Goal: Task Accomplishment & Management: Manage account settings

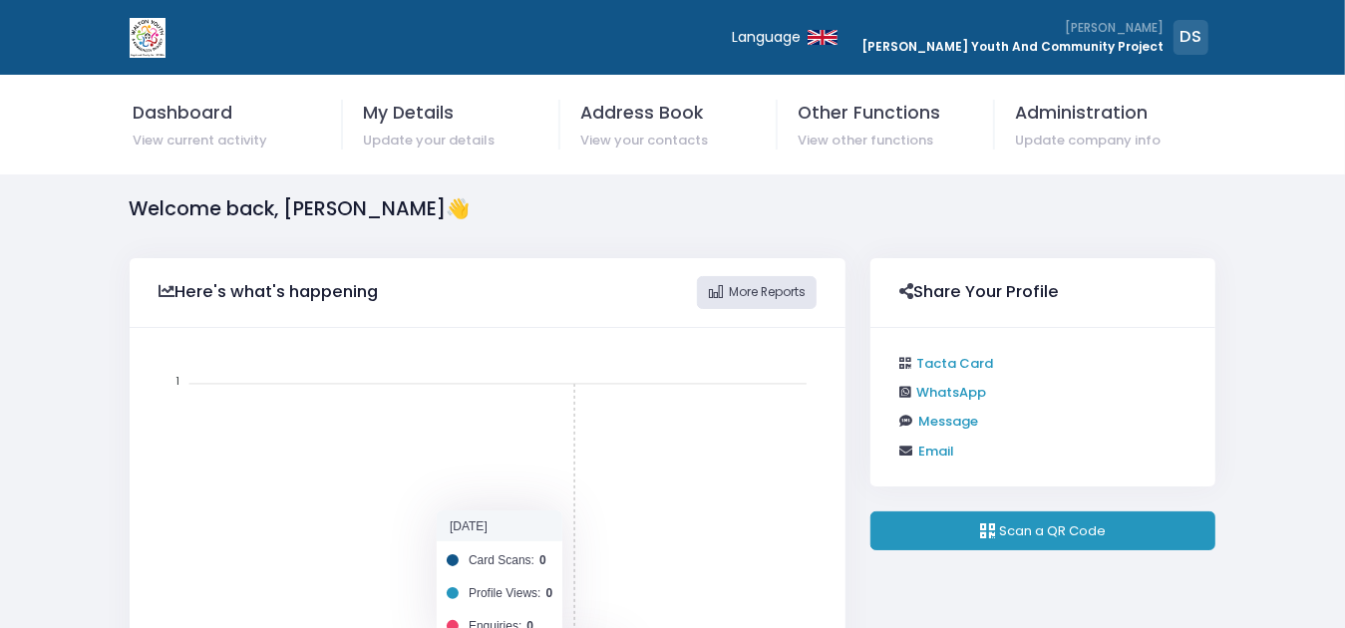
scroll to position [401, 700]
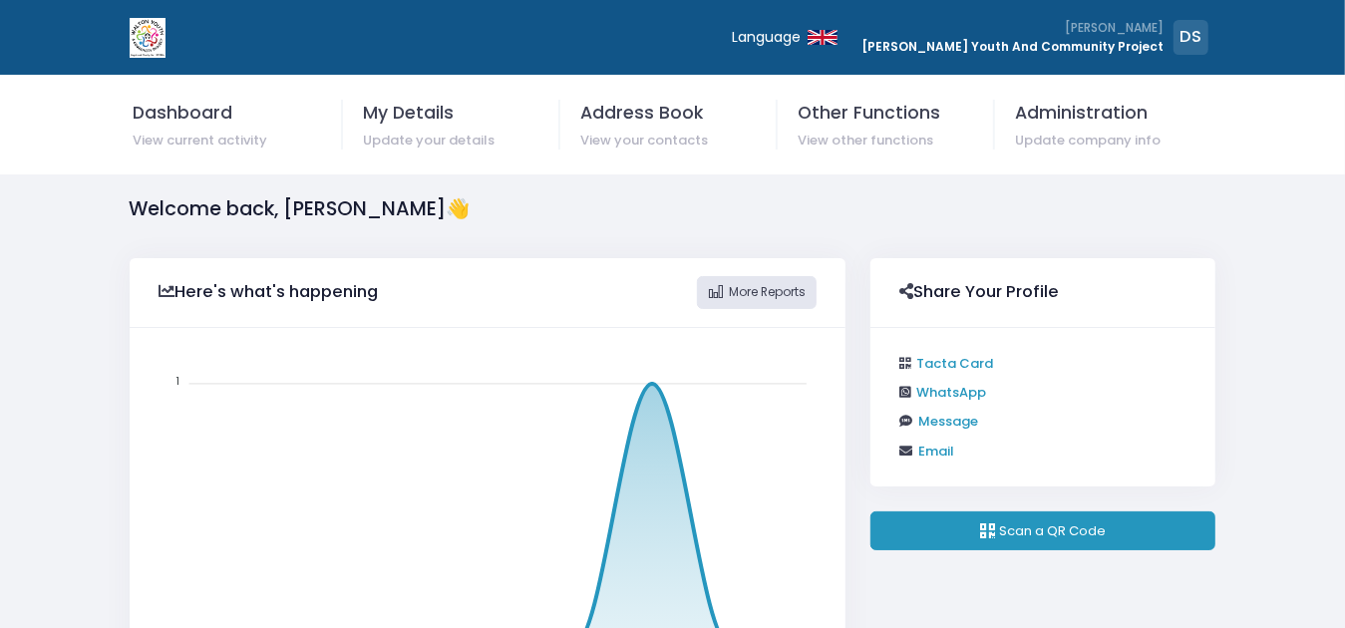
click at [868, 219] on div "Welcome back, [PERSON_NAME]" at bounding box center [673, 209] width 1137 height 30
click at [948, 360] on link "Tacta Card" at bounding box center [954, 363] width 77 height 19
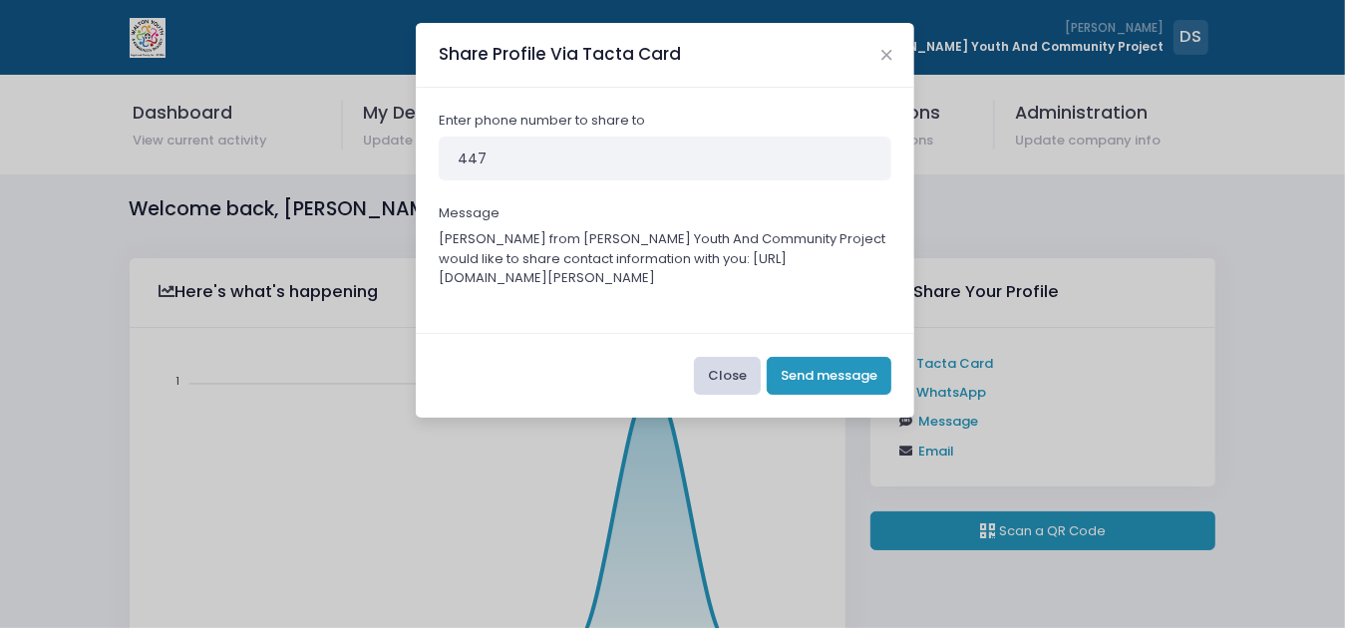
click at [739, 377] on button "Close" at bounding box center [727, 376] width 67 height 38
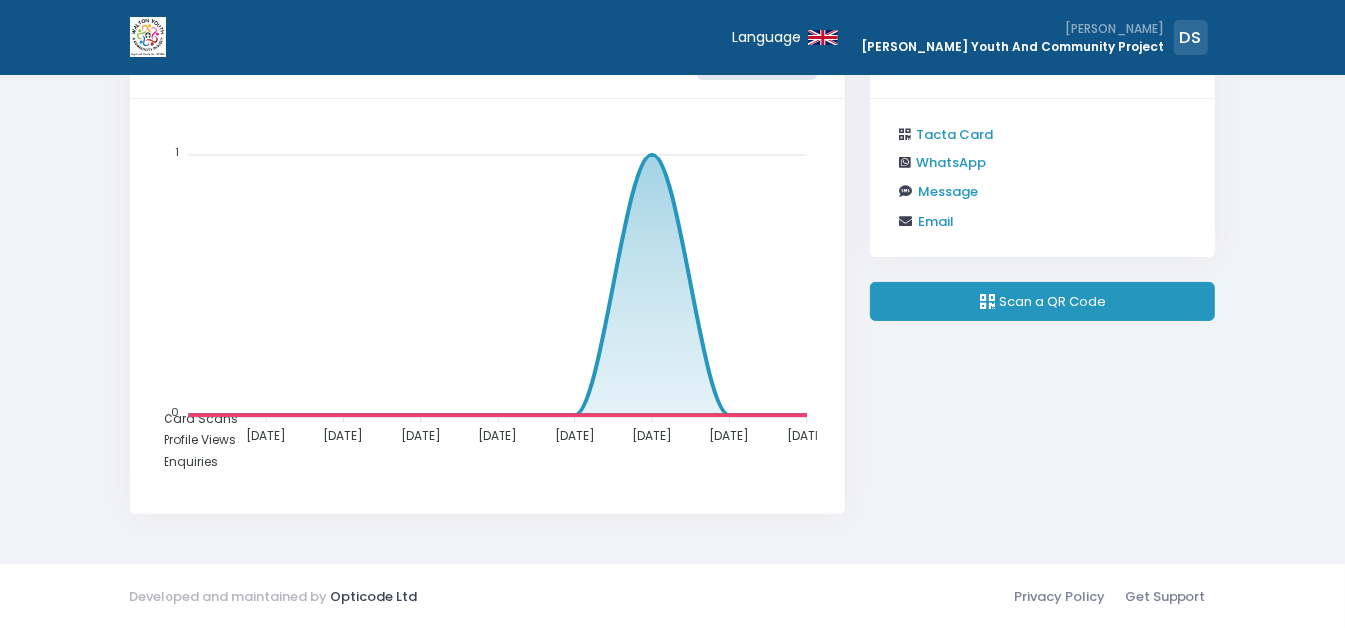
scroll to position [0, 0]
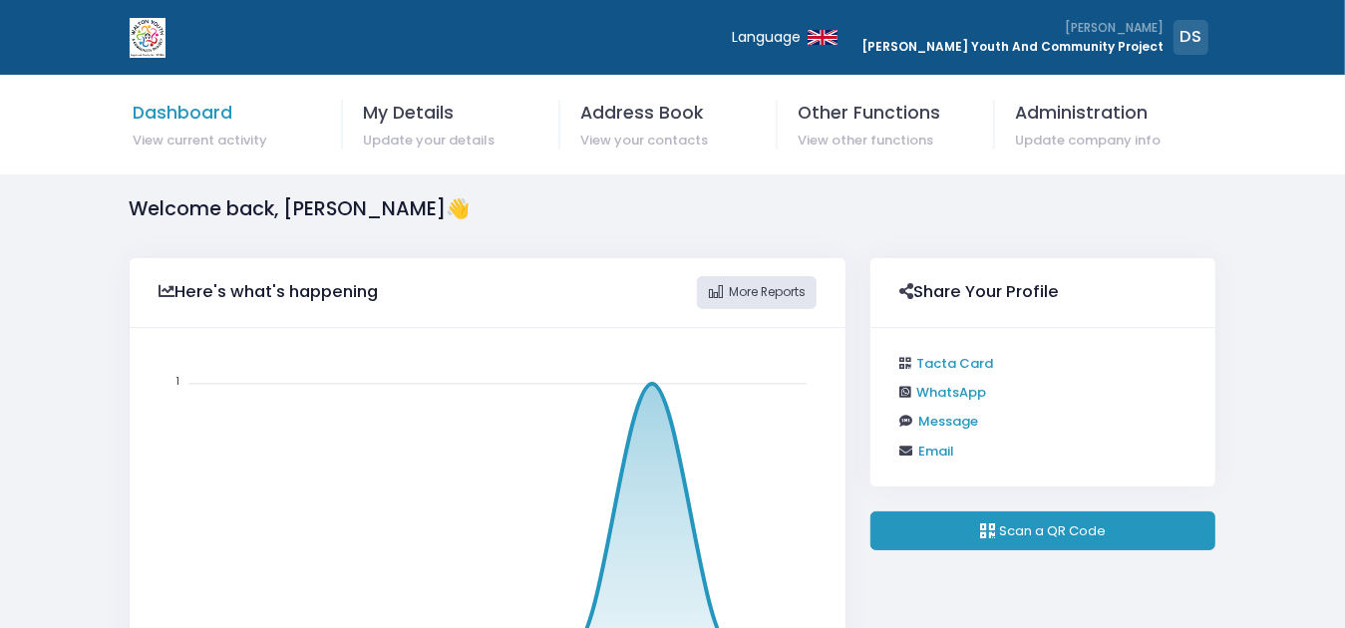
click at [231, 122] on span "Dashboard" at bounding box center [237, 113] width 209 height 26
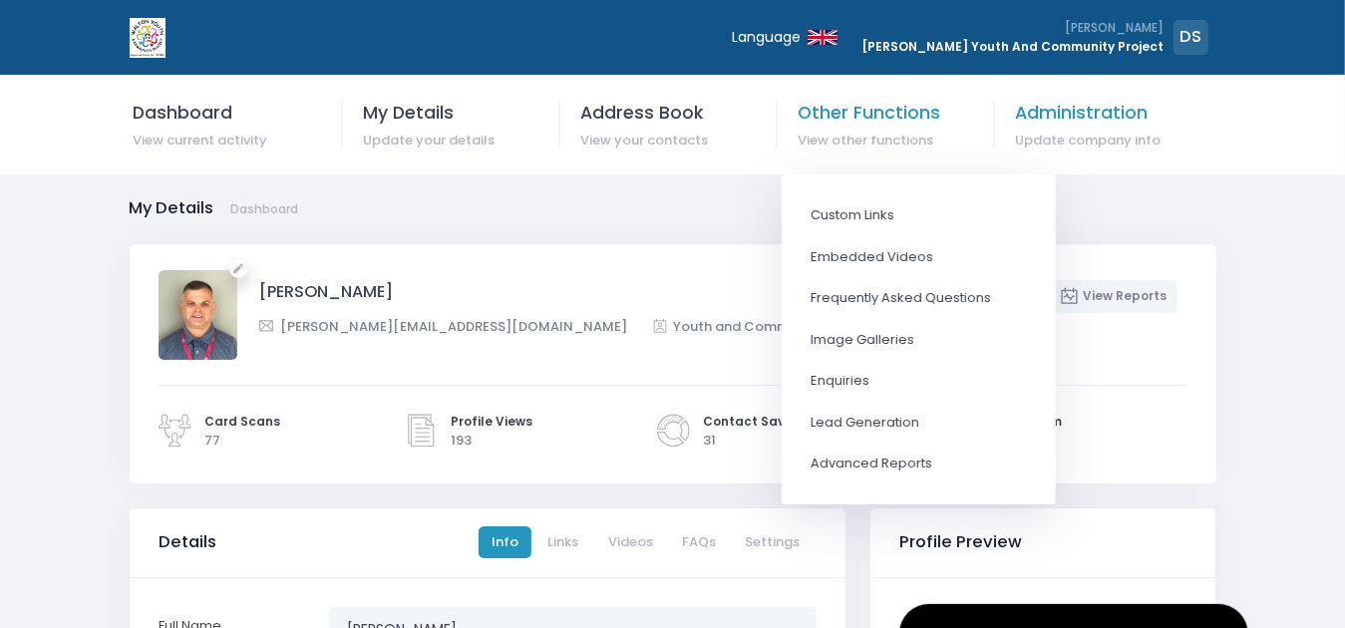
click at [1075, 128] on link "Administration Update company info" at bounding box center [1107, 125] width 211 height 50
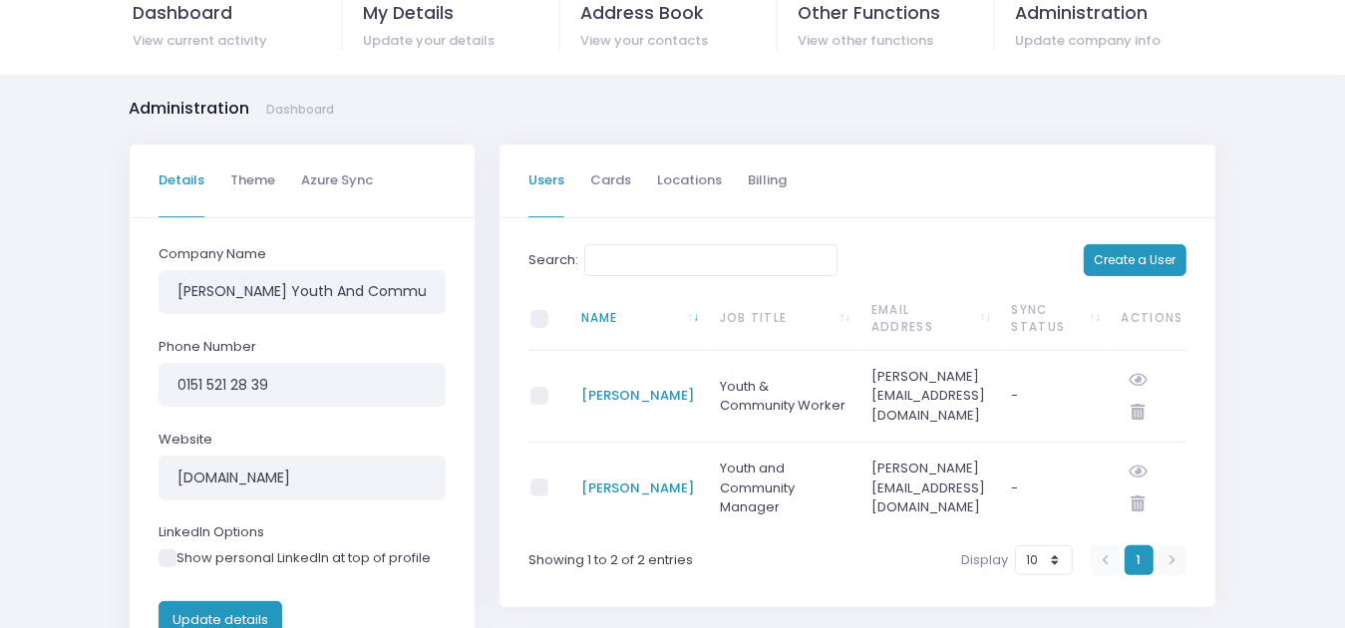
scroll to position [199, 0]
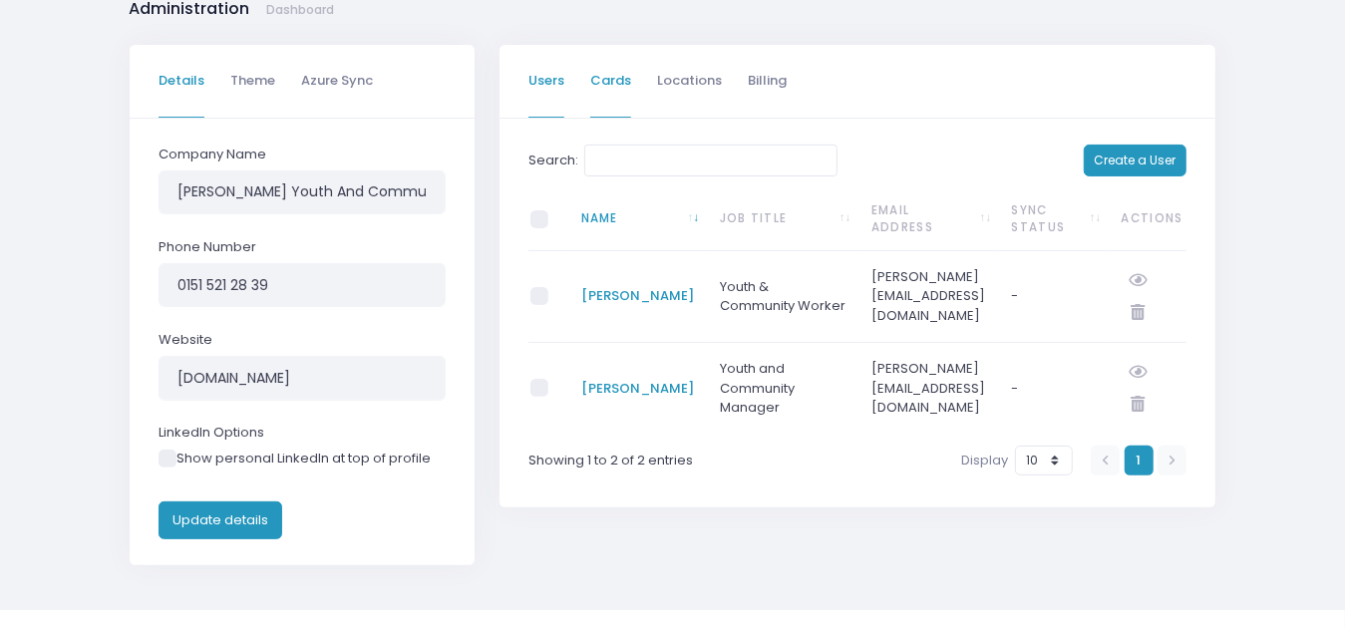
click at [606, 77] on link "Cards" at bounding box center [610, 81] width 41 height 73
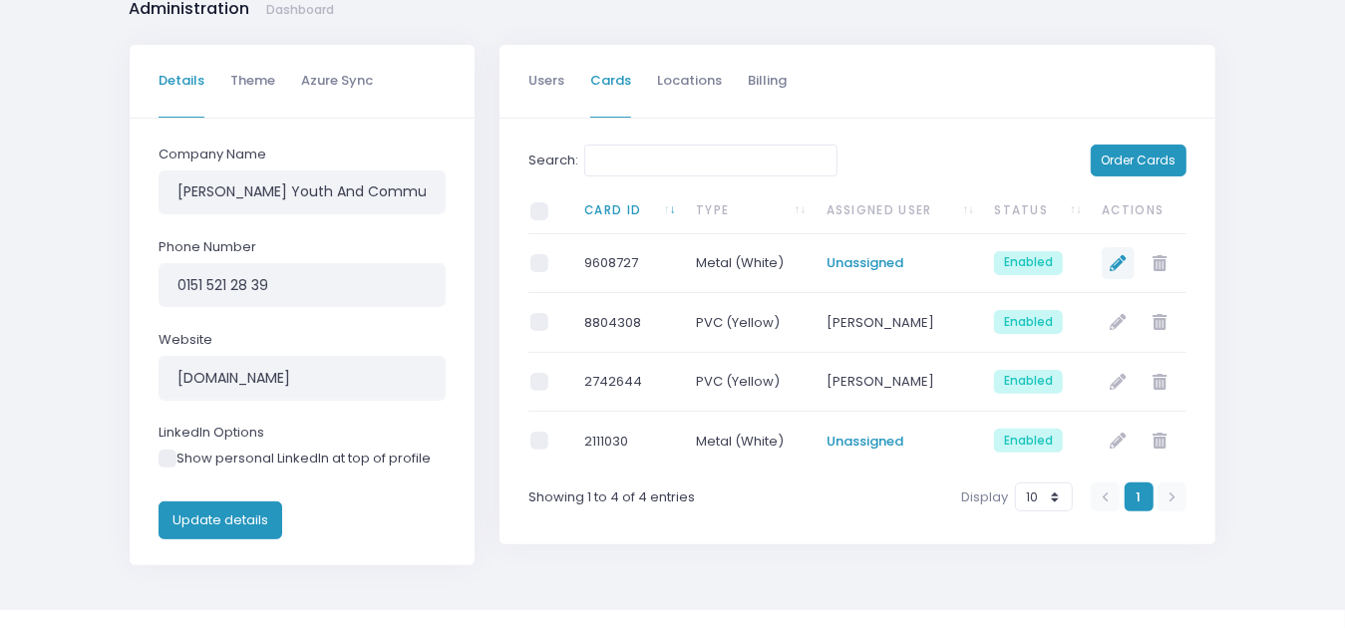
click at [1113, 259] on icon at bounding box center [1119, 263] width 16 height 16
select select "1"
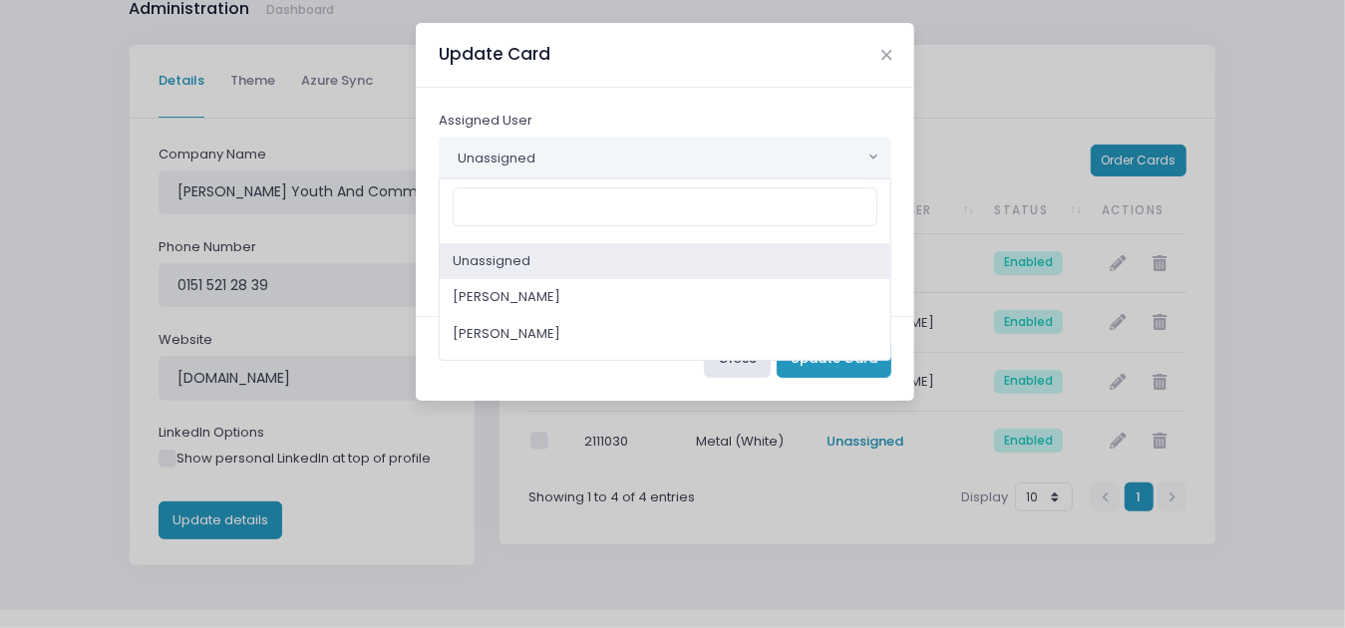
click at [629, 158] on span "Unassigned" at bounding box center [652, 158] width 424 height 41
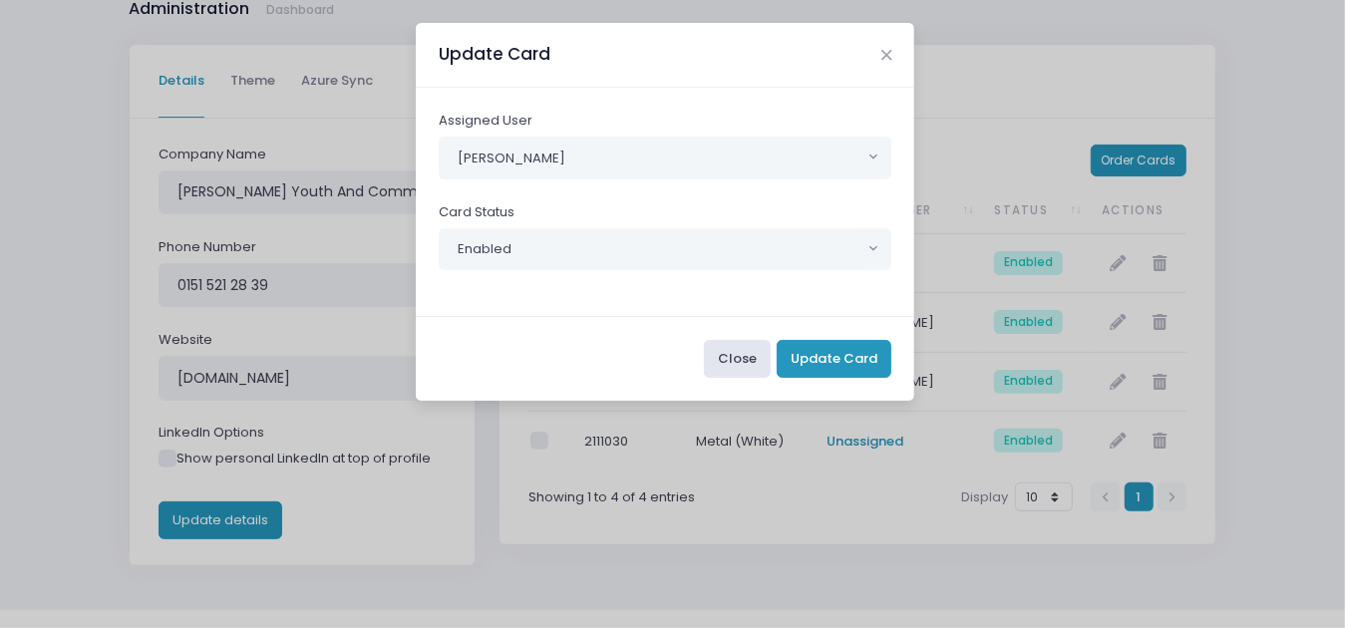
click at [604, 253] on span "Enabled" at bounding box center [652, 249] width 424 height 41
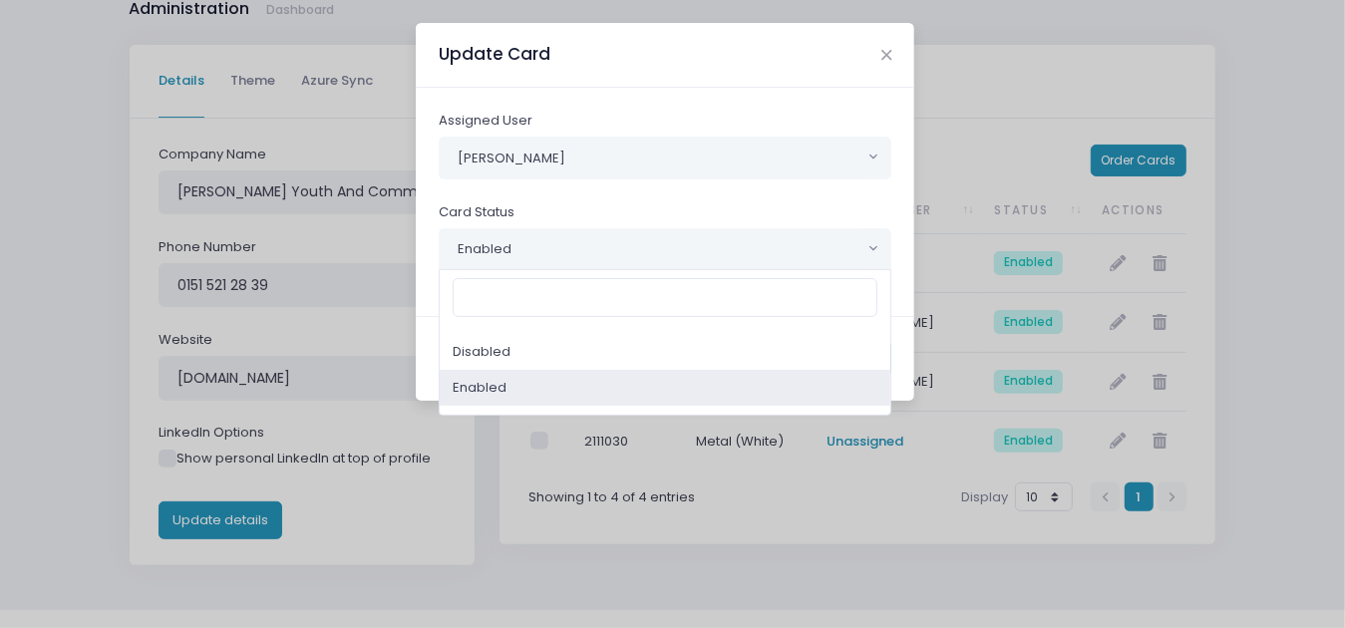
click at [604, 253] on span "Enabled" at bounding box center [652, 249] width 424 height 41
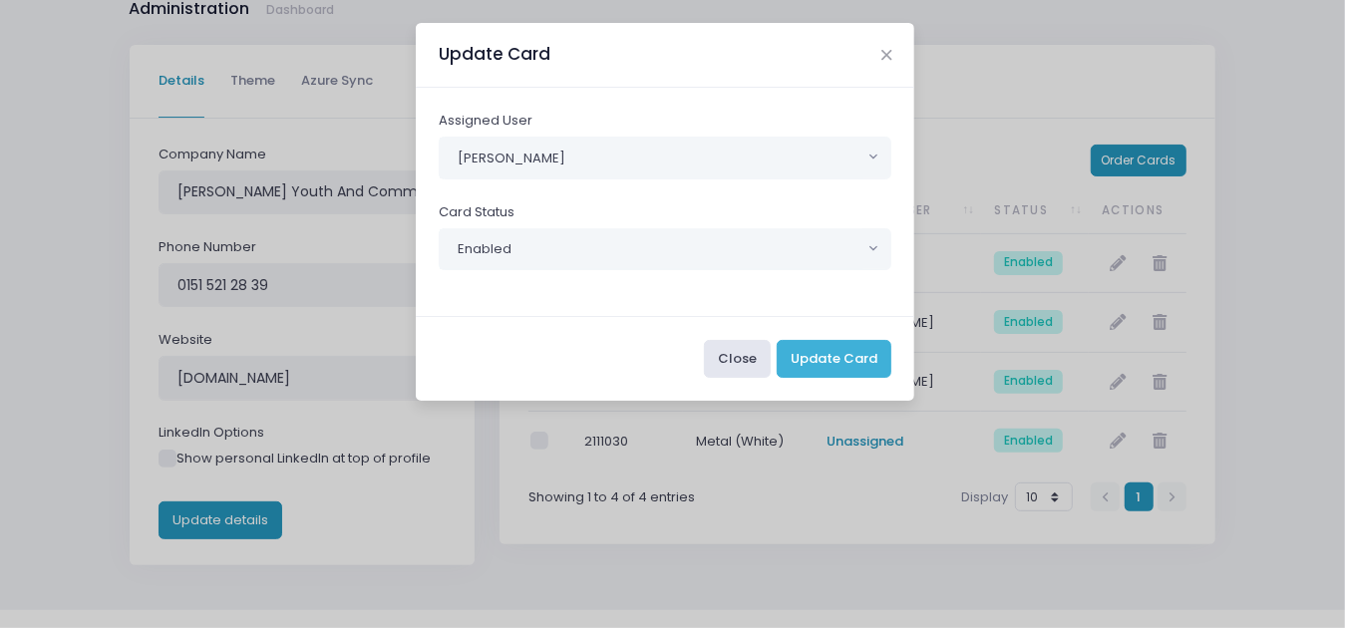
click at [827, 357] on button "Update Card" at bounding box center [834, 359] width 115 height 38
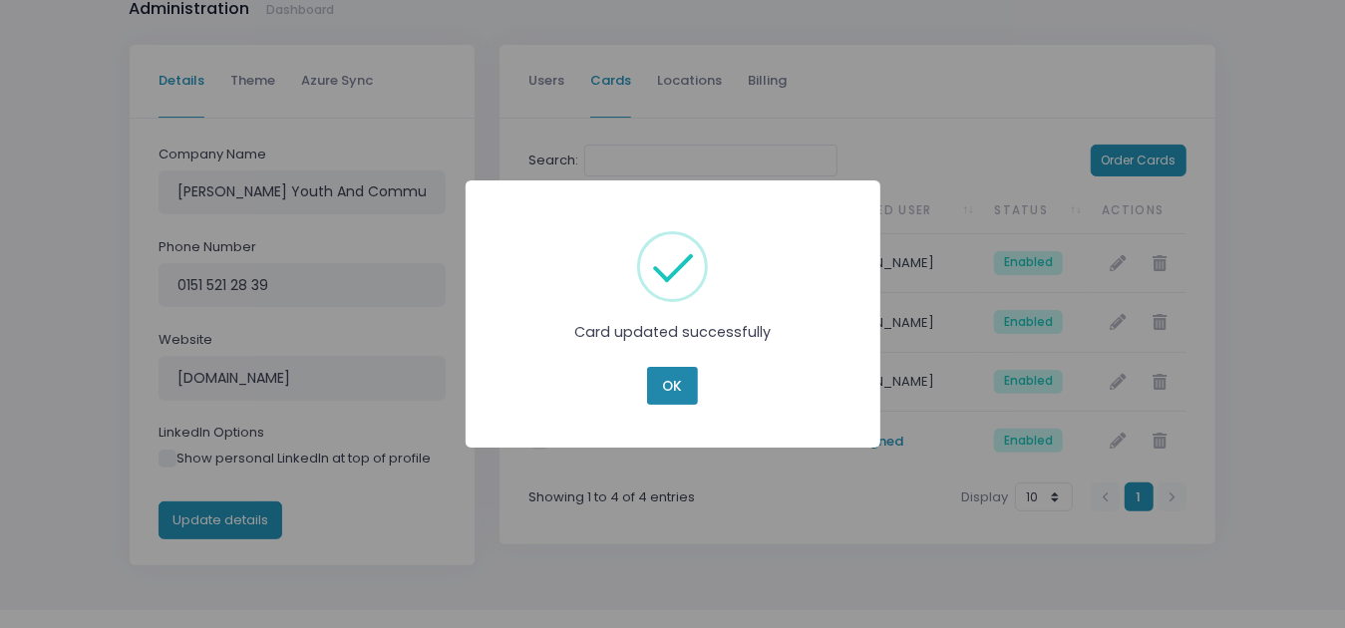
click at [678, 389] on button "OK" at bounding box center [672, 386] width 50 height 38
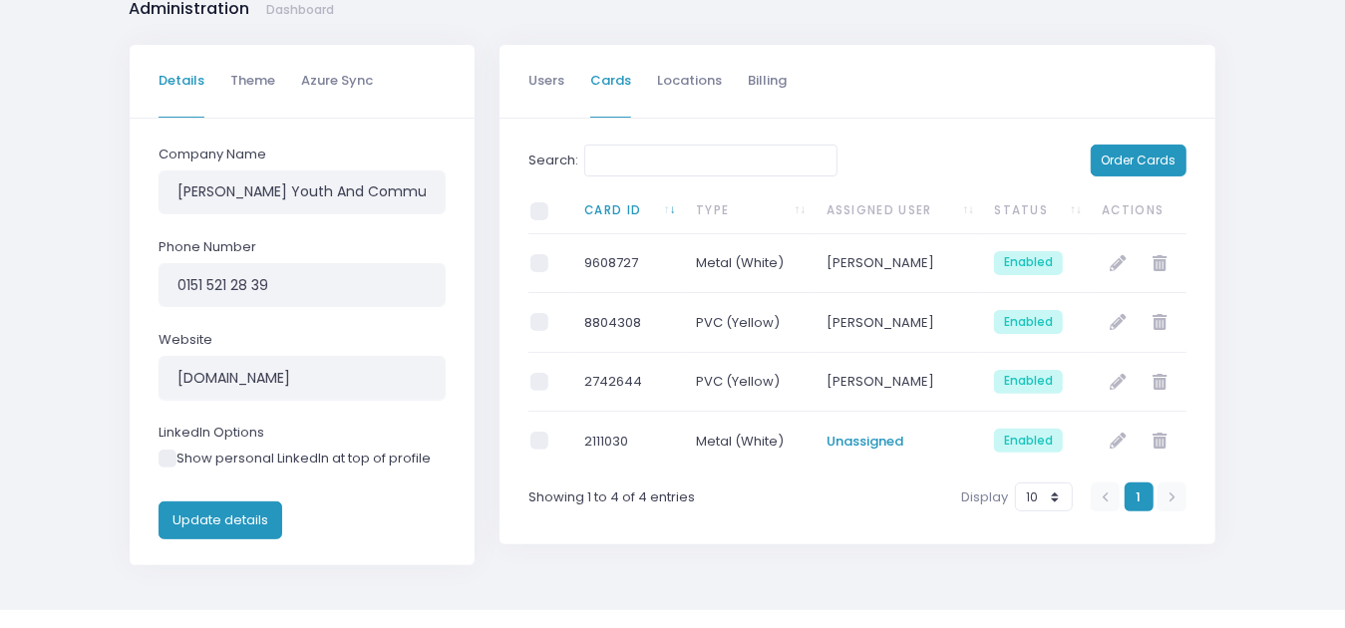
click at [1055, 440] on span "Enabled" at bounding box center [1028, 441] width 69 height 24
click at [1120, 440] on icon at bounding box center [1119, 441] width 16 height 16
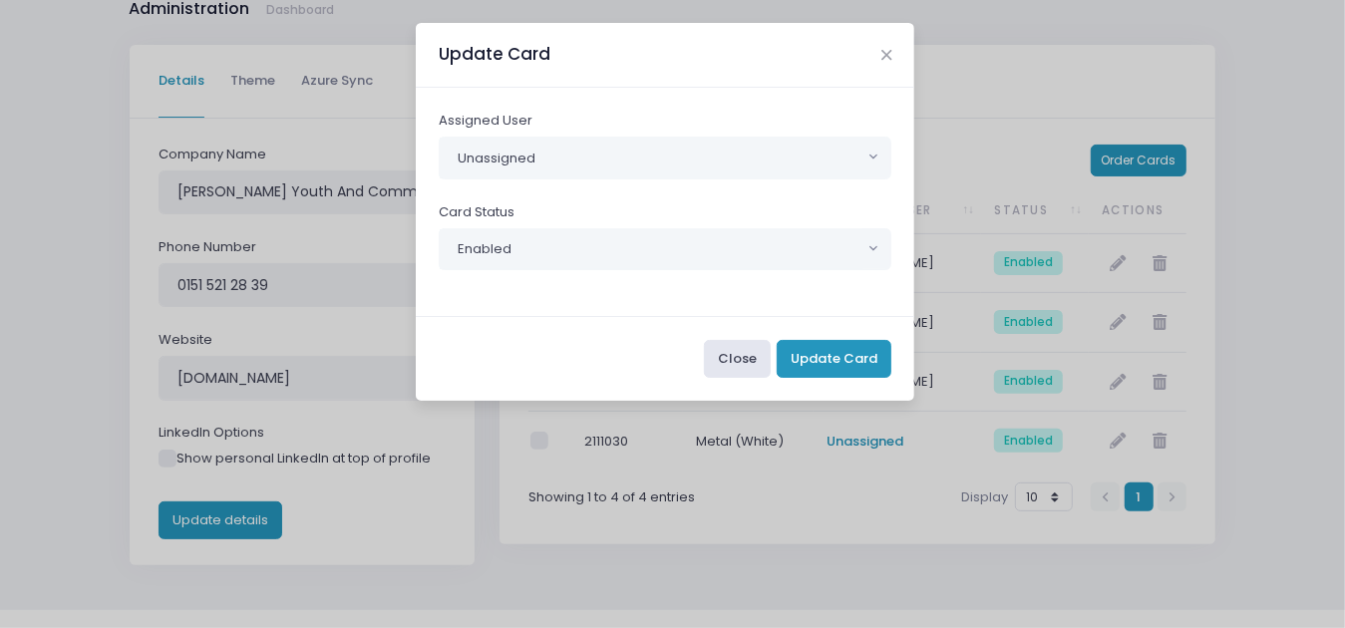
click at [665, 158] on span "Unassigned" at bounding box center [652, 158] width 424 height 41
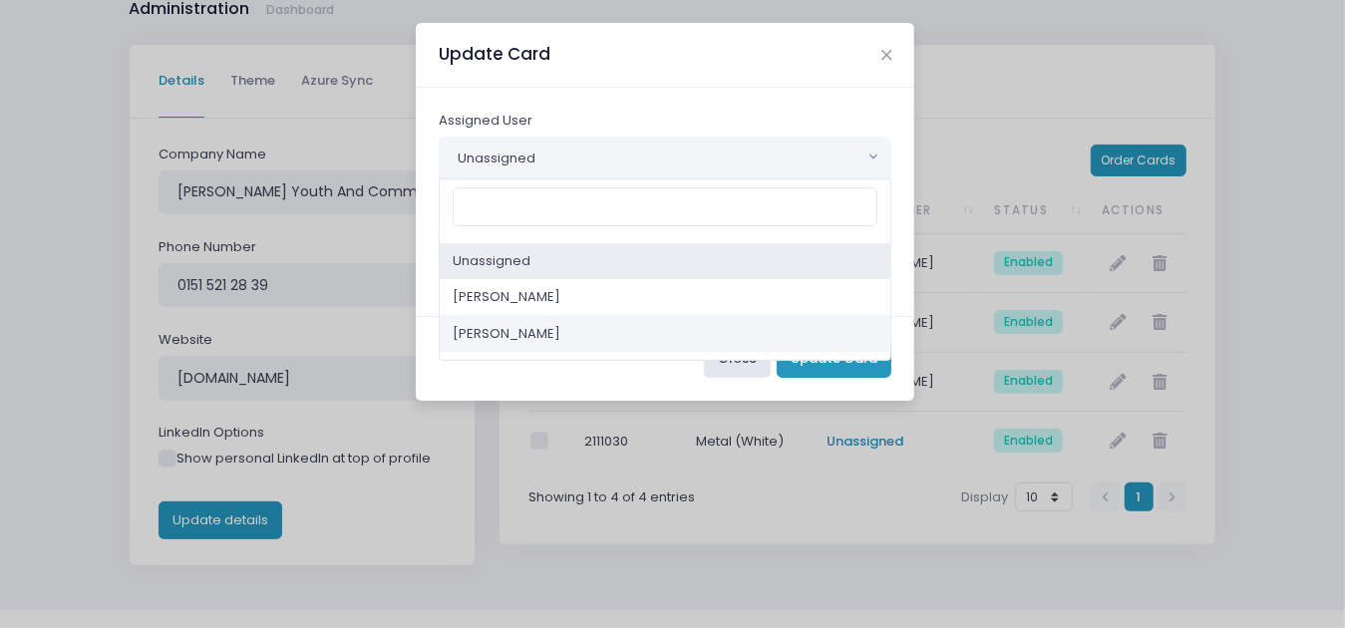
select select "139"
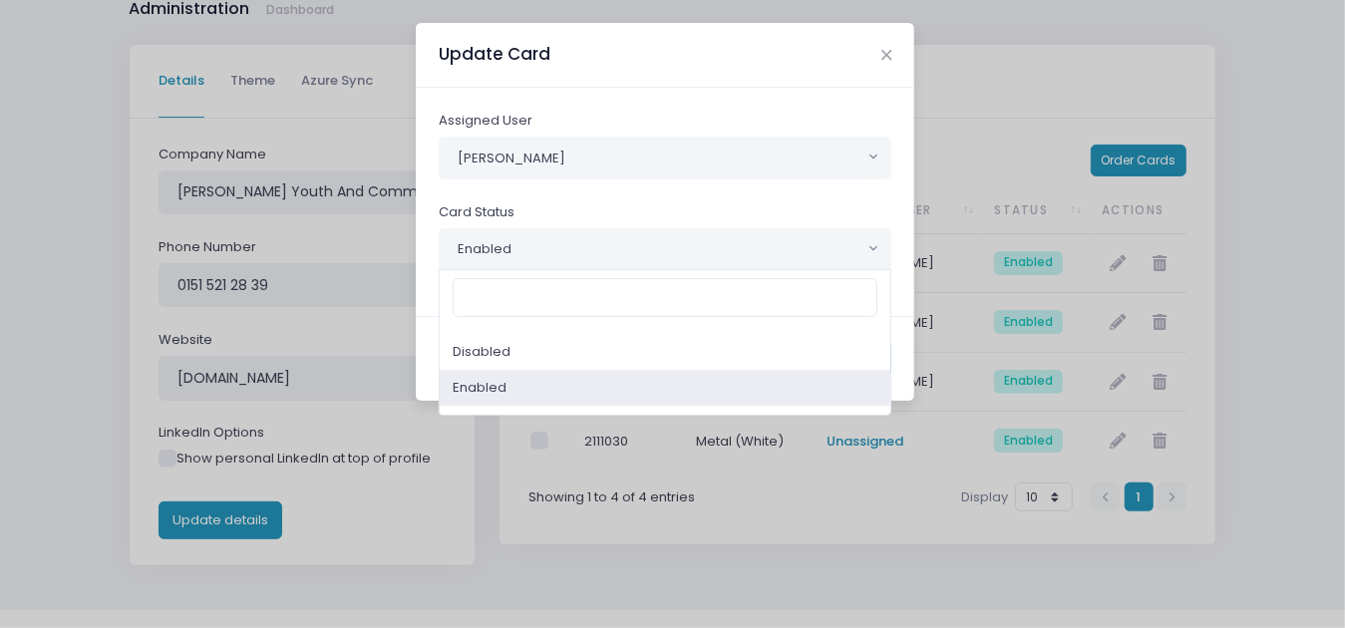
click at [648, 250] on span "Enabled" at bounding box center [652, 249] width 424 height 41
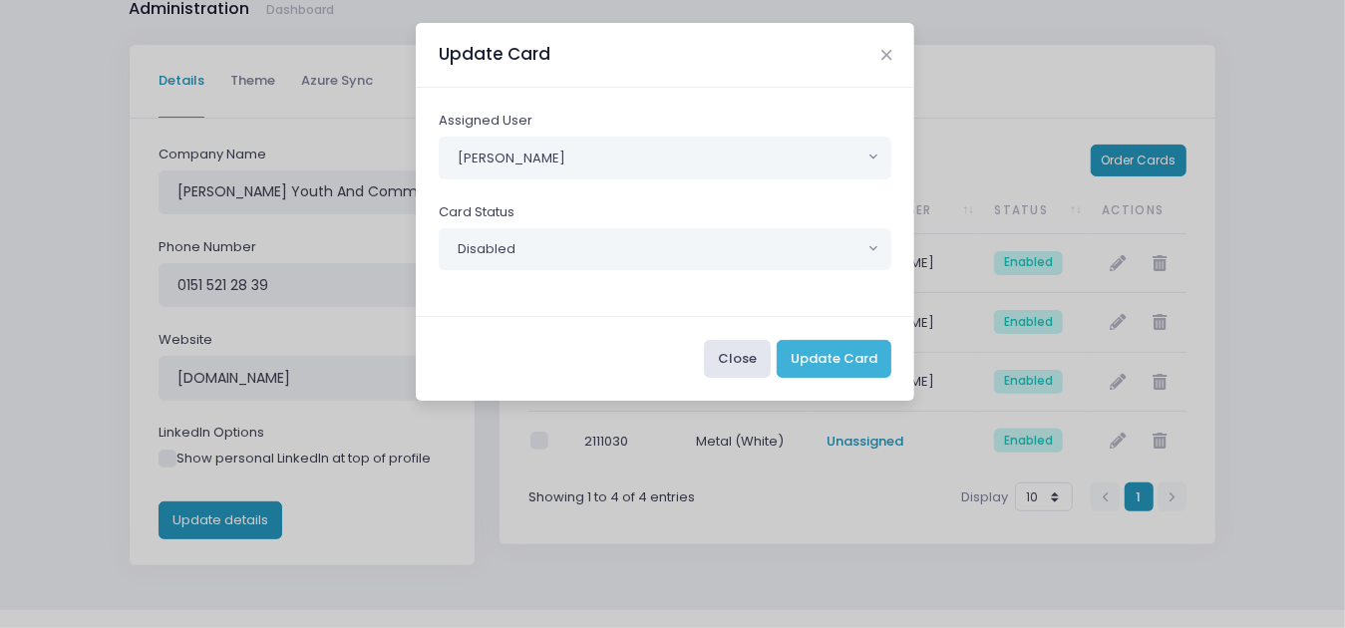
click at [826, 360] on button "Update Card" at bounding box center [834, 359] width 115 height 38
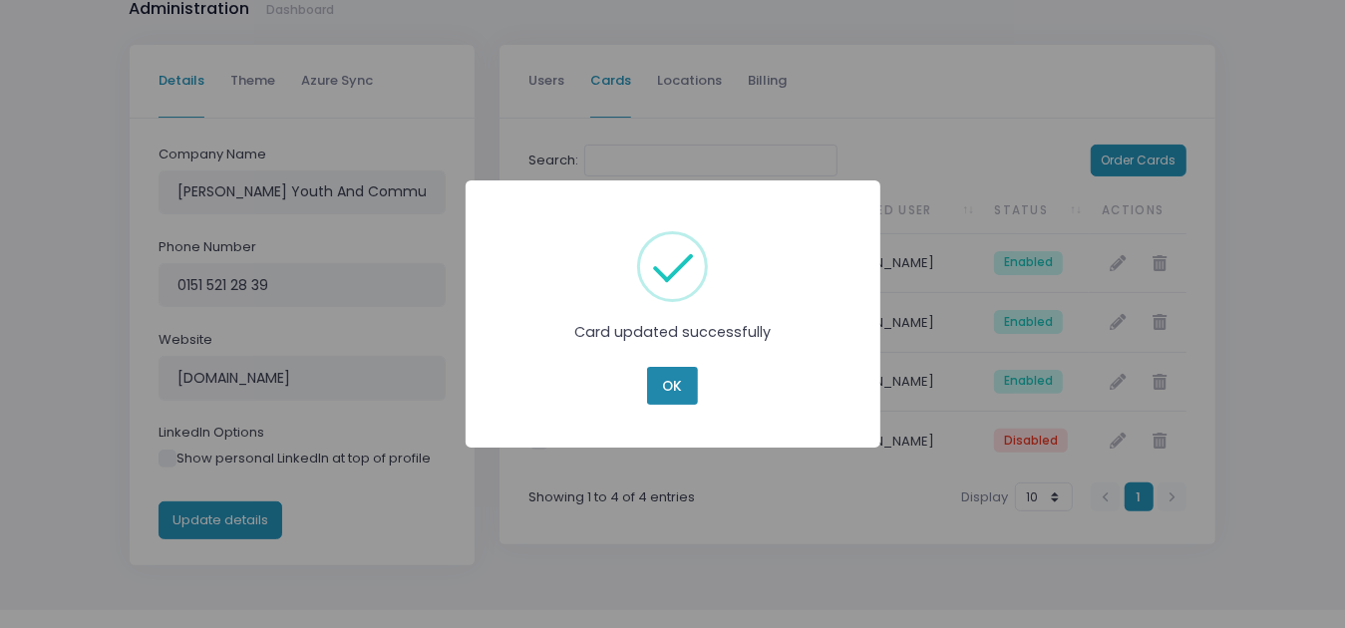
click at [676, 390] on button "OK" at bounding box center [672, 386] width 50 height 38
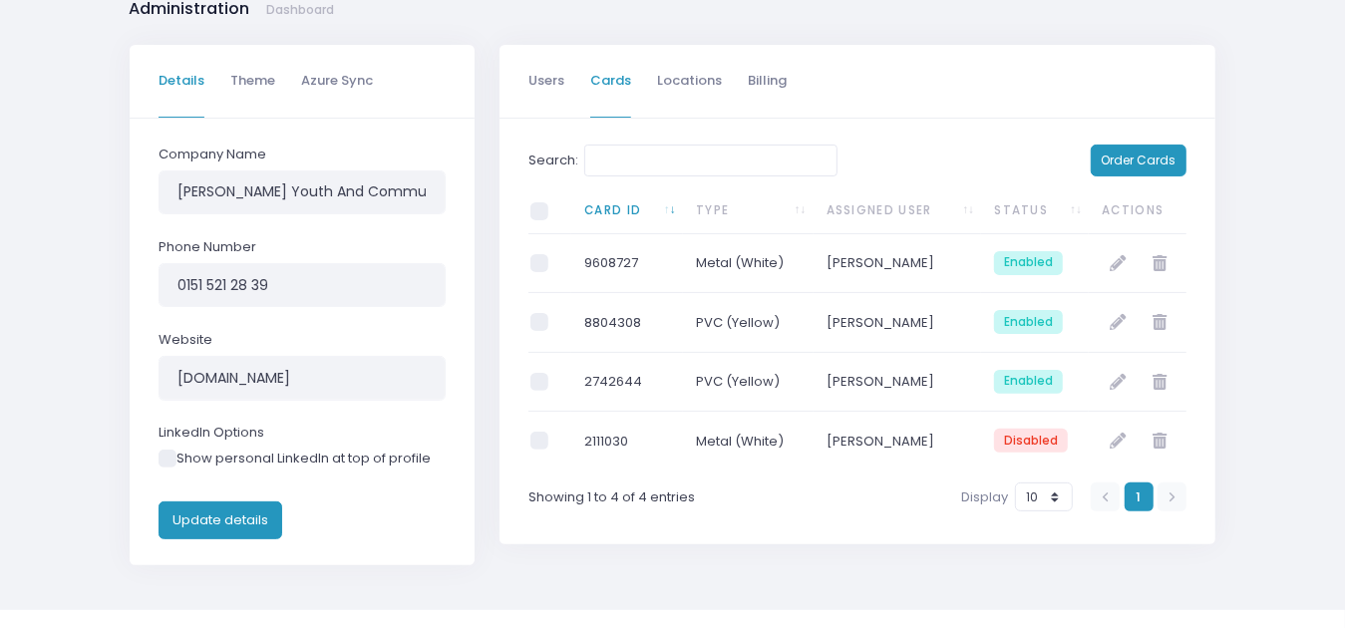
click at [1017, 442] on span "Disabled" at bounding box center [1031, 441] width 74 height 24
click at [1115, 442] on icon at bounding box center [1119, 441] width 16 height 16
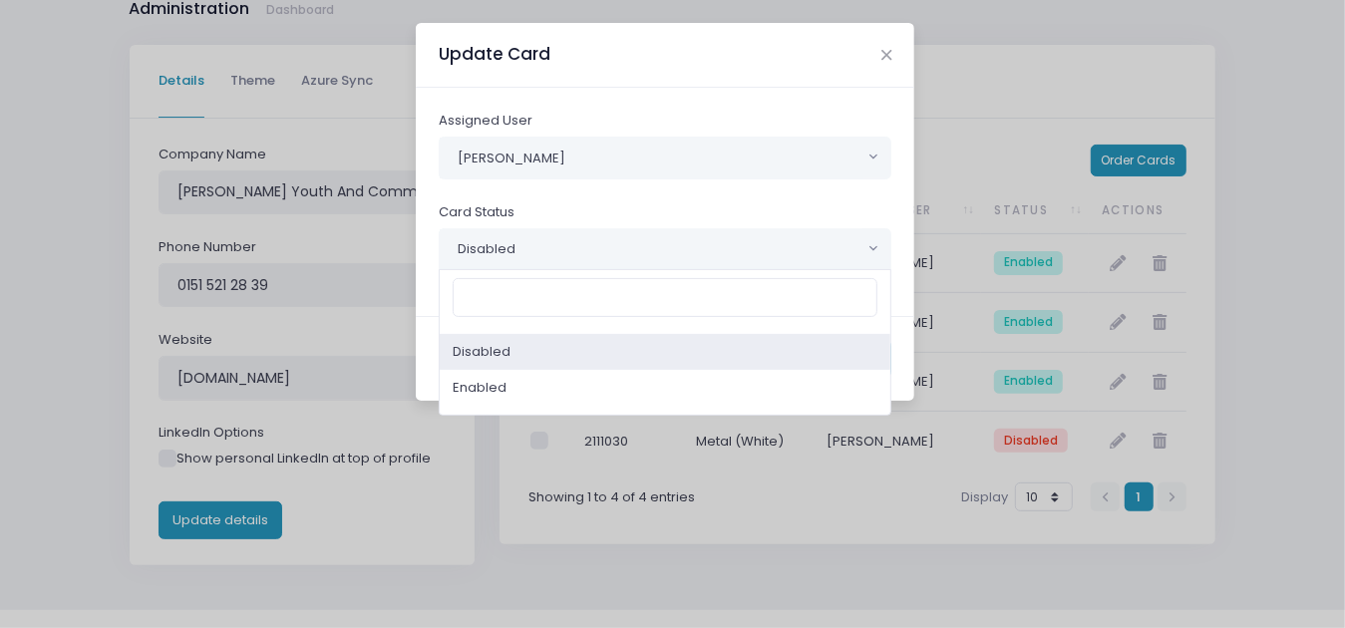
drag, startPoint x: 549, startPoint y: 245, endPoint x: 566, endPoint y: 260, distance: 22.6
click at [550, 246] on span "Disabled" at bounding box center [652, 249] width 424 height 41
select select "1"
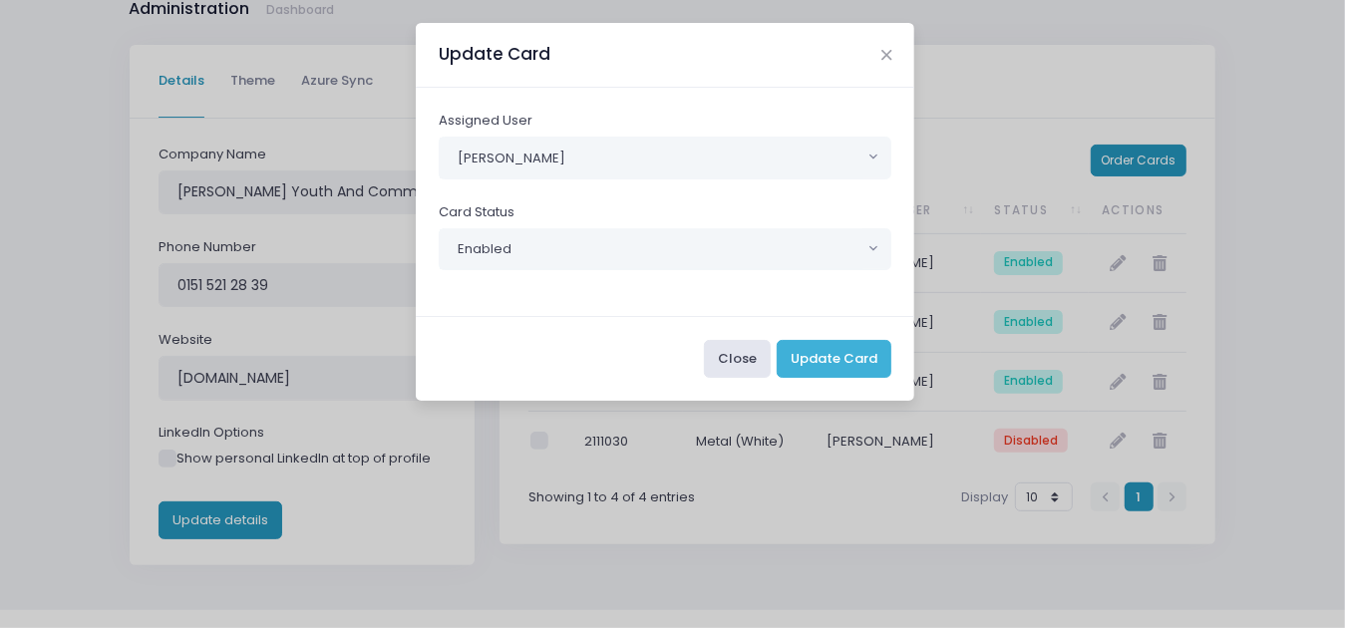
click at [826, 356] on button "Update Card" at bounding box center [834, 359] width 115 height 38
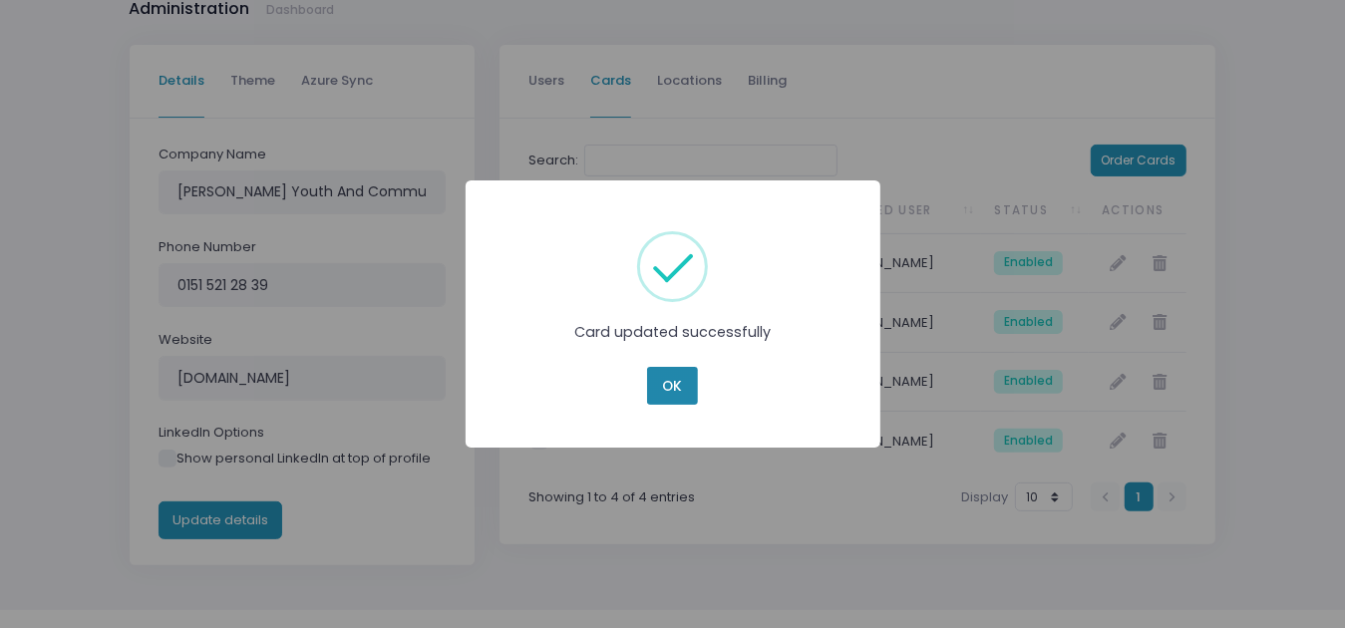
click at [669, 382] on button "OK" at bounding box center [672, 386] width 50 height 38
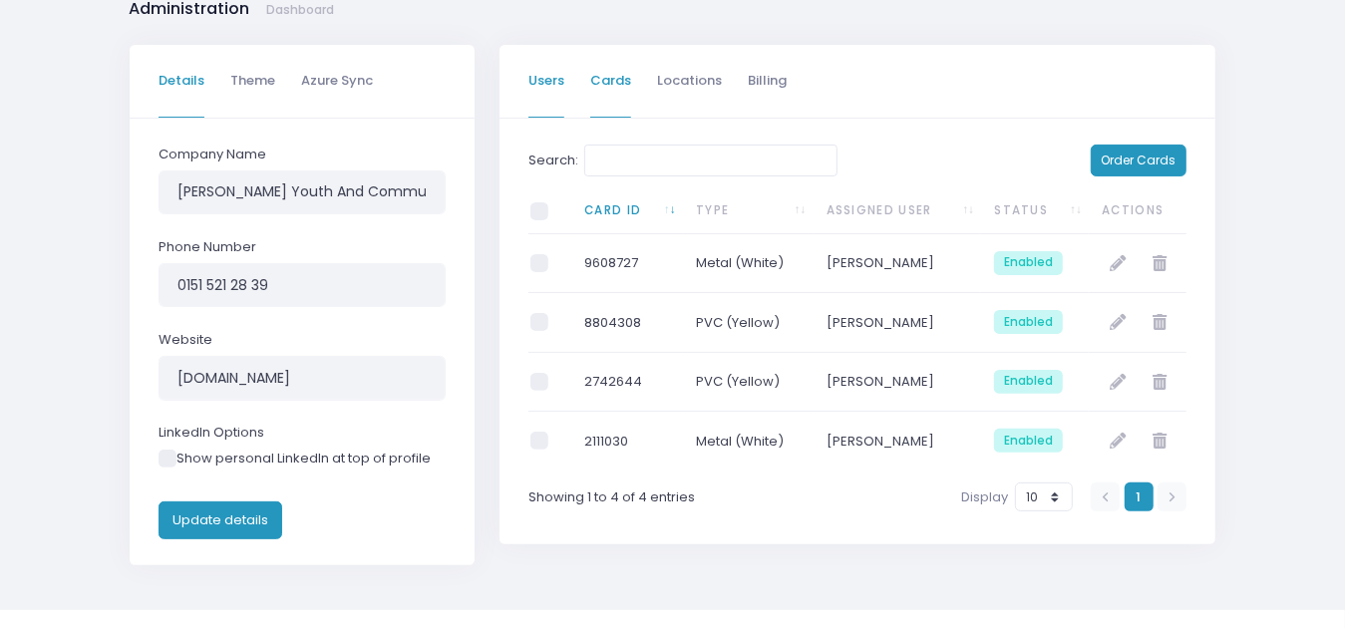
click at [534, 71] on link "Users" at bounding box center [546, 81] width 36 height 73
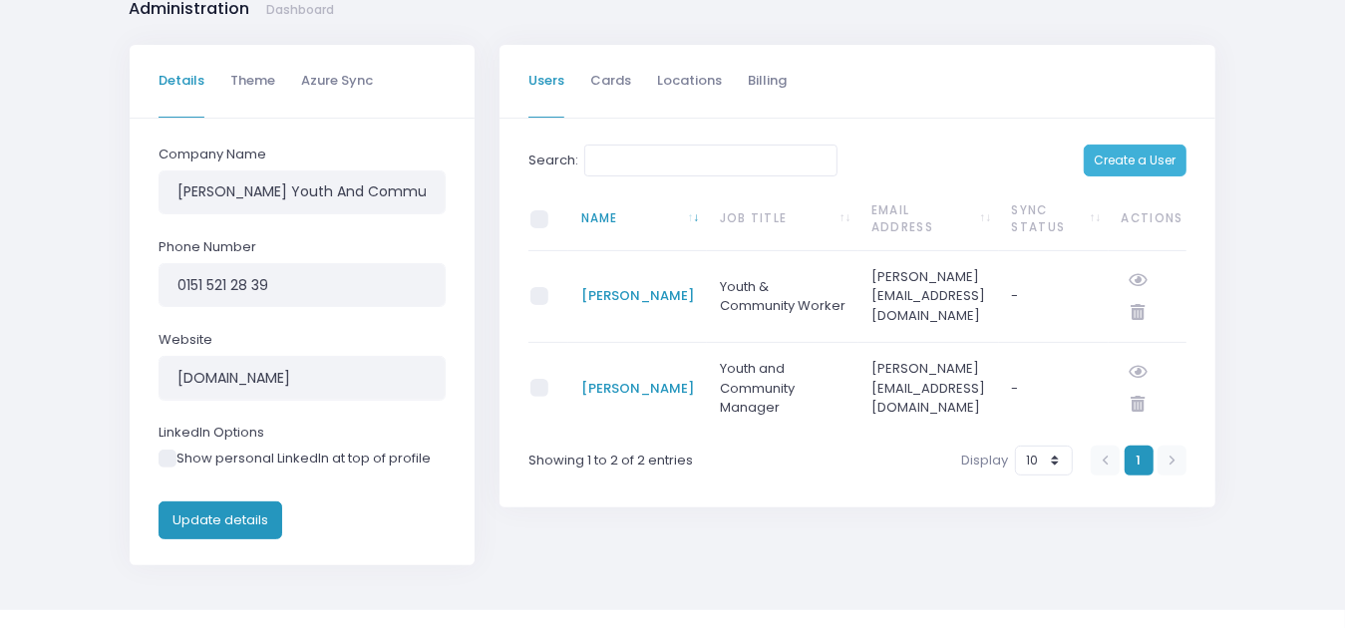
click at [1104, 163] on span "Create a User" at bounding box center [1135, 160] width 82 height 17
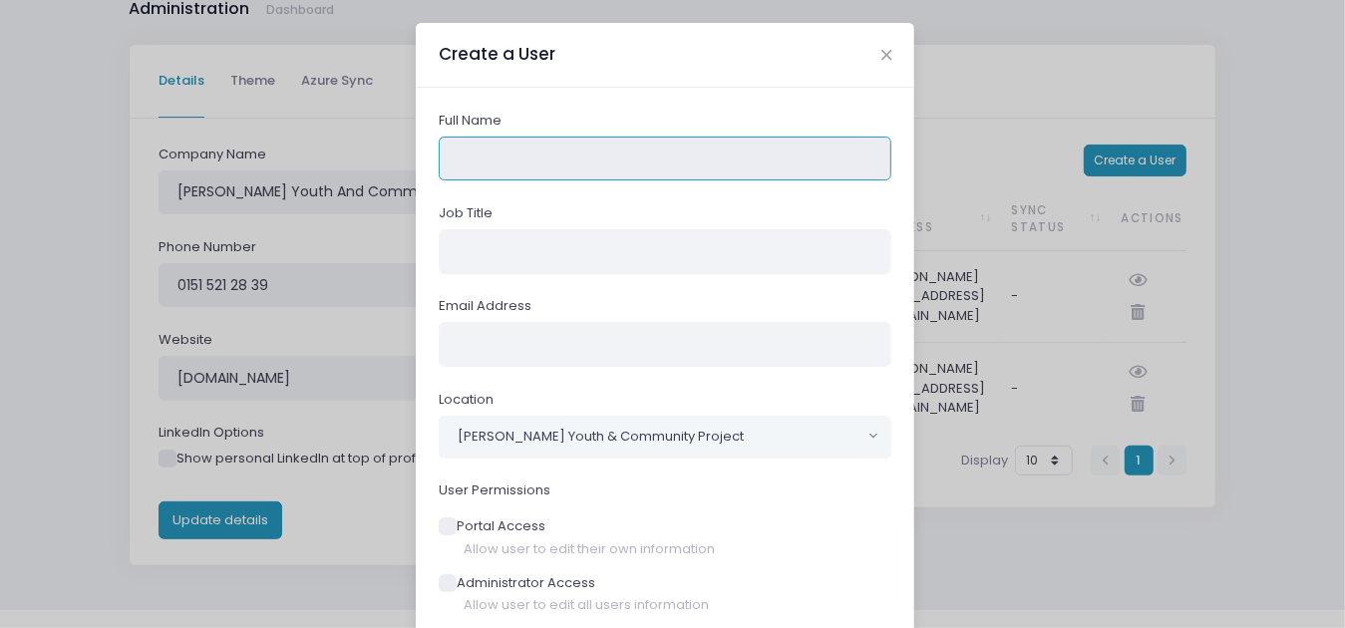
click at [506, 140] on input "text" at bounding box center [666, 159] width 454 height 45
type input "David Carney"
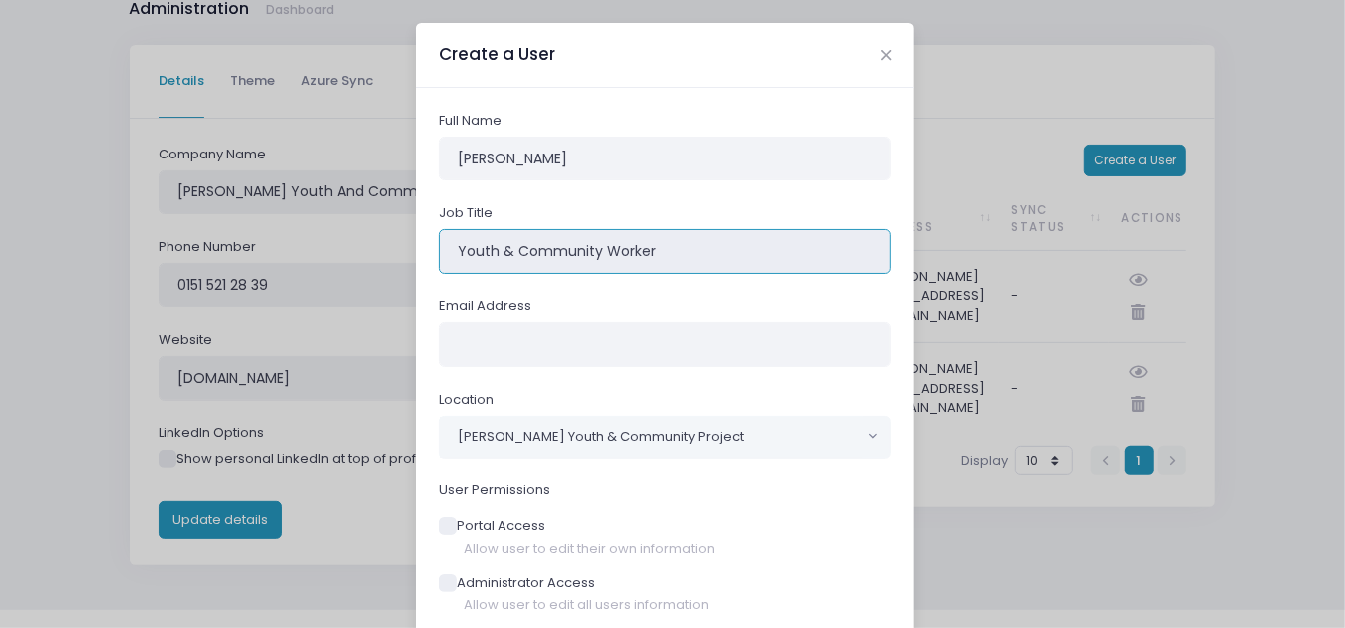
type input "Youth & Community Worker"
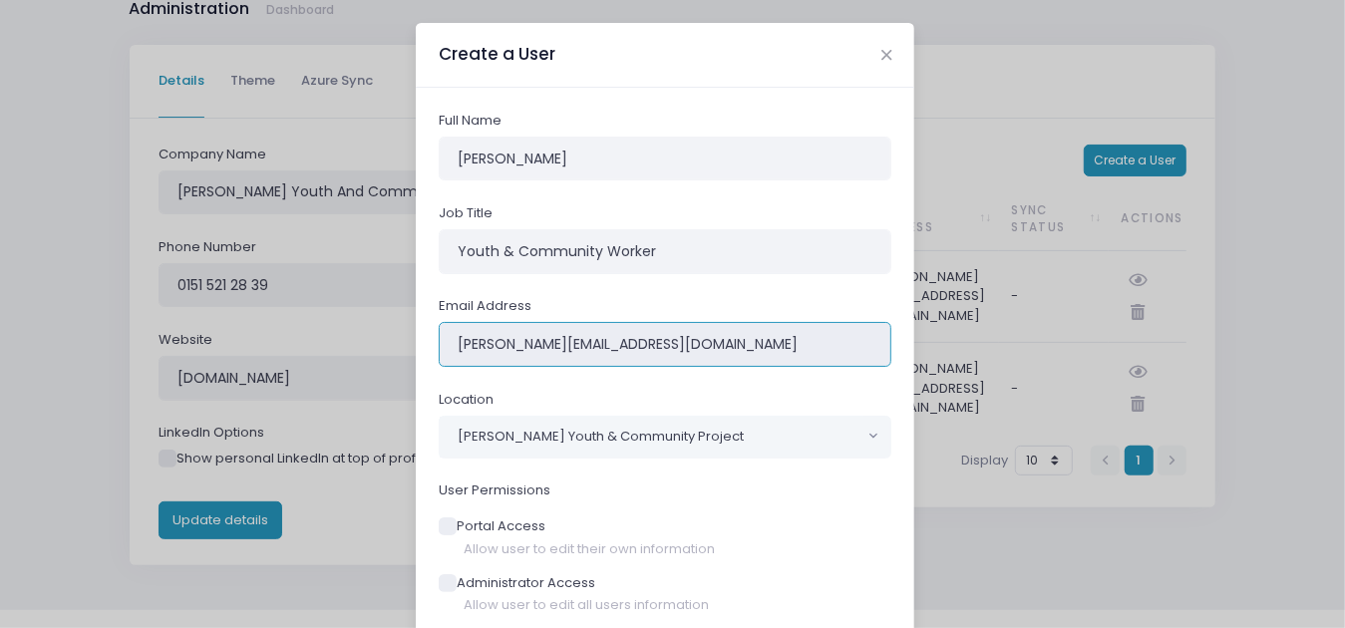
scroll to position [128, 0]
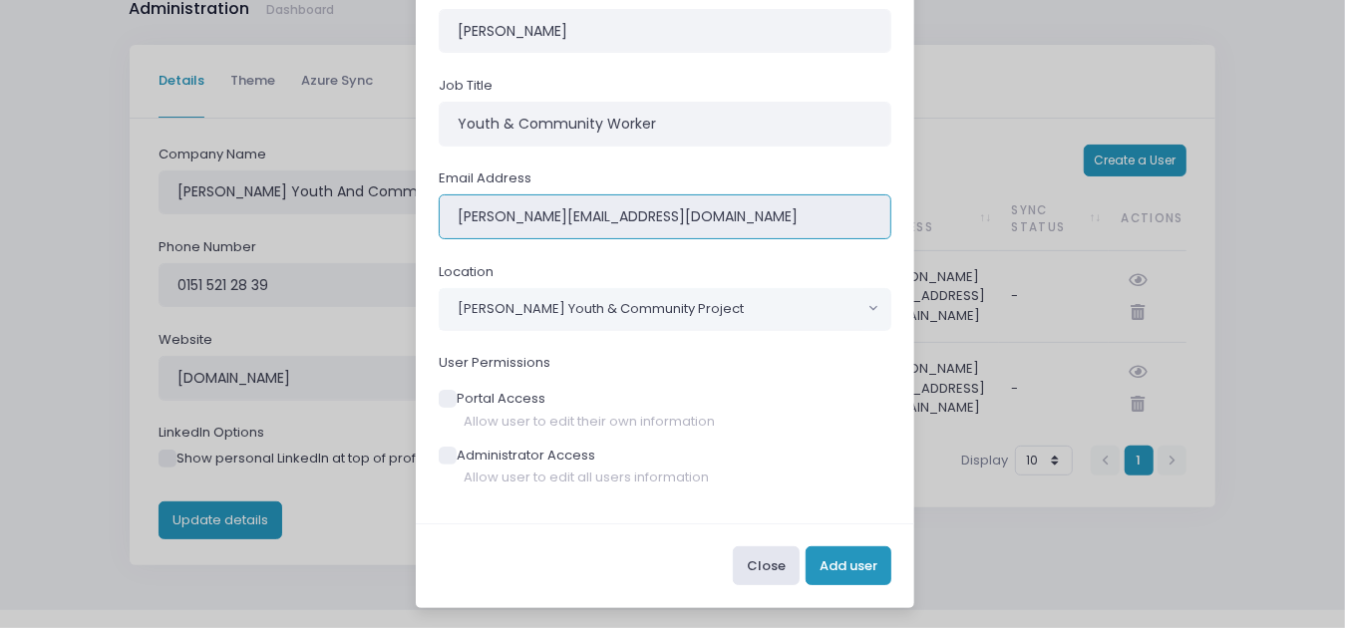
type input "david@wycp.uk"
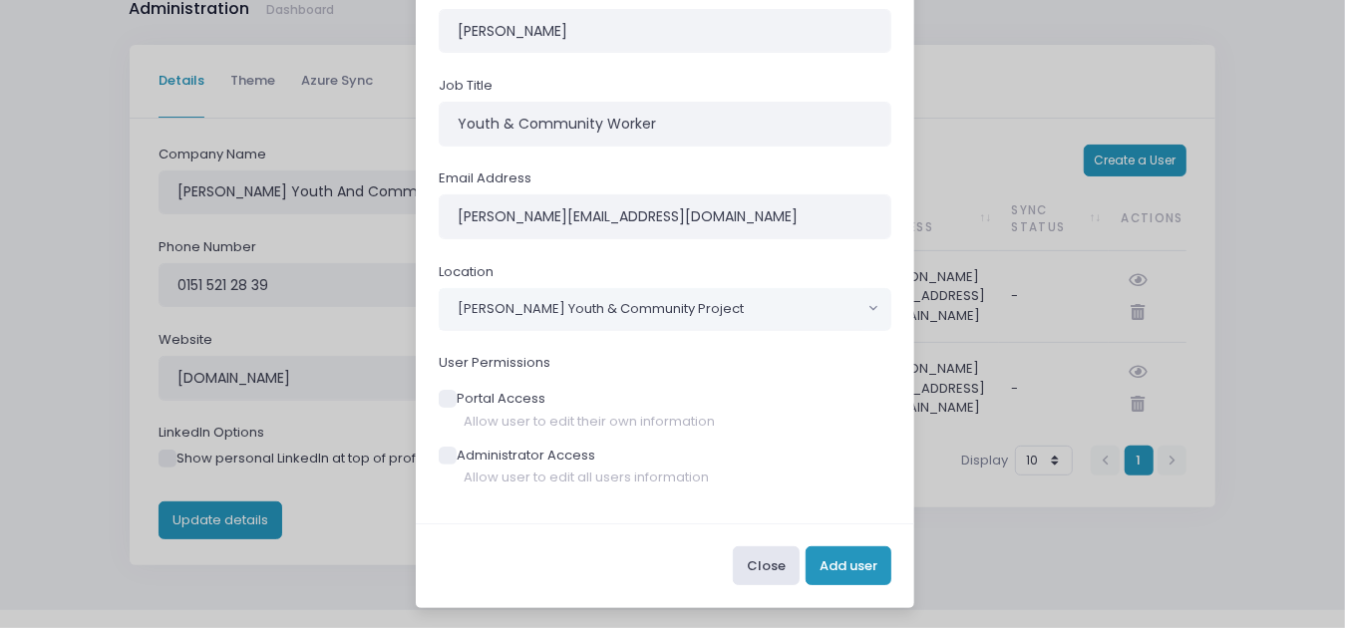
click at [510, 406] on label "Portal Access" at bounding box center [666, 399] width 454 height 20
click at [452, 405] on input "Portal Access" at bounding box center [445, 398] width 13 height 13
checkbox input "true"
click at [841, 561] on button "Add user" at bounding box center [849, 565] width 86 height 38
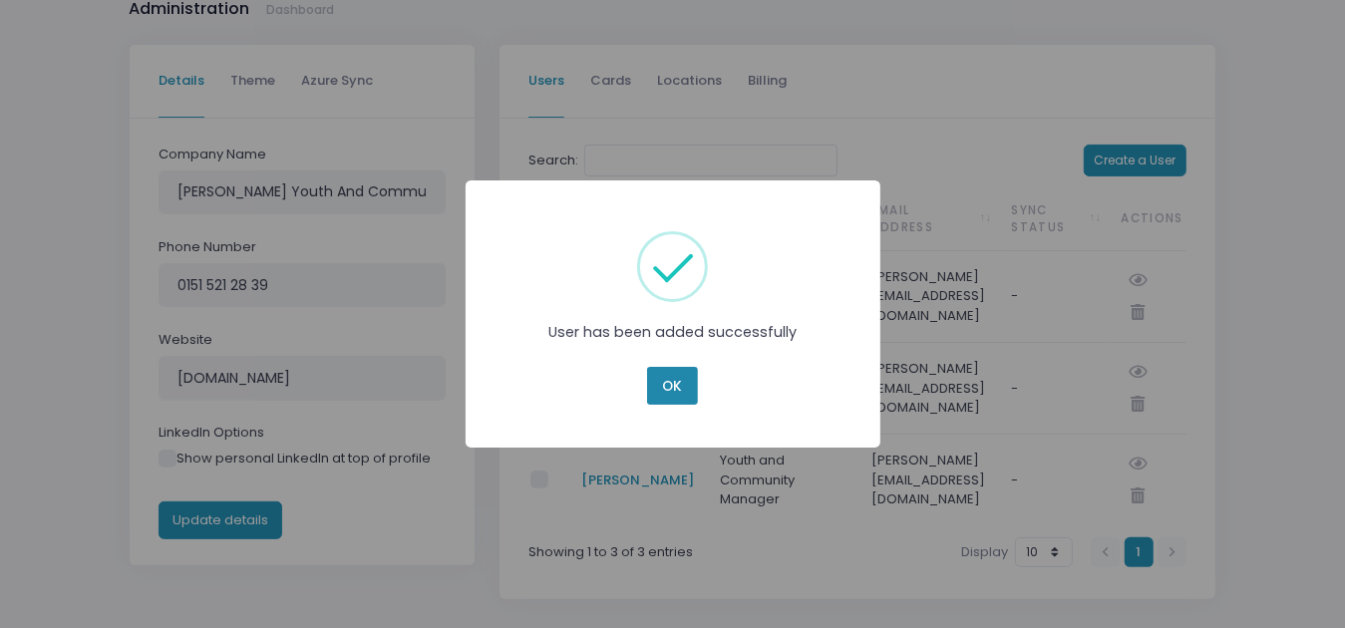
click at [674, 373] on button "OK" at bounding box center [672, 386] width 50 height 38
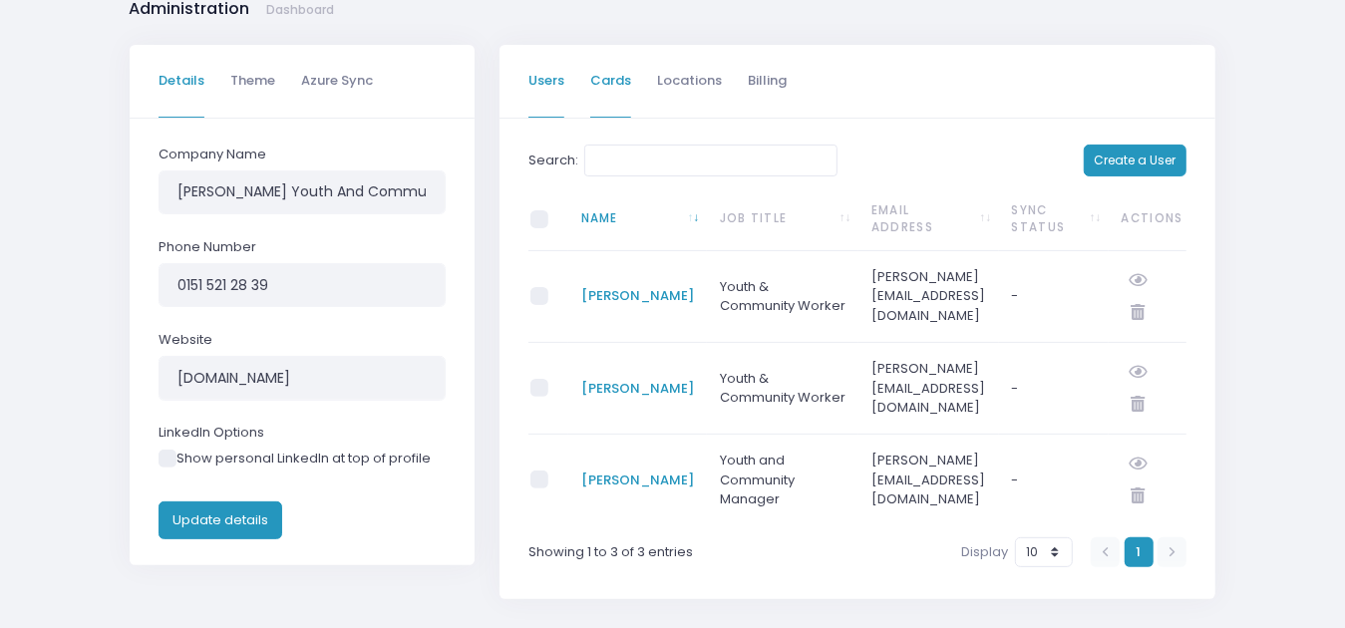
click at [618, 78] on link "Cards" at bounding box center [610, 81] width 41 height 73
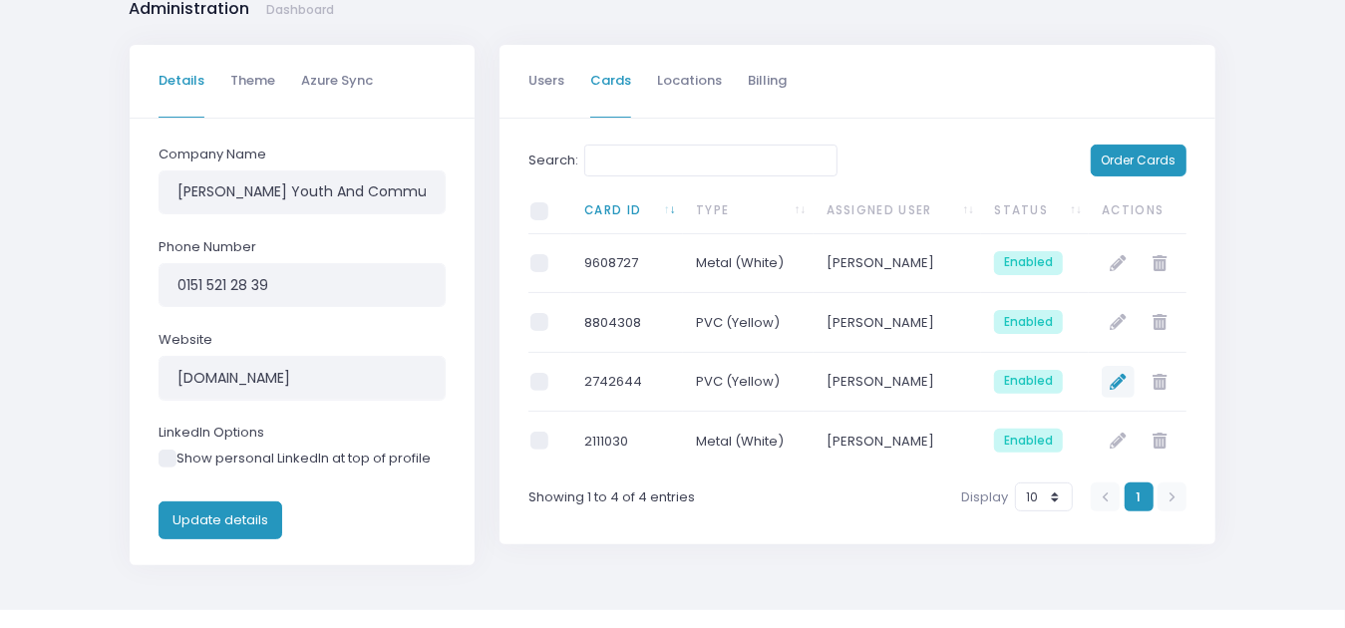
click at [1123, 378] on icon at bounding box center [1119, 382] width 16 height 16
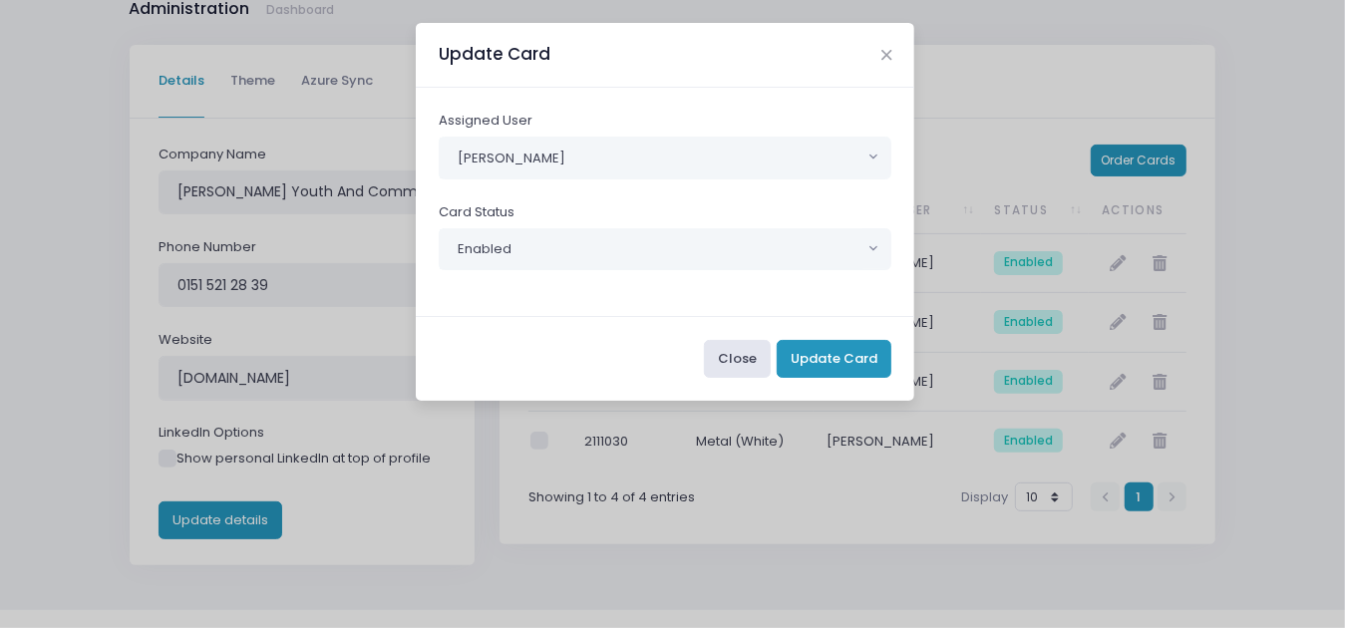
click at [543, 151] on span "Katie Duffy" at bounding box center [652, 158] width 424 height 41
click at [848, 350] on button "Update Card" at bounding box center [834, 359] width 115 height 38
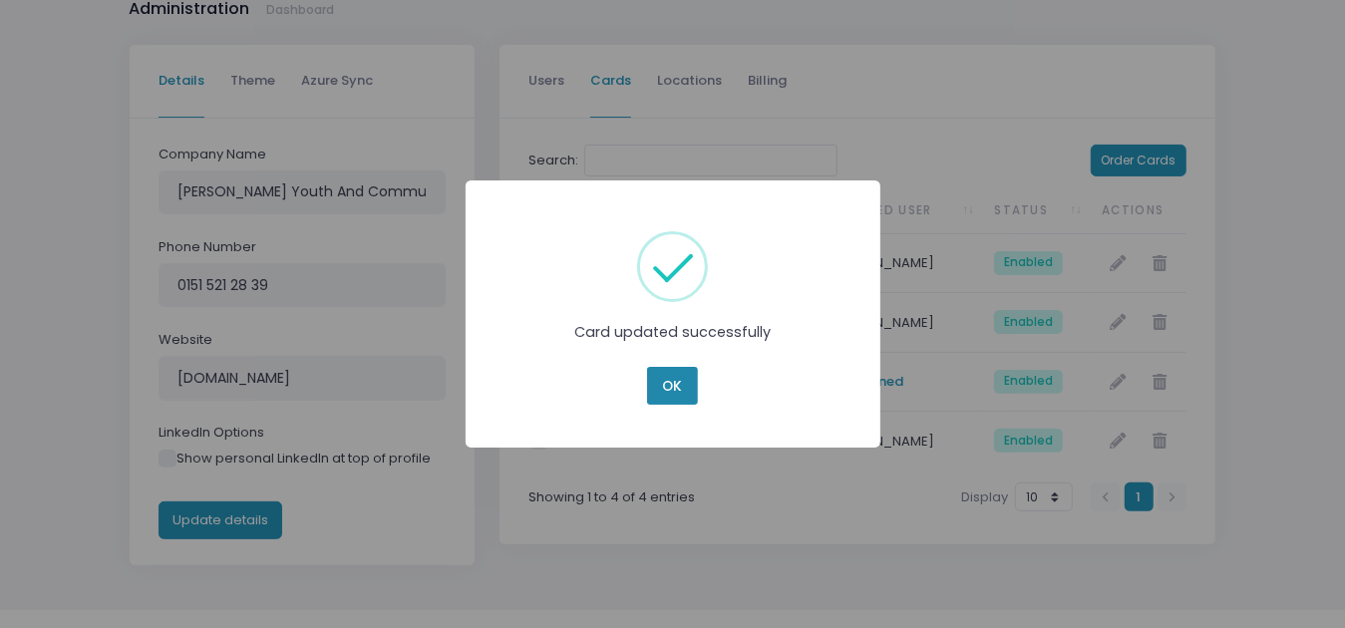
click at [686, 383] on button "OK" at bounding box center [672, 386] width 50 height 38
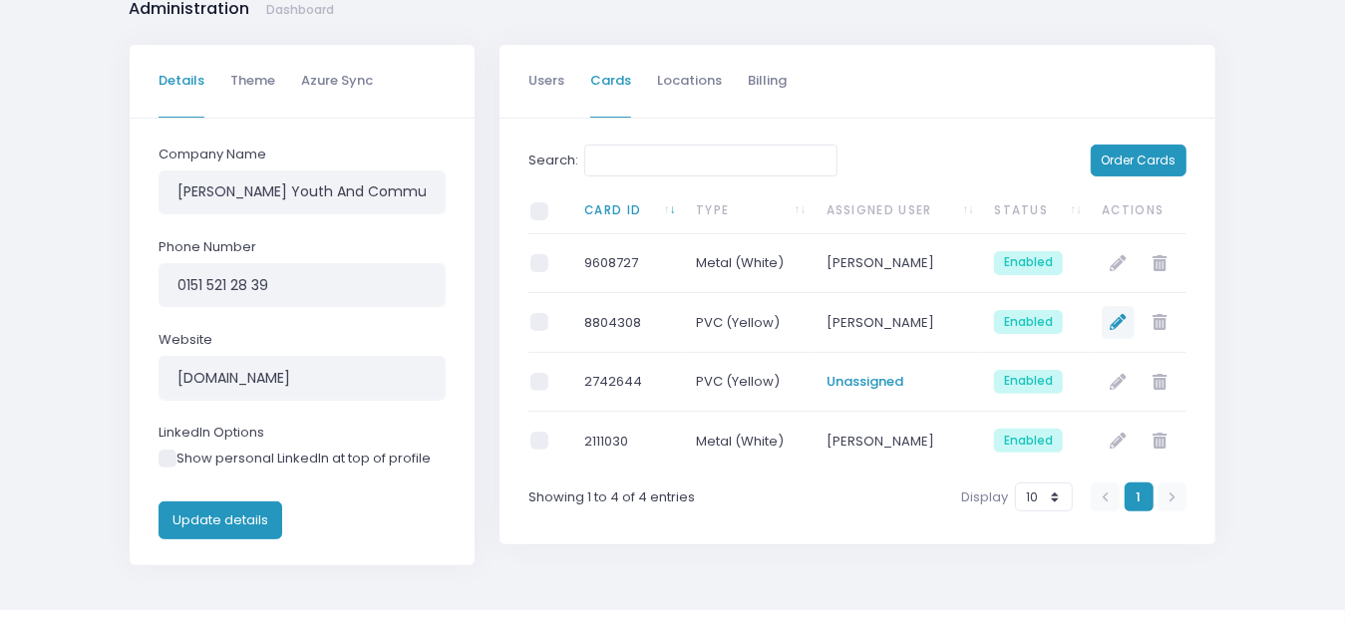
click at [1112, 315] on icon at bounding box center [1119, 322] width 16 height 16
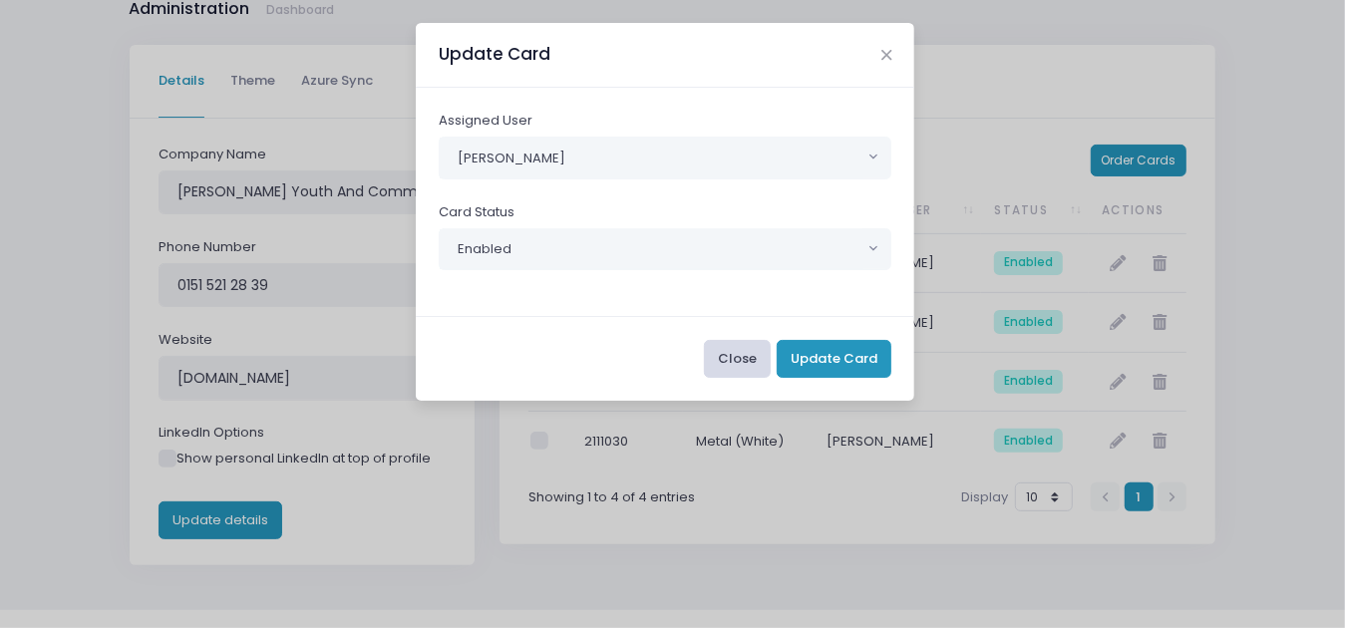
click at [750, 357] on button "Close" at bounding box center [737, 359] width 67 height 38
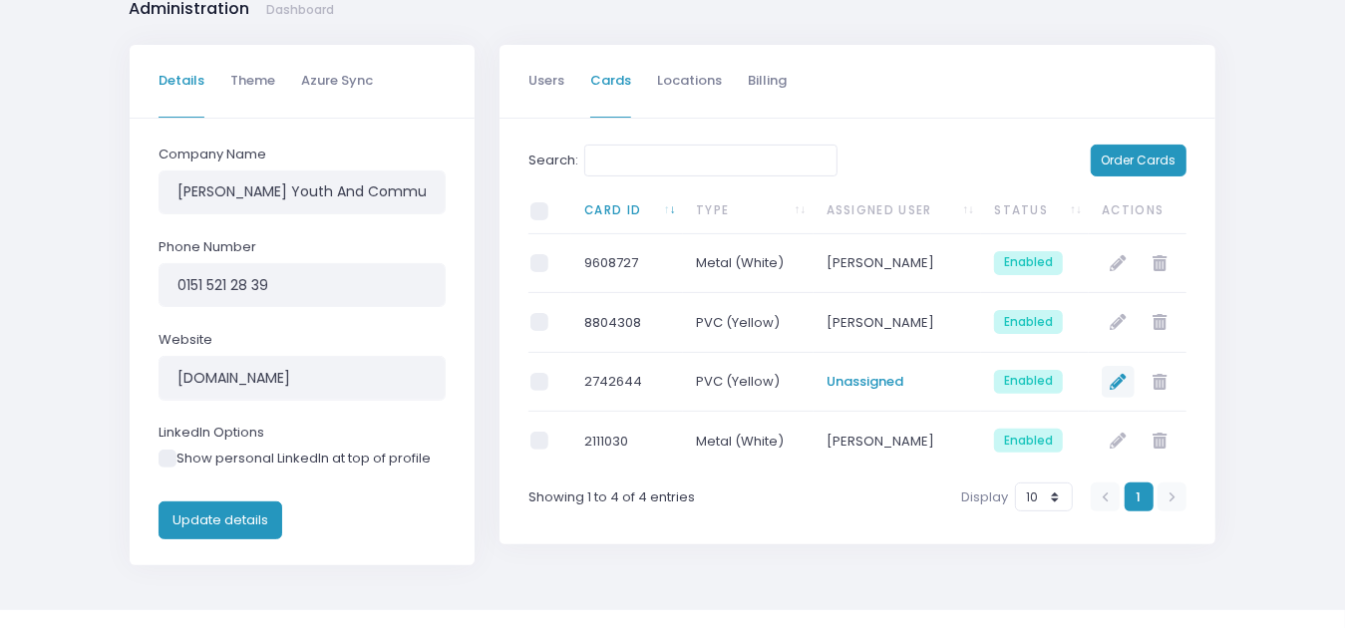
click at [1122, 379] on icon at bounding box center [1119, 382] width 16 height 16
select select "0"
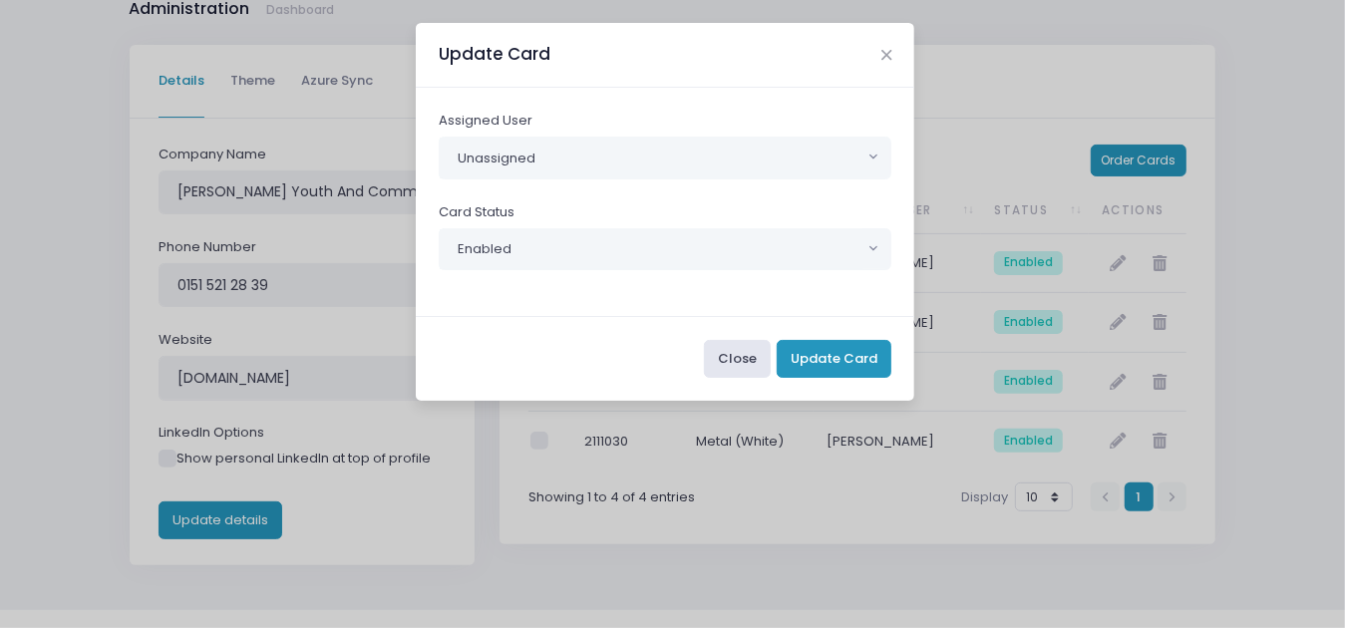
click at [586, 138] on span "Unassigned" at bounding box center [652, 158] width 424 height 41
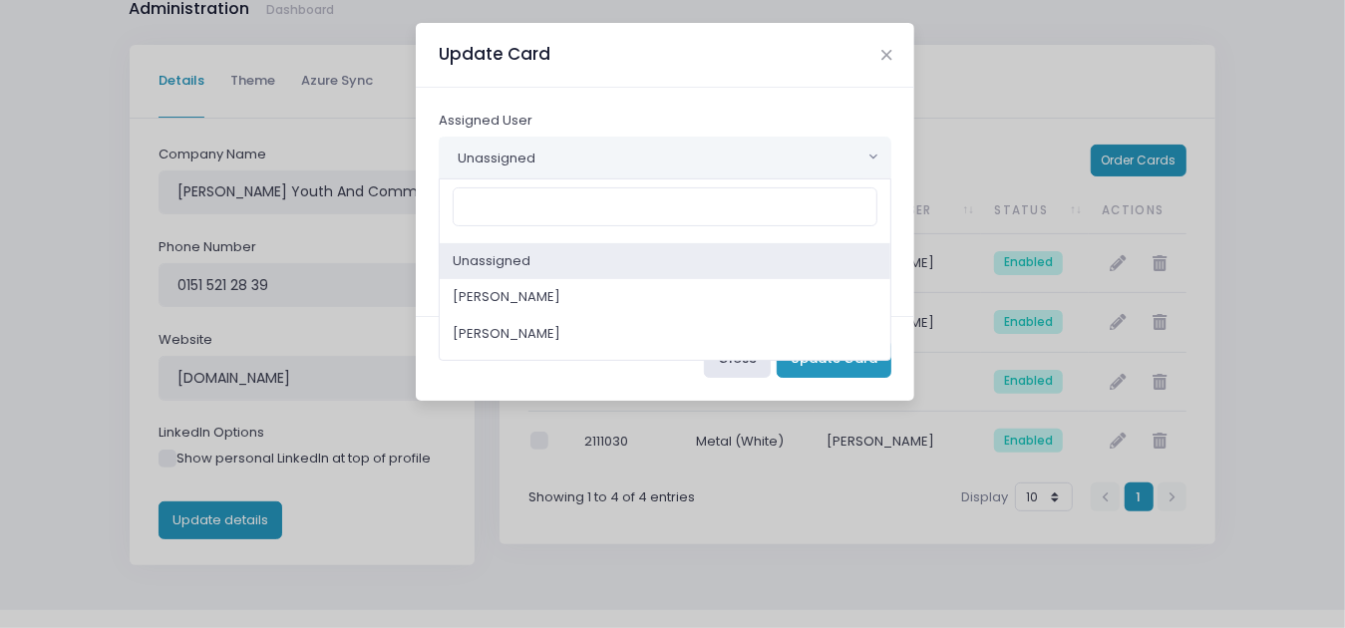
click at [586, 138] on span "Unassigned" at bounding box center [652, 158] width 424 height 41
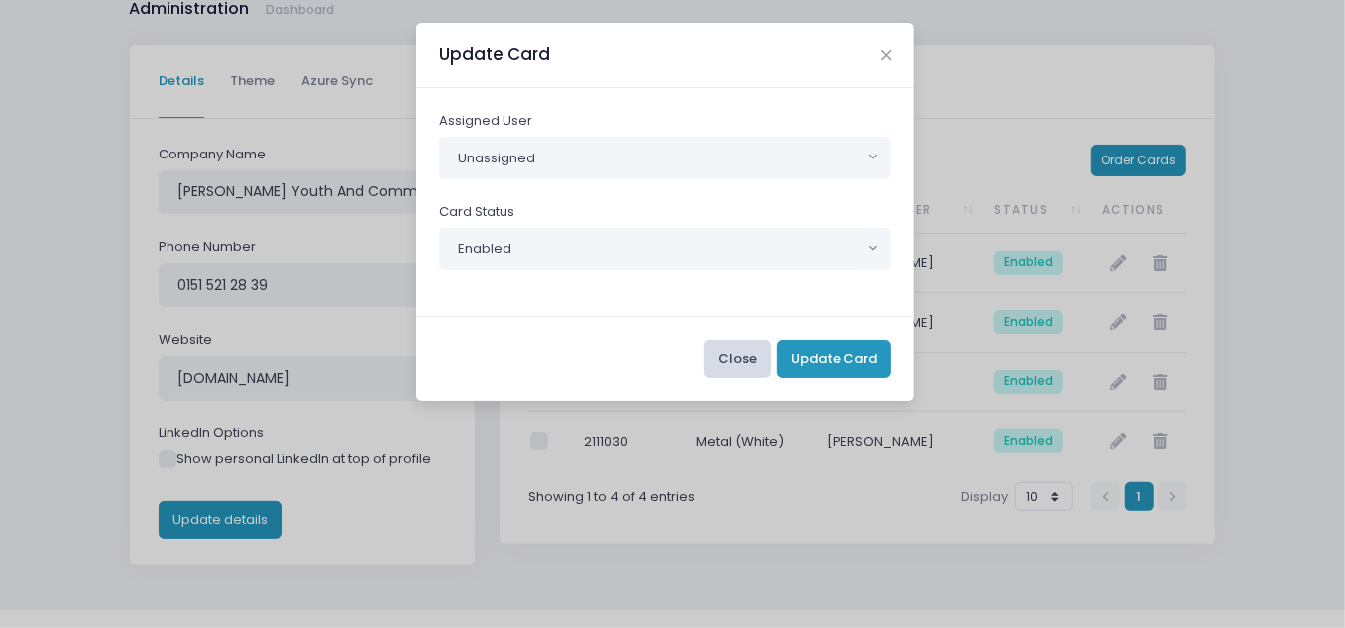
click at [736, 349] on button "Close" at bounding box center [737, 359] width 67 height 38
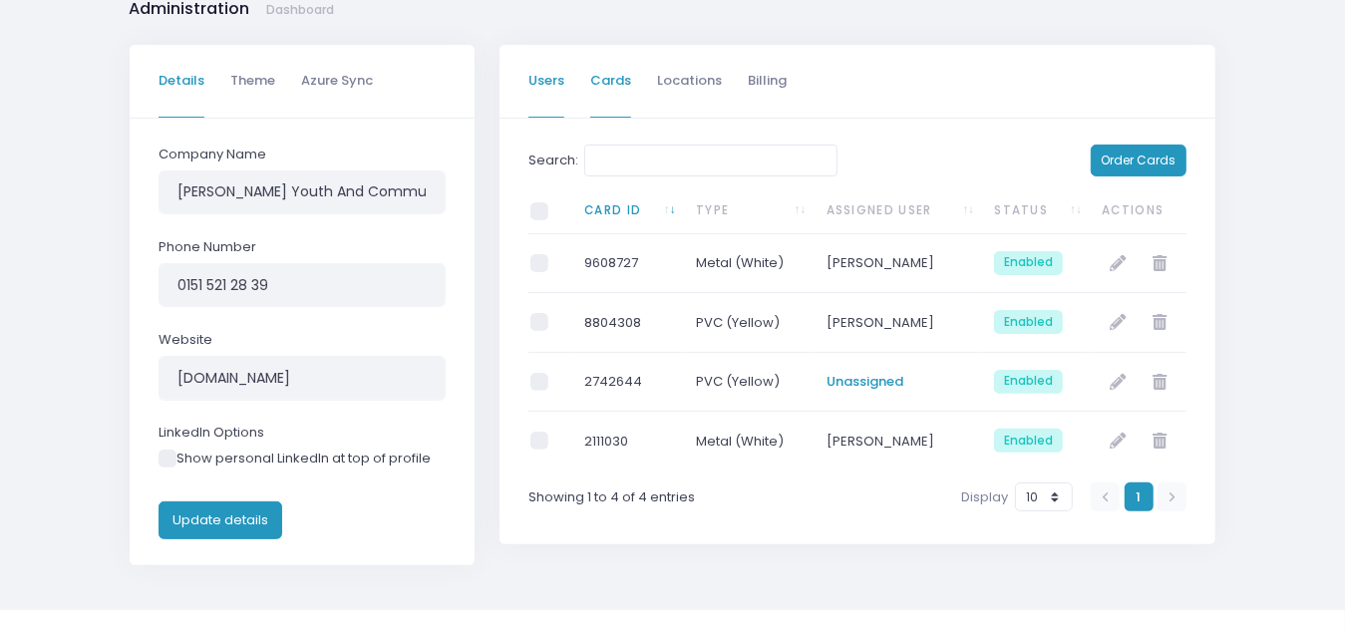
click at [548, 83] on link "Users" at bounding box center [546, 81] width 36 height 73
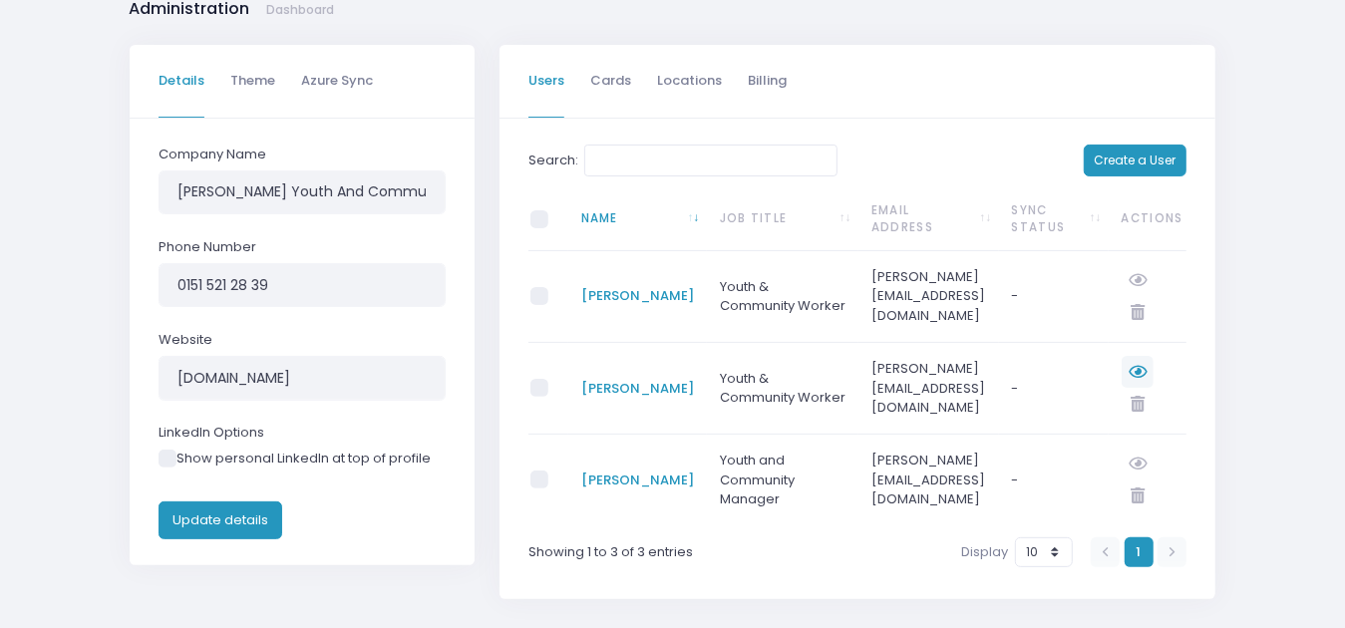
click at [1138, 372] on icon at bounding box center [1138, 372] width 18 height 16
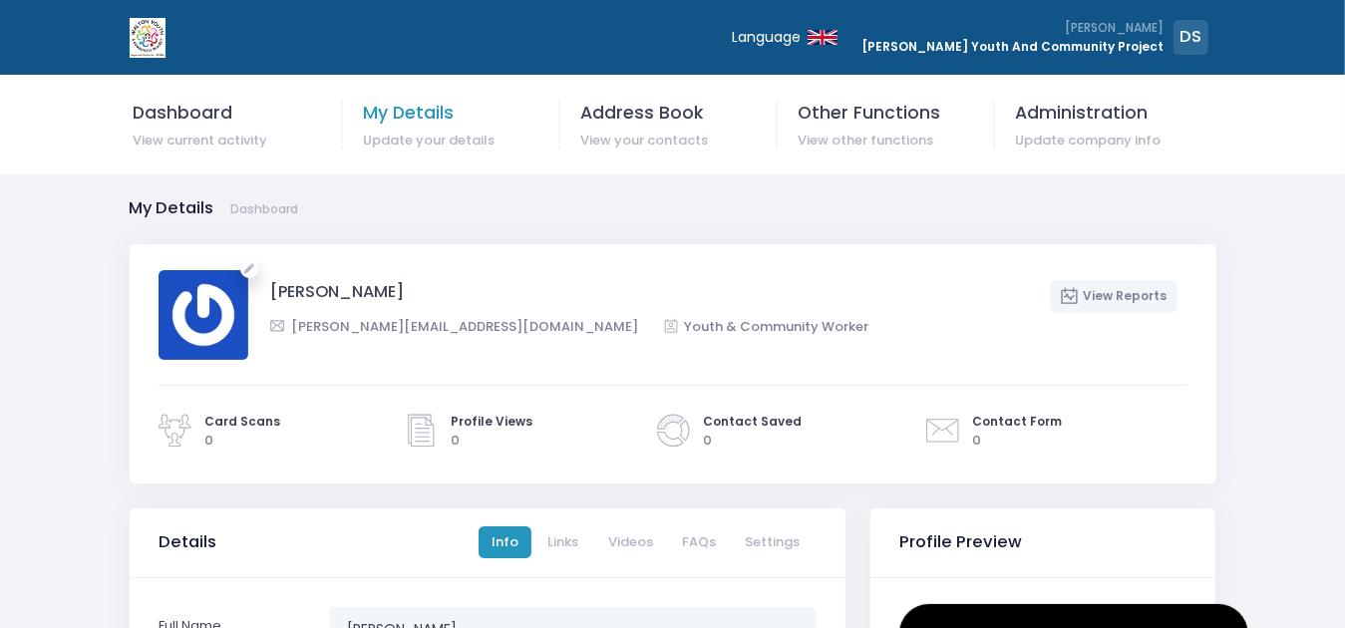
click at [395, 132] on span "Update your details" at bounding box center [461, 141] width 196 height 20
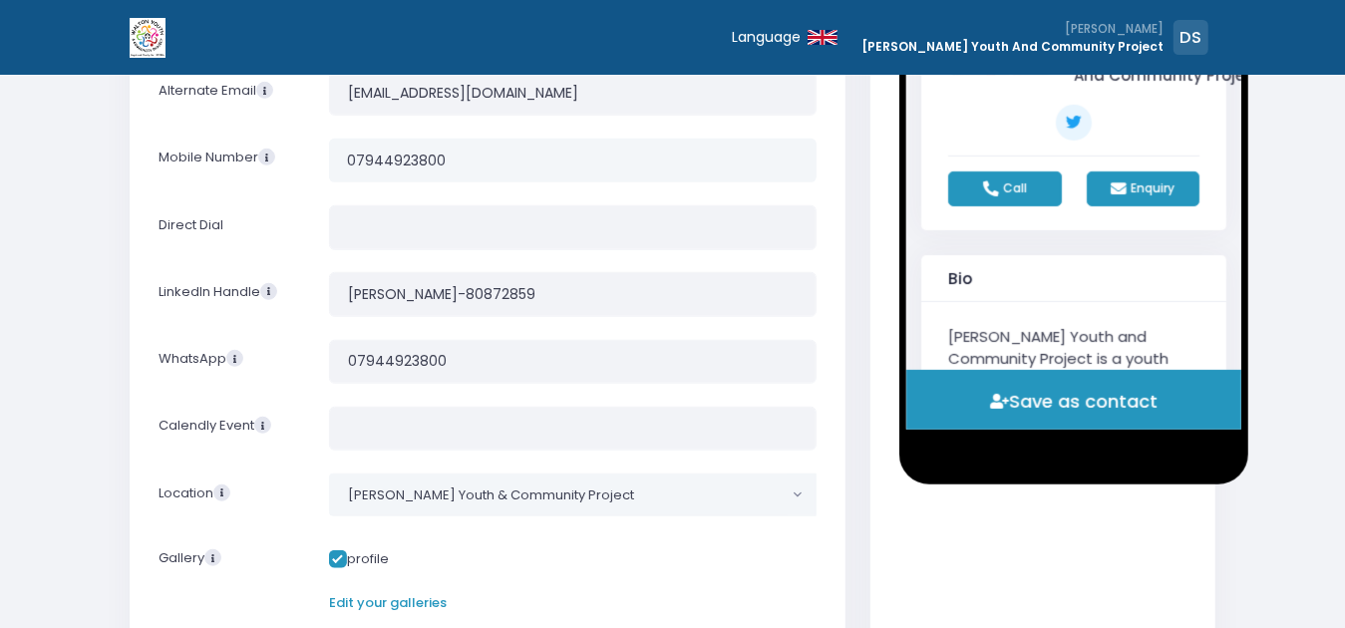
scroll to position [985, 0]
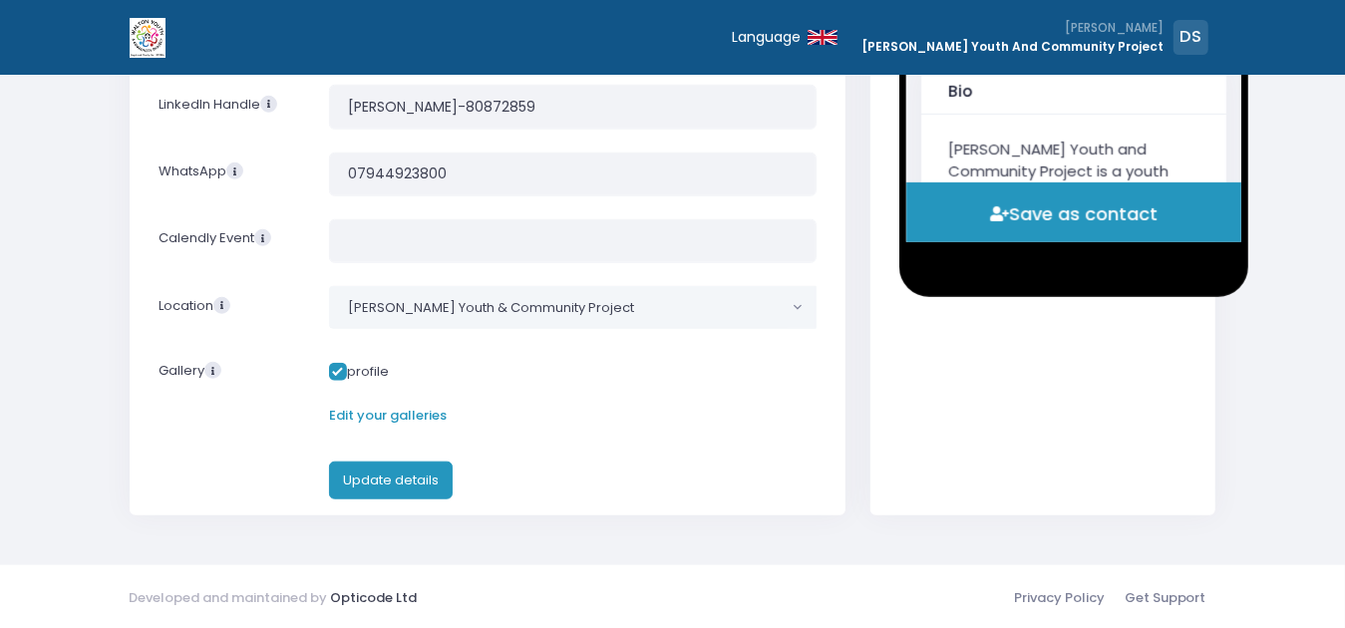
click at [387, 415] on link "Edit your galleries" at bounding box center [388, 415] width 118 height 19
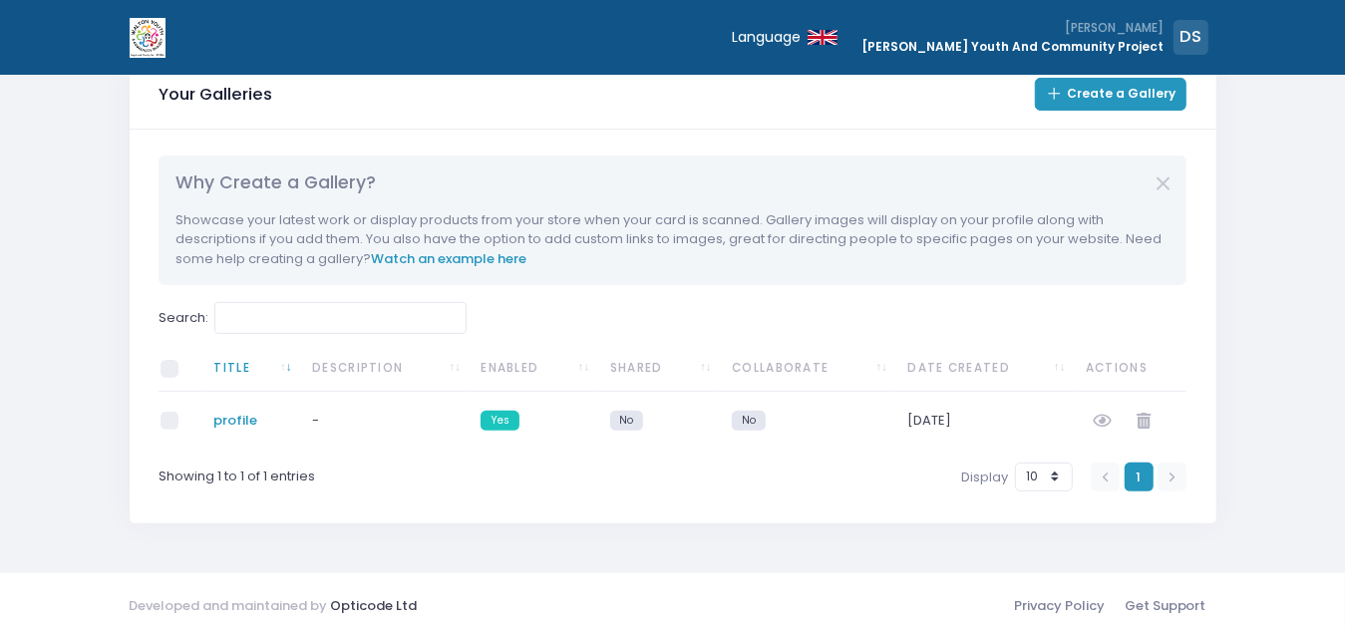
scroll to position [208, 0]
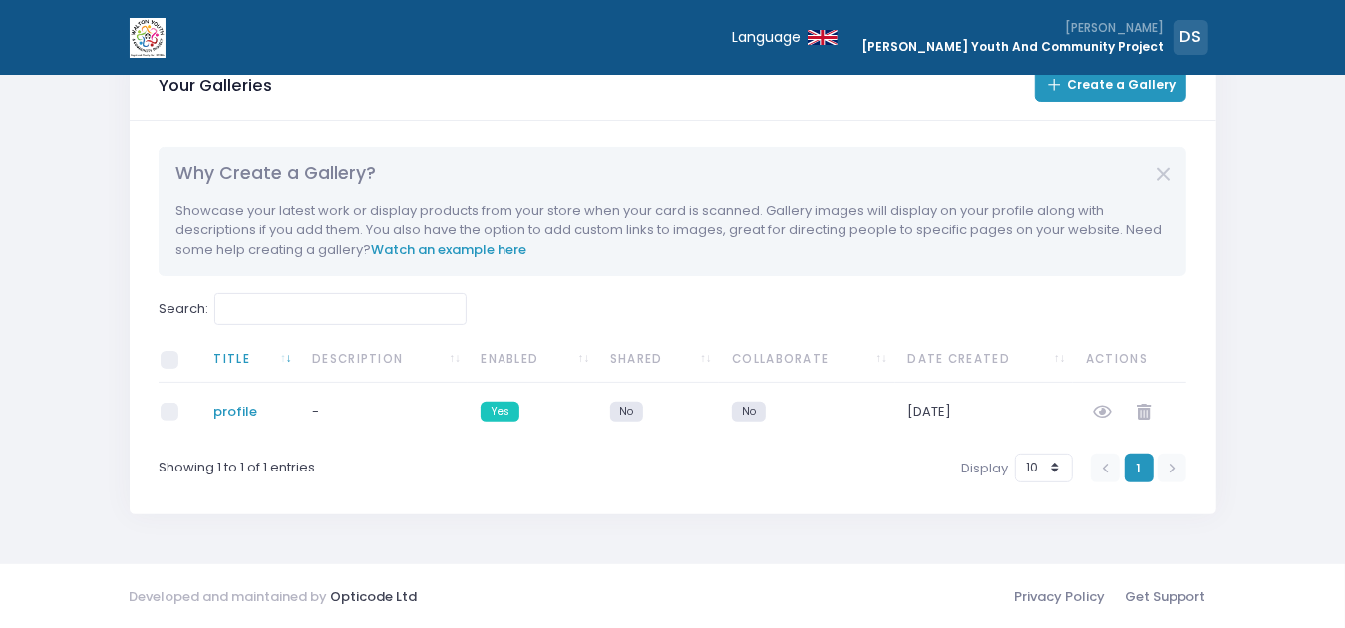
click at [233, 411] on link "profile" at bounding box center [236, 411] width 44 height 19
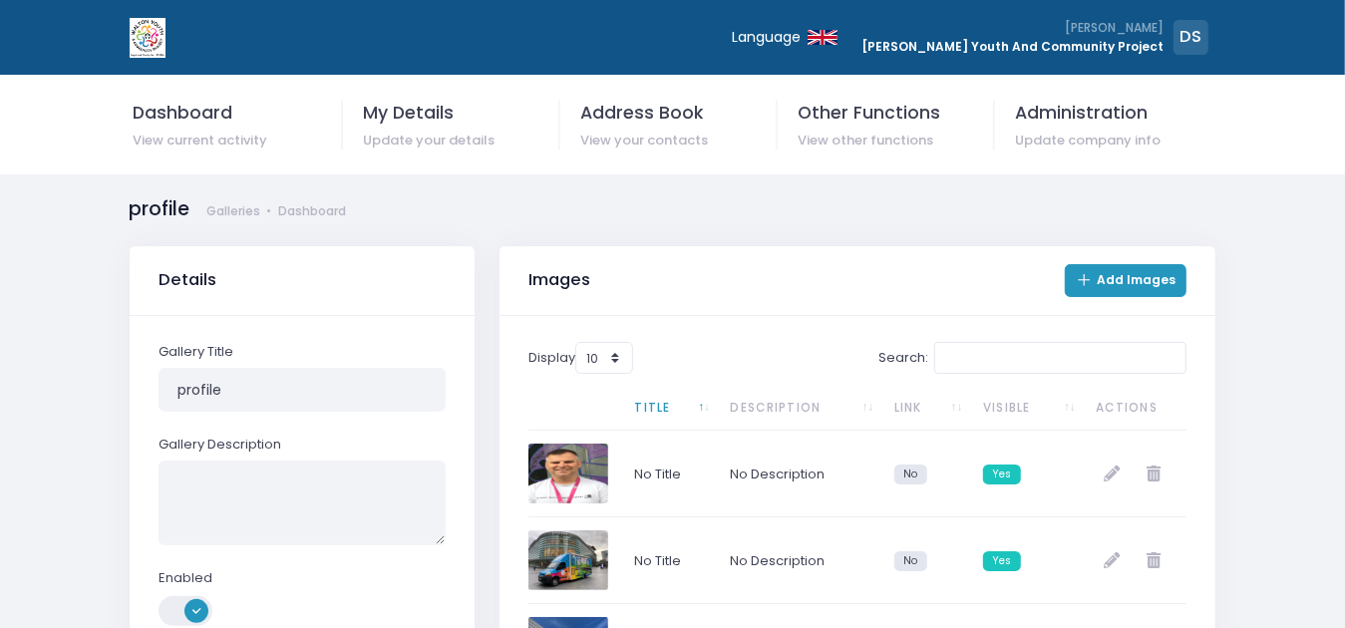
scroll to position [100, 0]
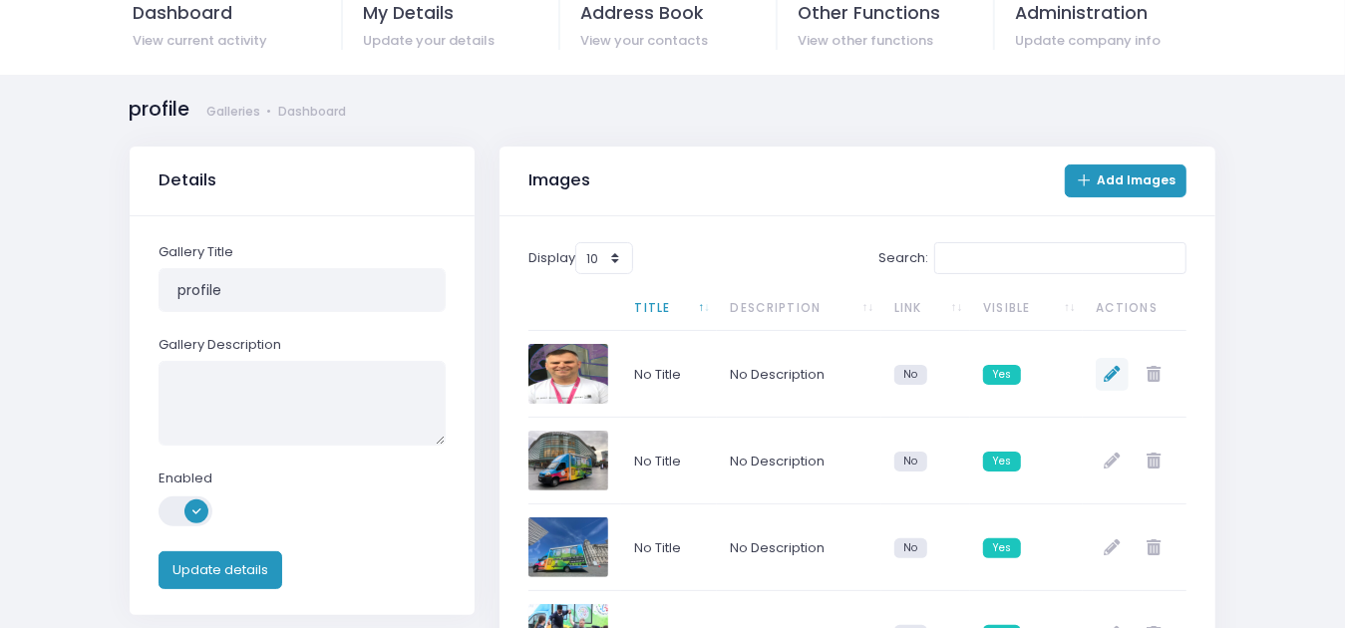
click at [1115, 376] on icon at bounding box center [1112, 374] width 16 height 16
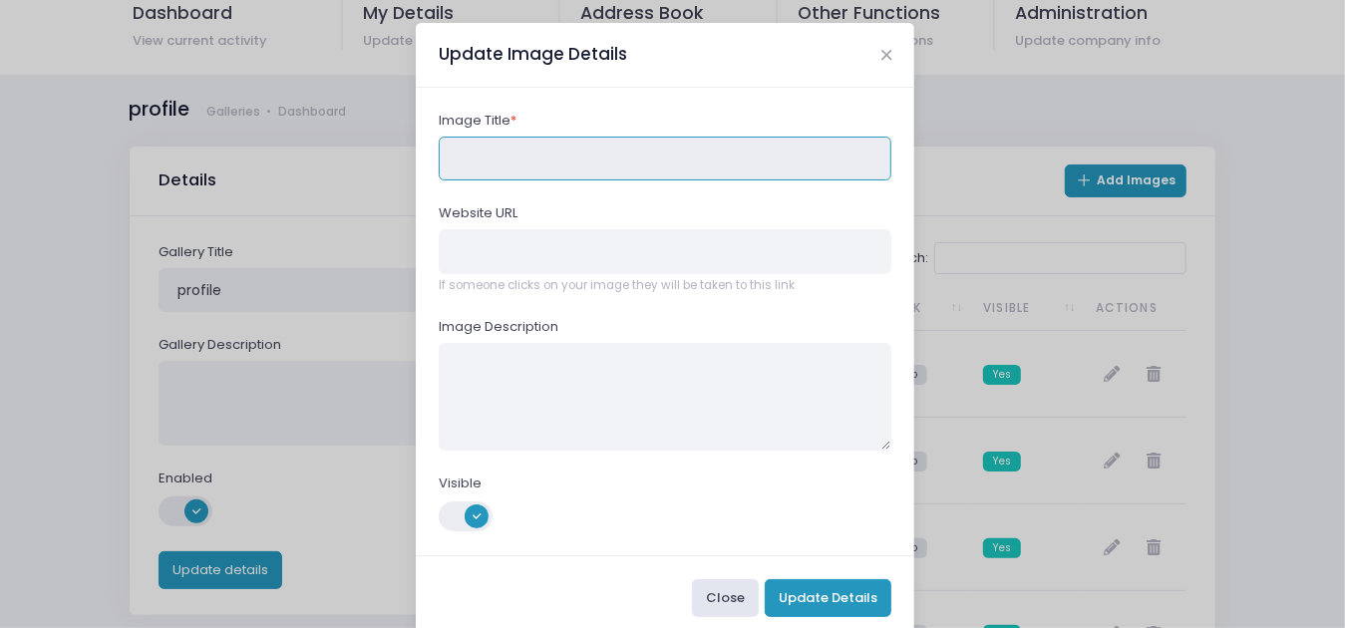
click at [529, 155] on input "text" at bounding box center [666, 159] width 454 height 45
type input "profile"
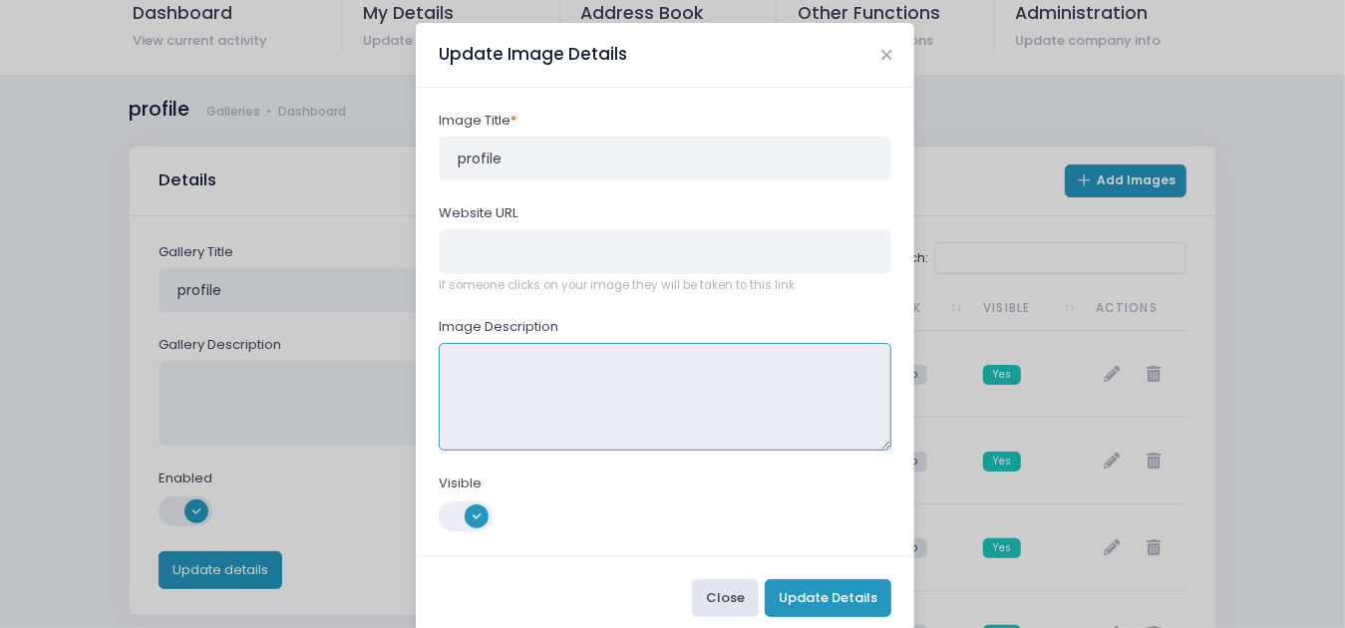
click at [500, 368] on textarea at bounding box center [666, 397] width 454 height 108
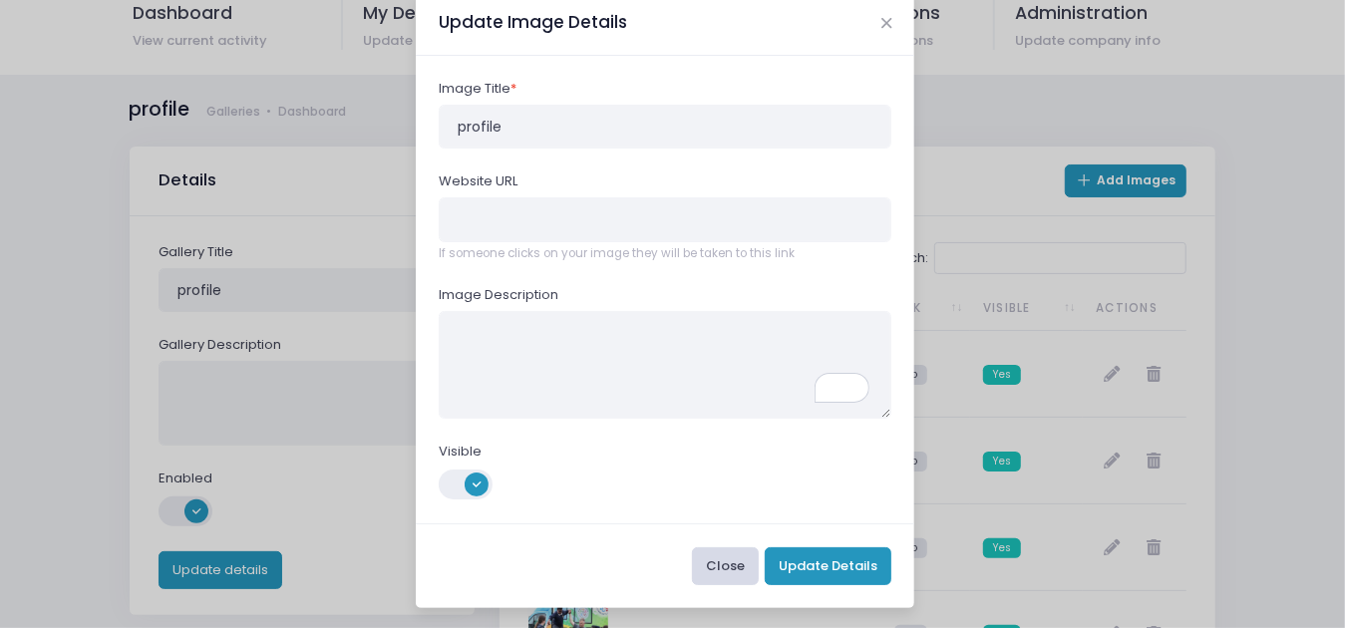
click at [724, 564] on button "Close" at bounding box center [725, 566] width 67 height 38
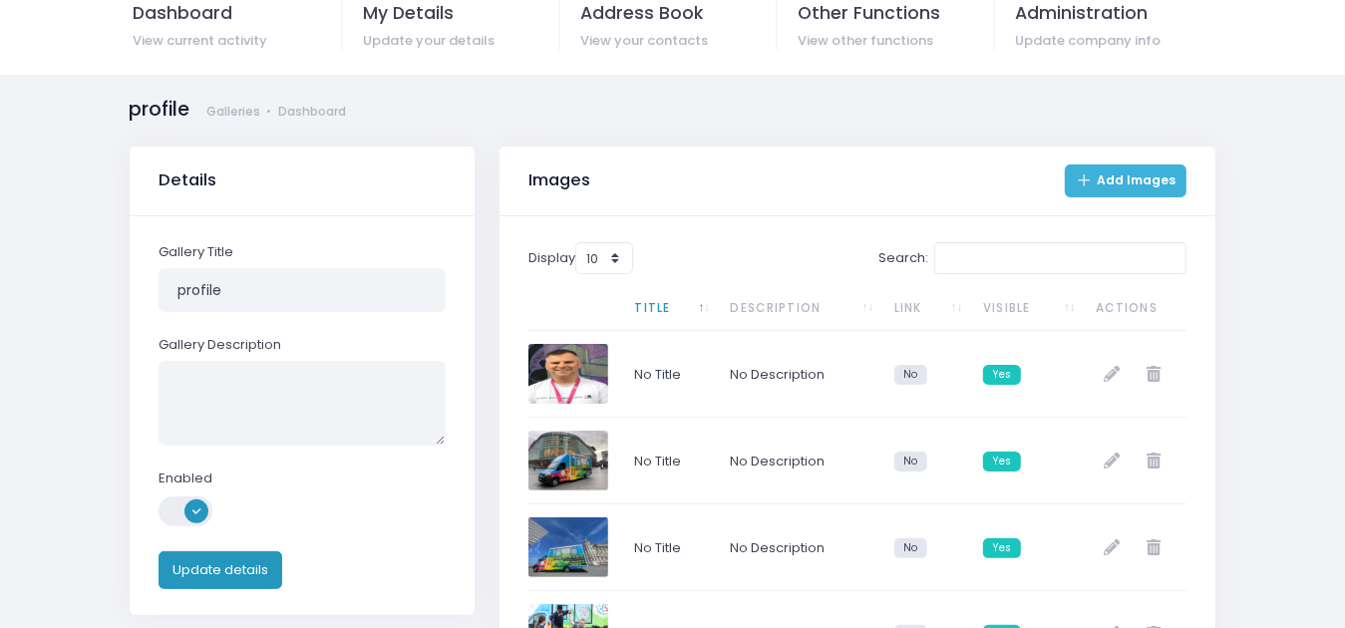
click at [1139, 176] on link "Add Images" at bounding box center [1126, 181] width 122 height 33
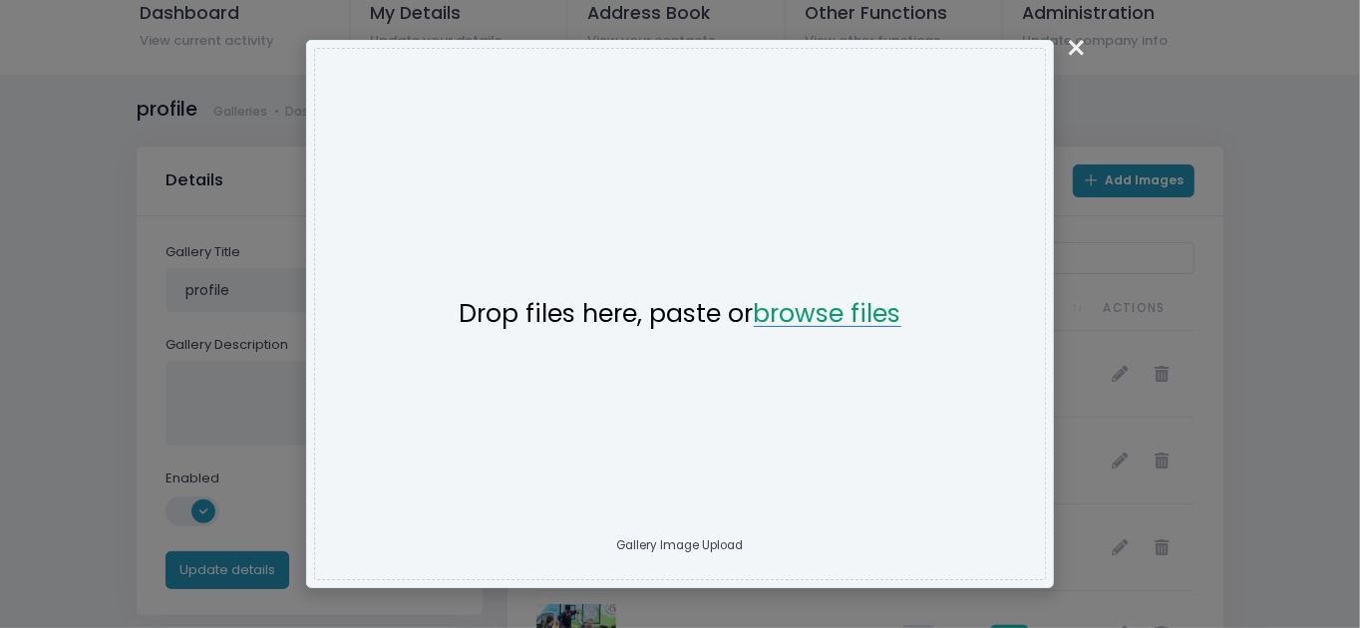
click at [826, 310] on button "browse files" at bounding box center [828, 314] width 148 height 26
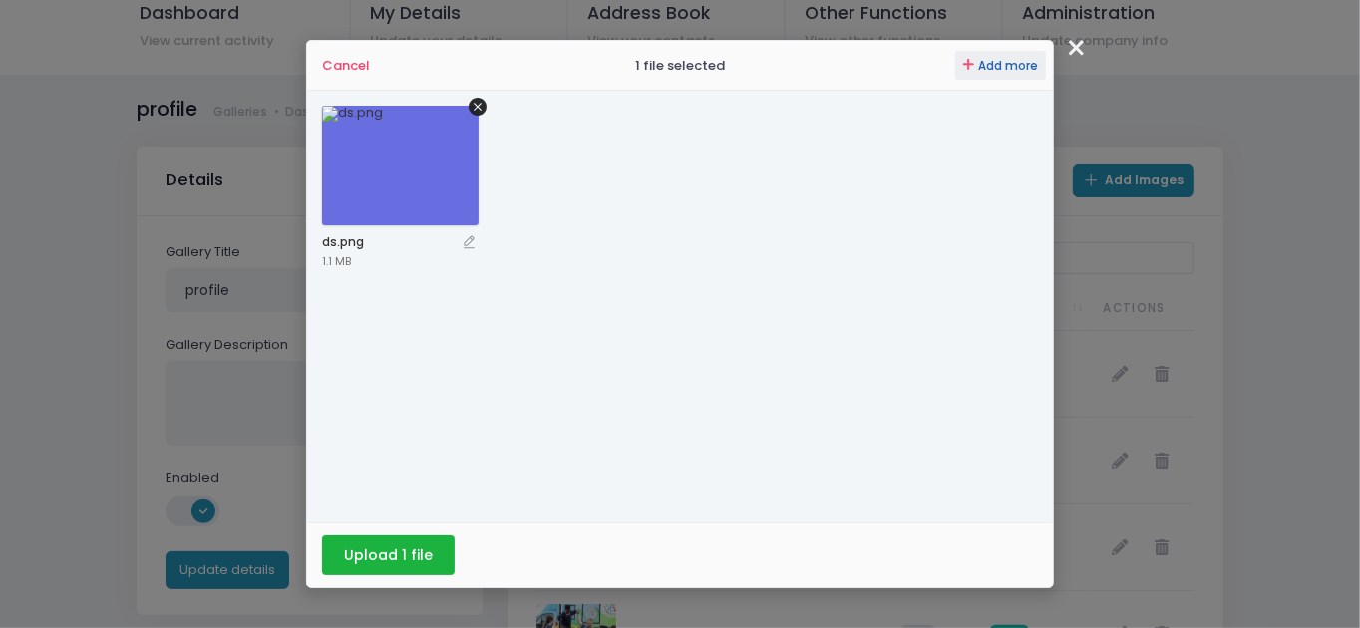
click at [996, 66] on span "Add more" at bounding box center [1008, 66] width 60 height 16
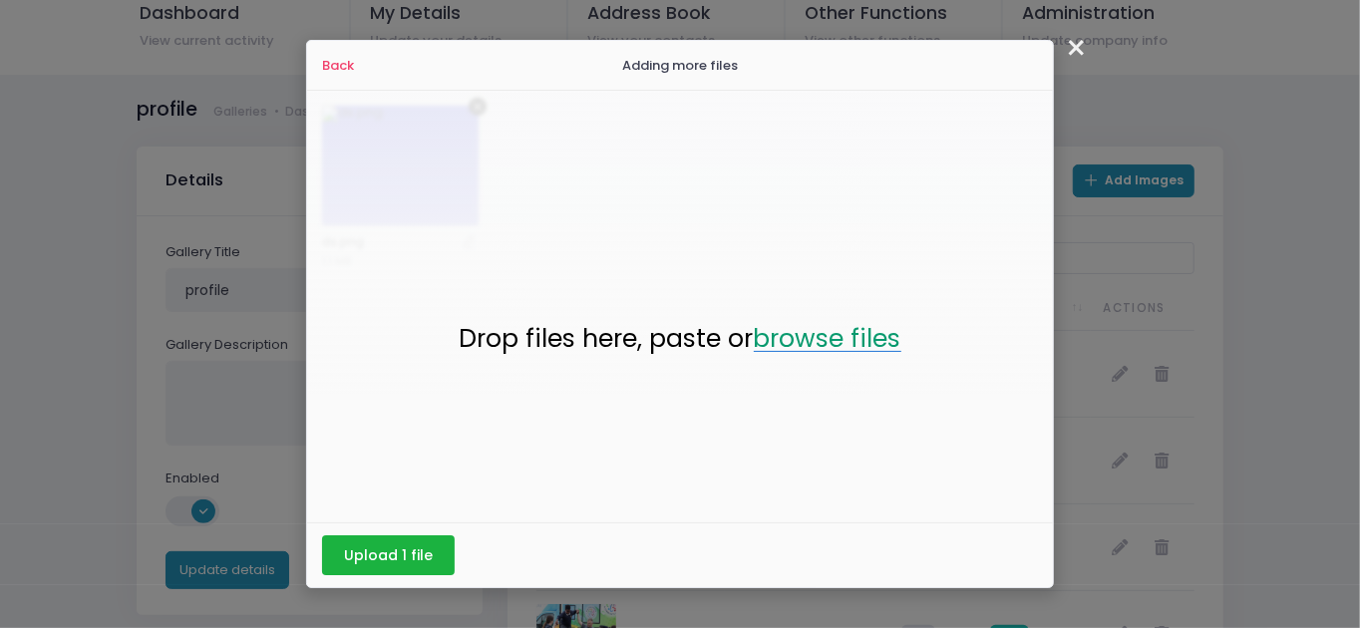
click at [830, 350] on button "browse files" at bounding box center [828, 339] width 148 height 26
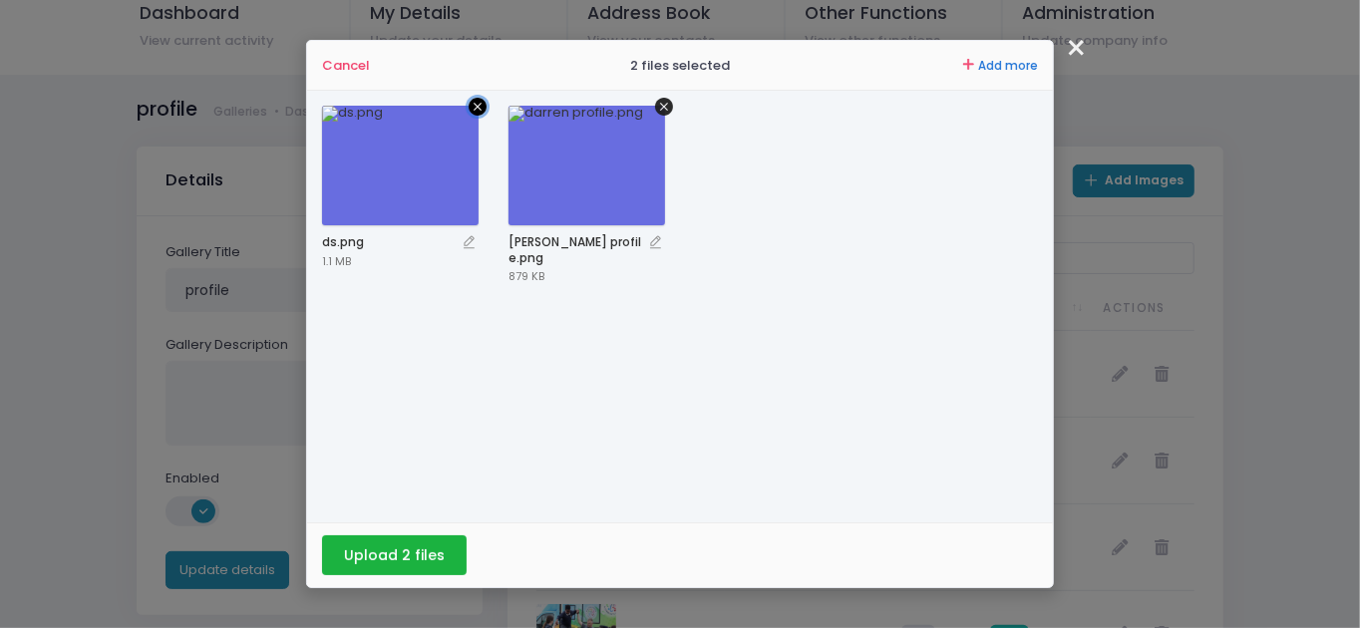
click at [477, 103] on icon "Remove file" at bounding box center [478, 107] width 18 height 18
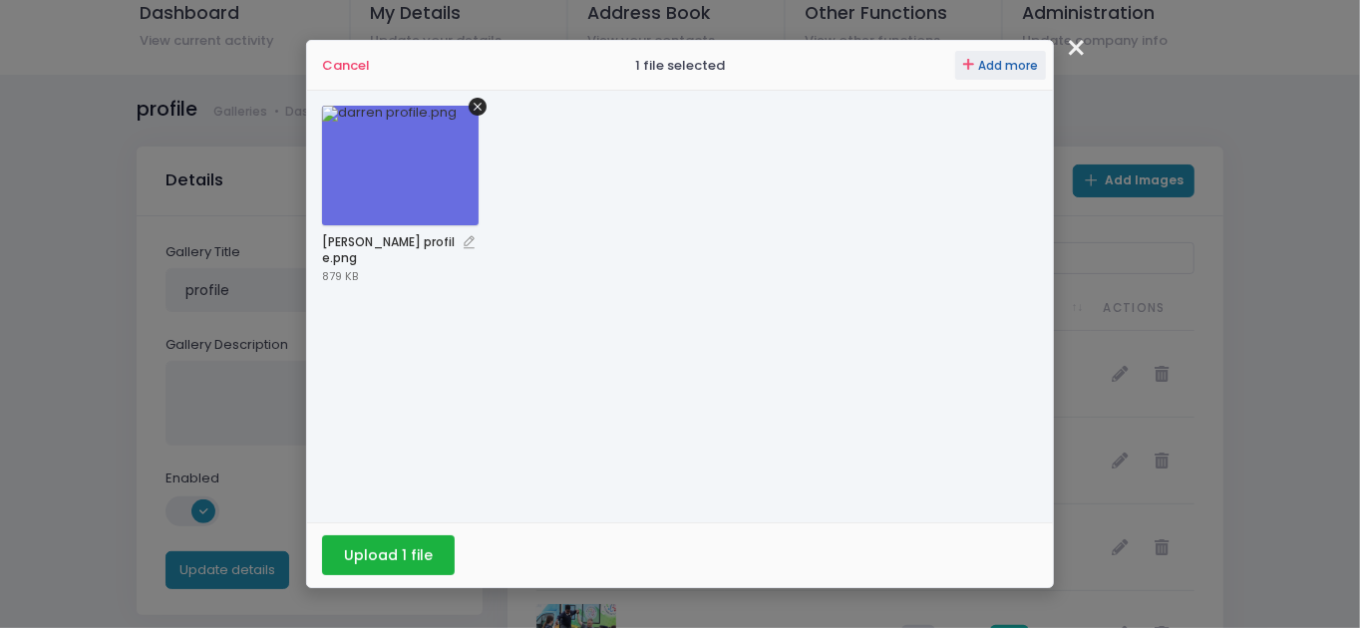
click at [1003, 59] on span "Add more" at bounding box center [1008, 66] width 60 height 16
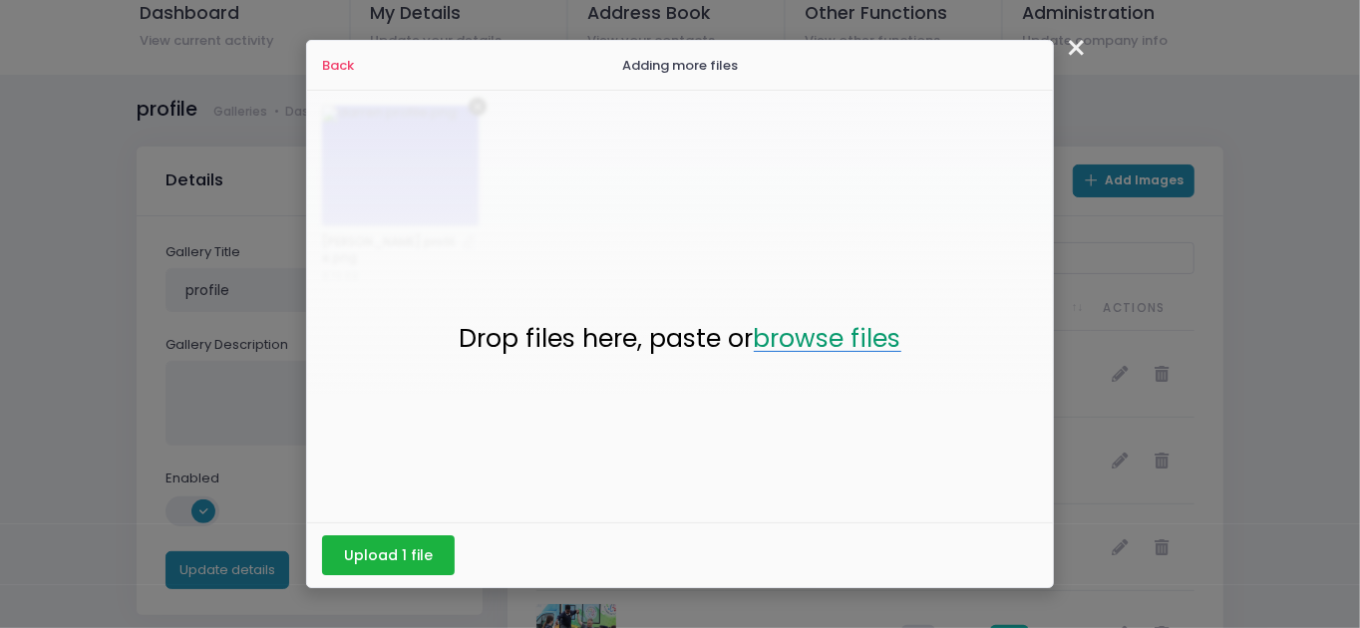
click at [828, 338] on button "browse files" at bounding box center [828, 339] width 148 height 26
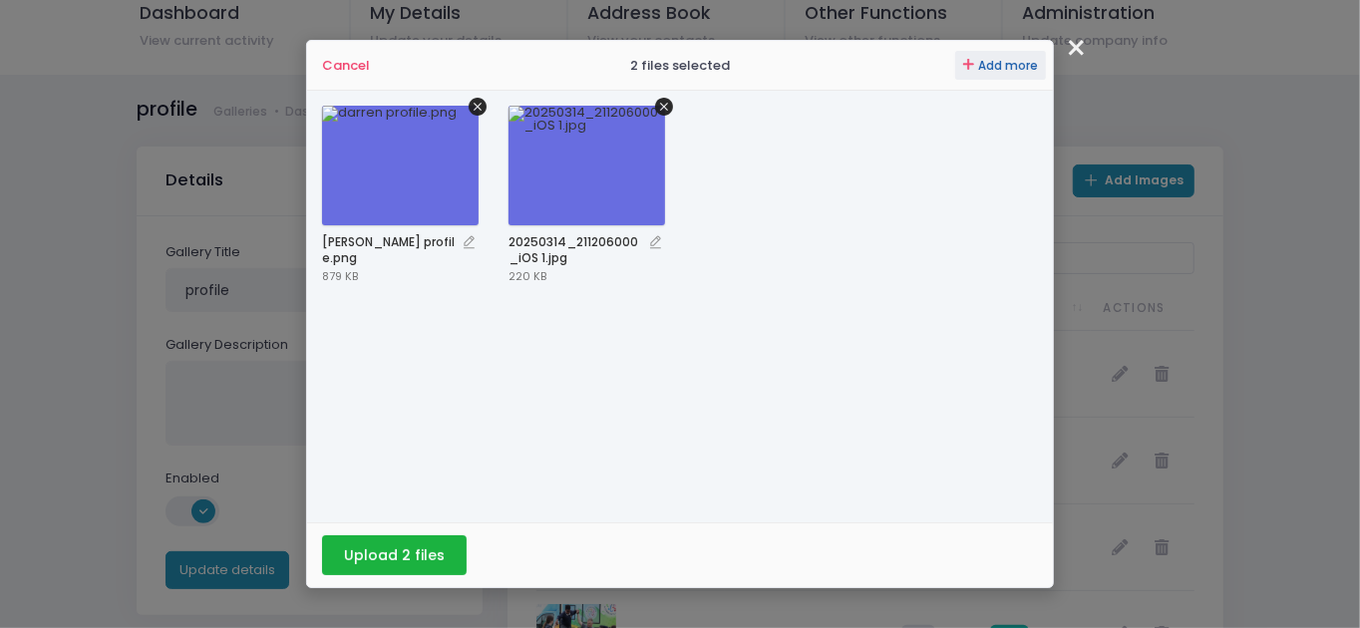
click at [1015, 66] on span "Add more" at bounding box center [1008, 66] width 60 height 16
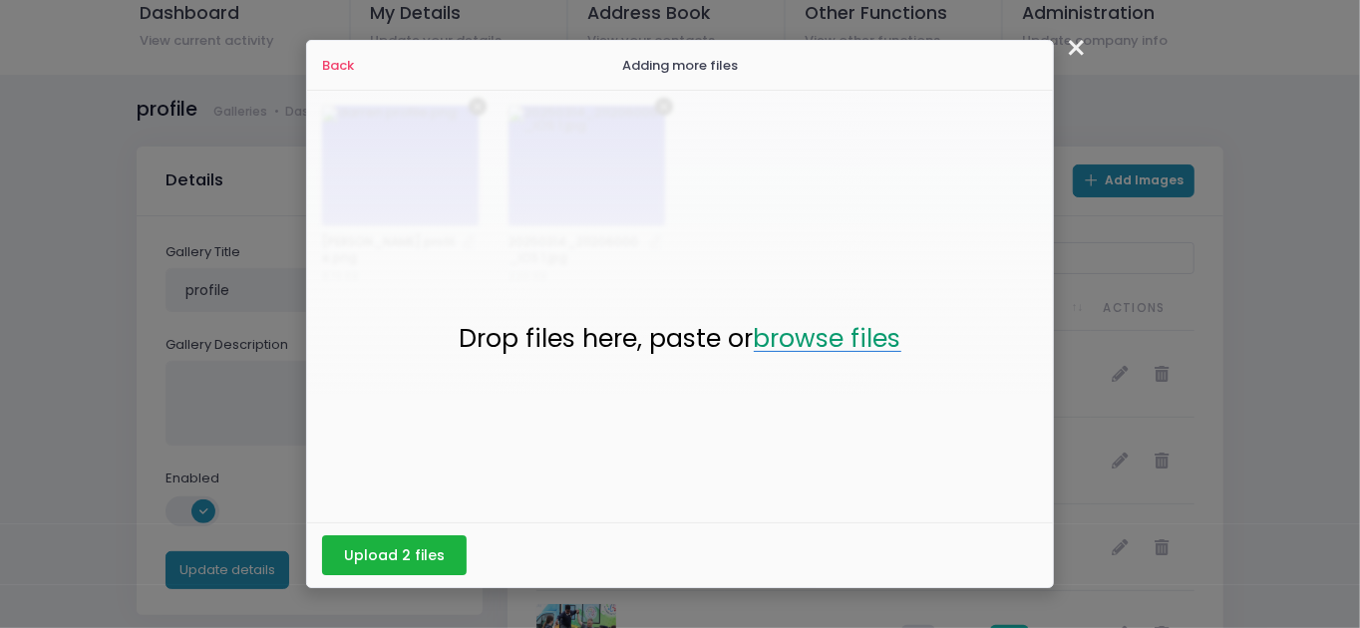
click at [834, 350] on button "browse files" at bounding box center [828, 339] width 148 height 26
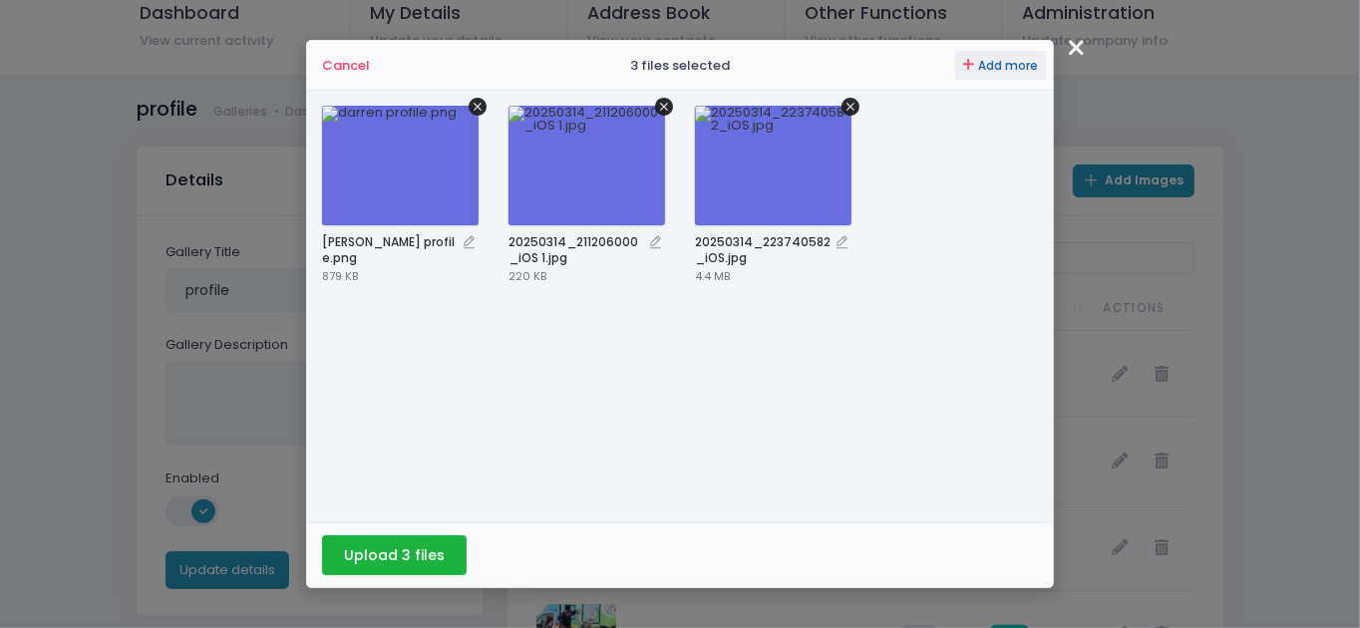
click at [1000, 65] on span "Add more" at bounding box center [1008, 66] width 60 height 16
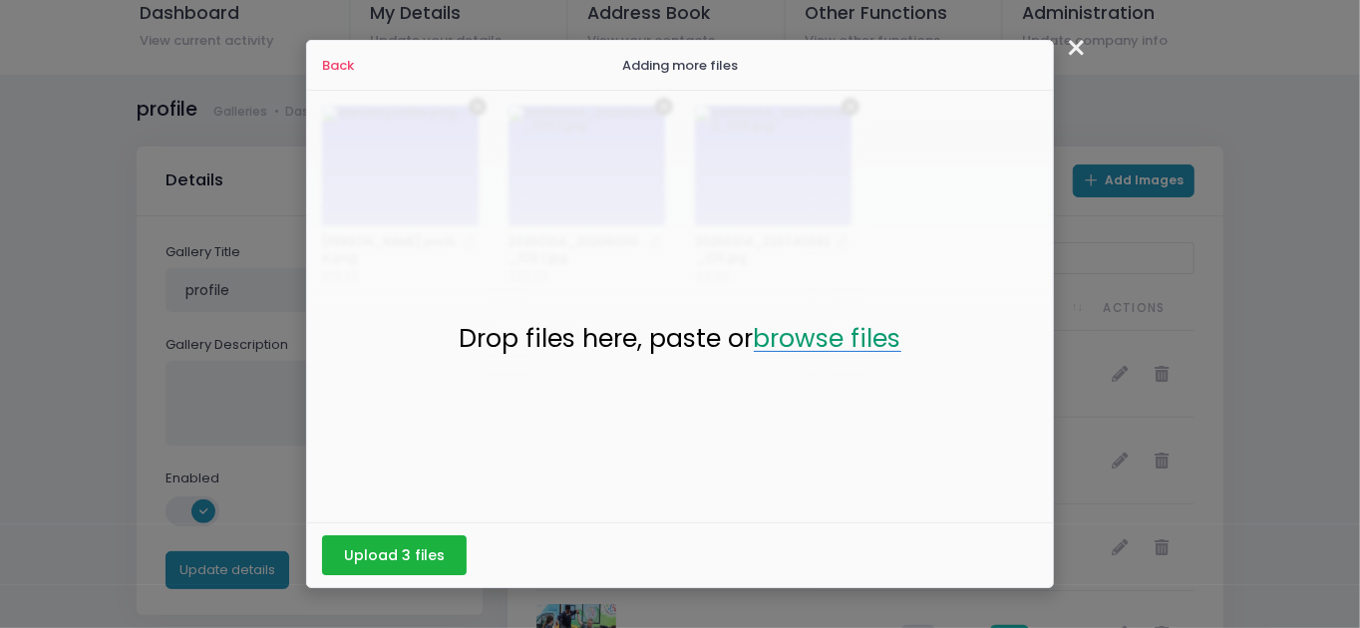
click at [790, 338] on button "browse files" at bounding box center [828, 339] width 148 height 26
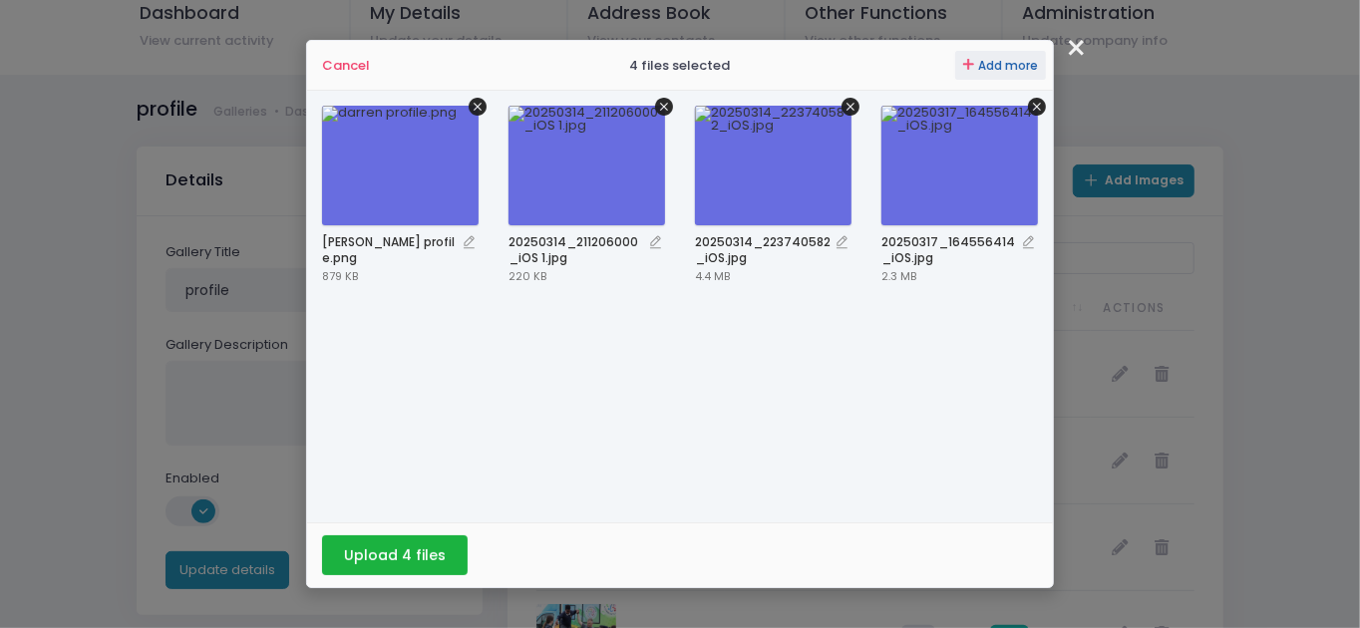
click at [1012, 61] on span "Add more" at bounding box center [1008, 66] width 60 height 16
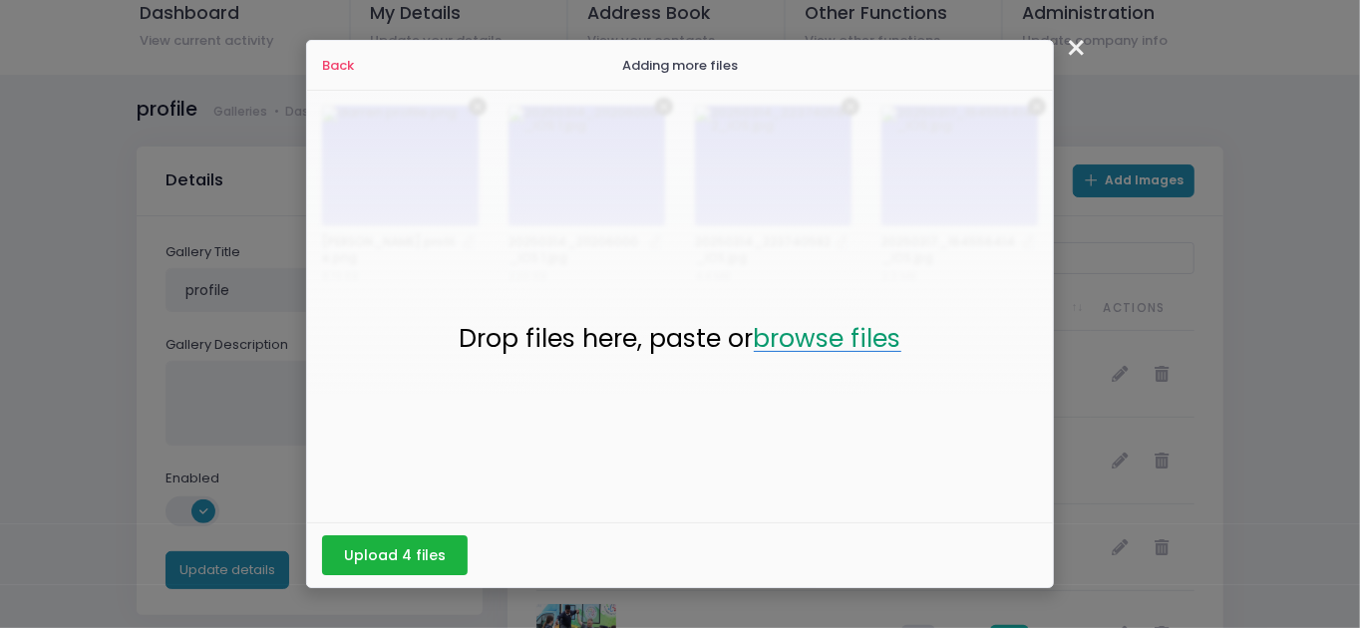
click at [804, 332] on button "browse files" at bounding box center [828, 339] width 148 height 26
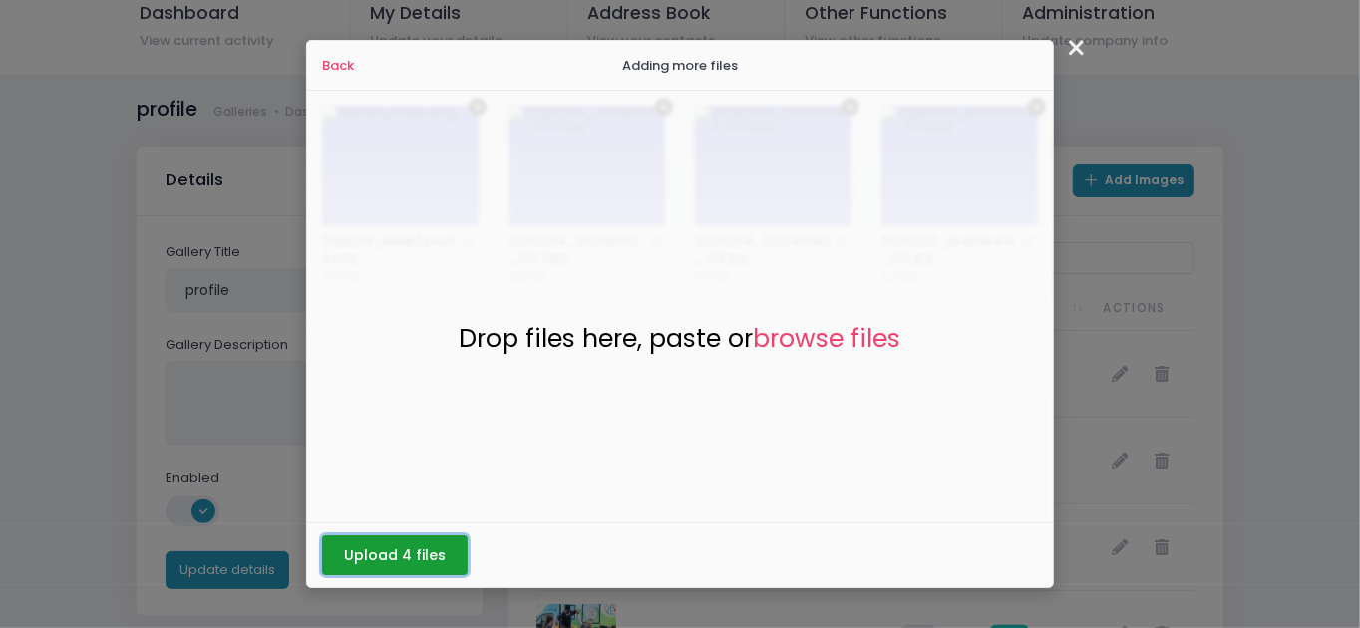
click at [356, 553] on button "Upload 4 files" at bounding box center [395, 555] width 146 height 40
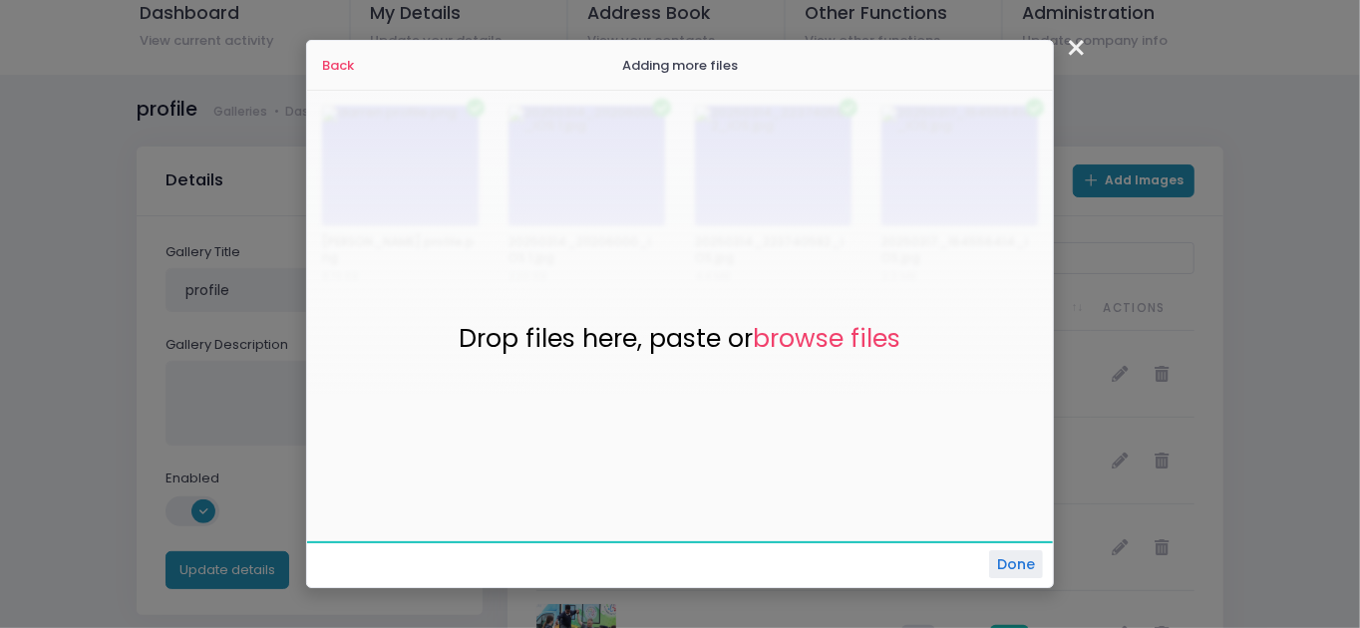
click at [1002, 563] on button "Done" at bounding box center [1016, 564] width 54 height 28
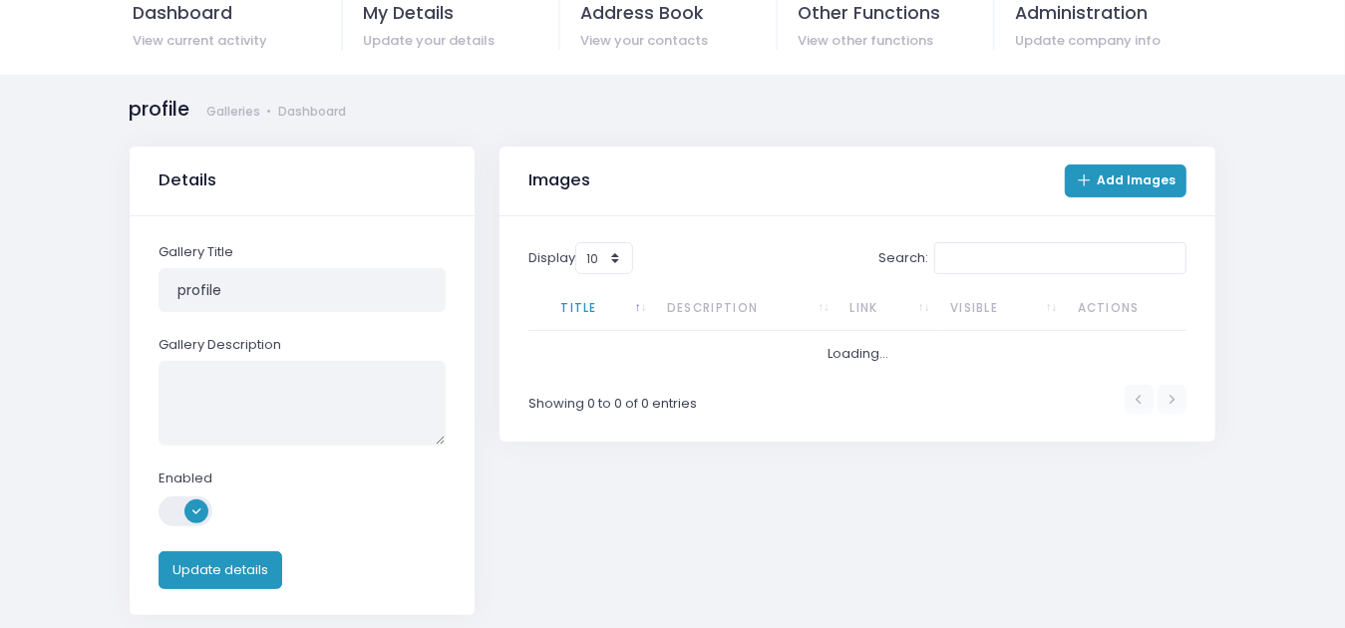
scroll to position [0, 0]
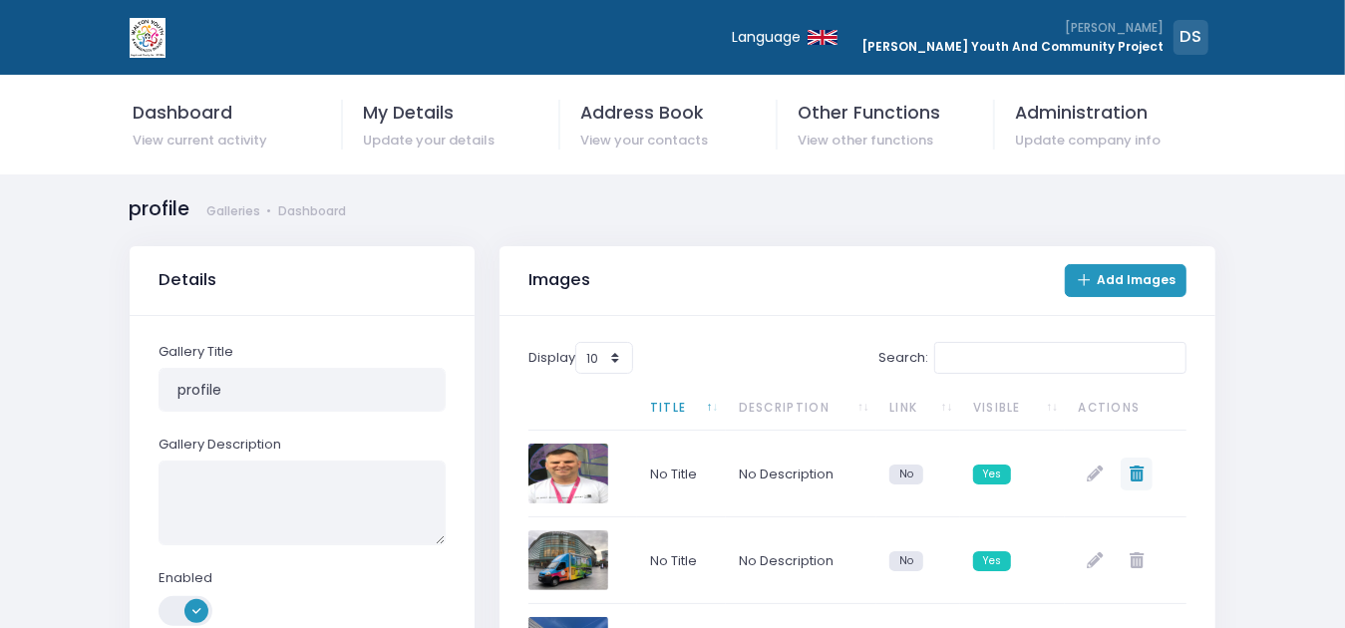
click at [1138, 476] on icon at bounding box center [1137, 474] width 14 height 16
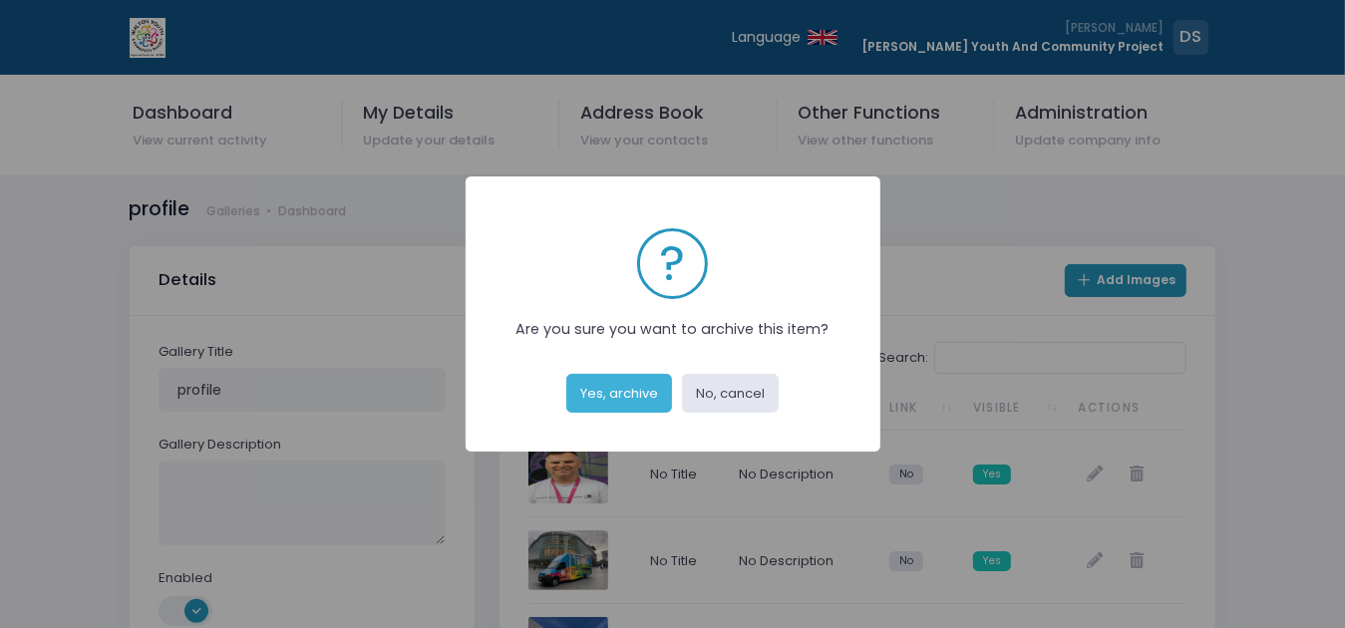
click at [632, 389] on button "Yes, archive" at bounding box center [619, 393] width 106 height 38
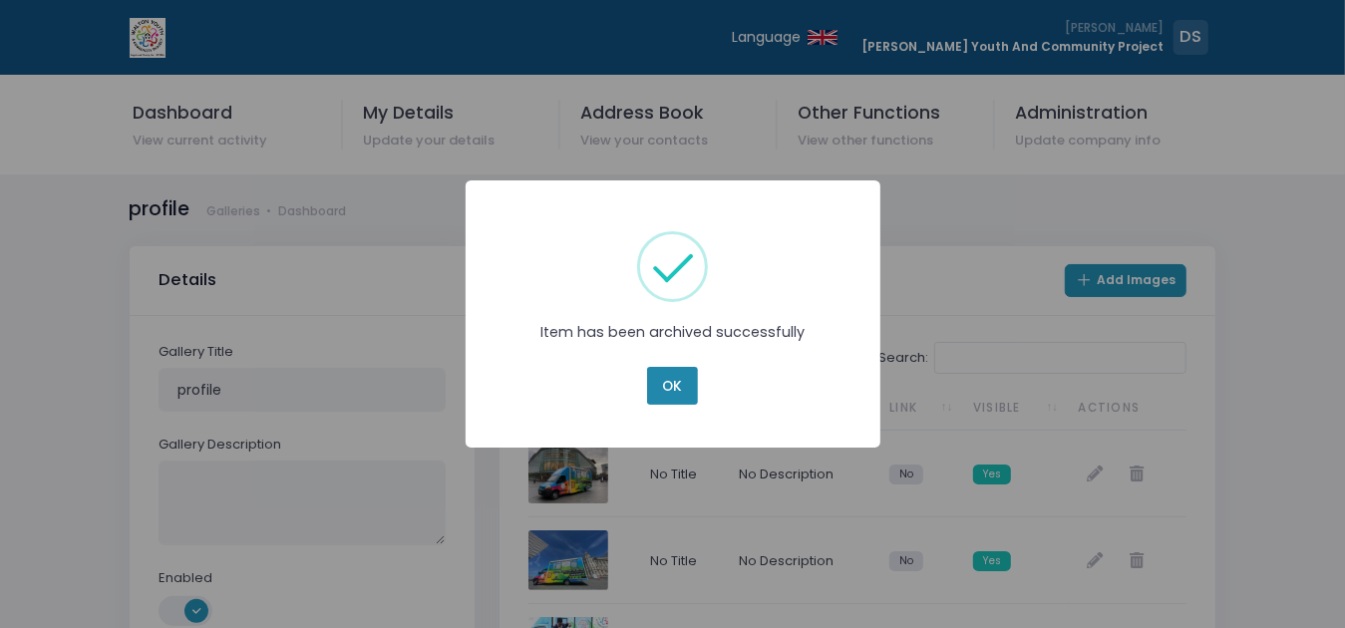
click at [669, 387] on button "OK" at bounding box center [672, 386] width 50 height 38
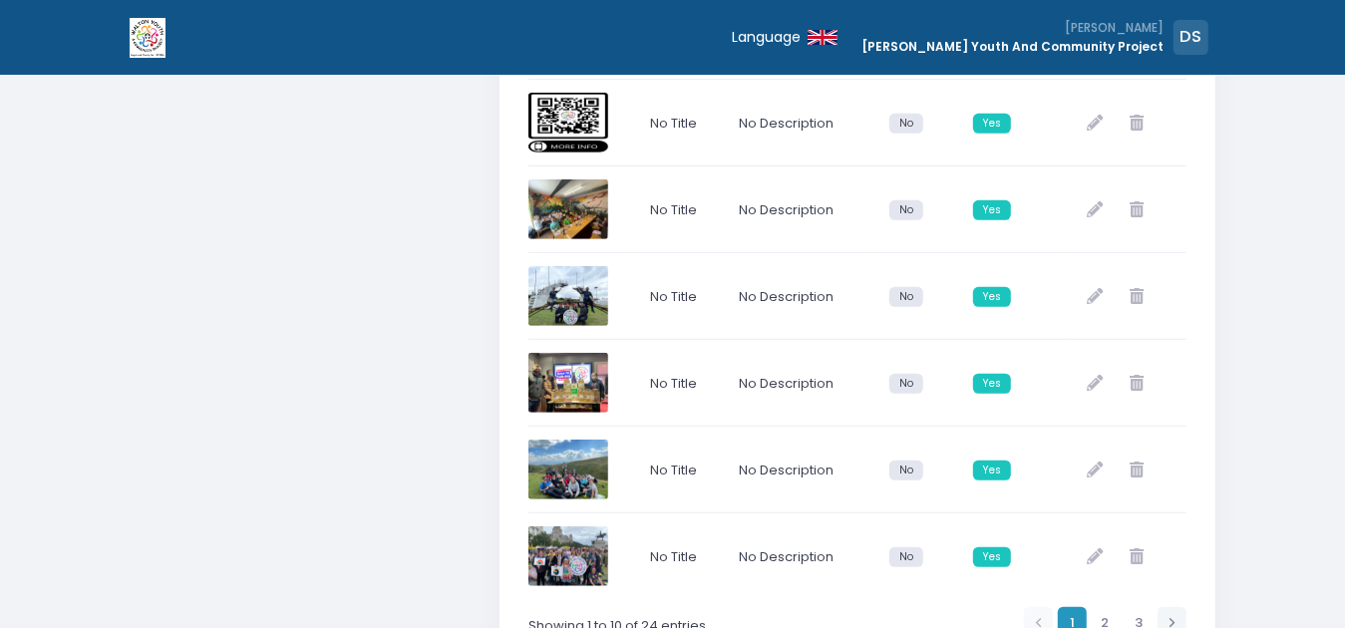
scroll to position [845, 0]
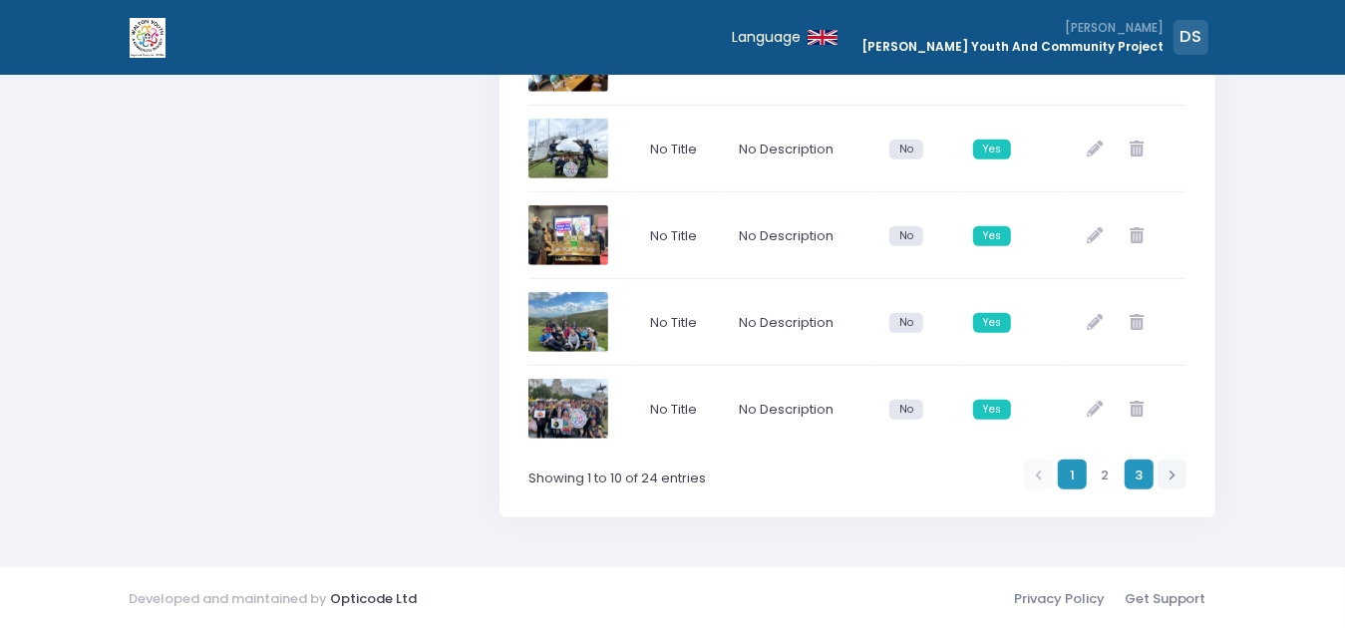
click at [1132, 466] on link "3" at bounding box center [1139, 474] width 29 height 29
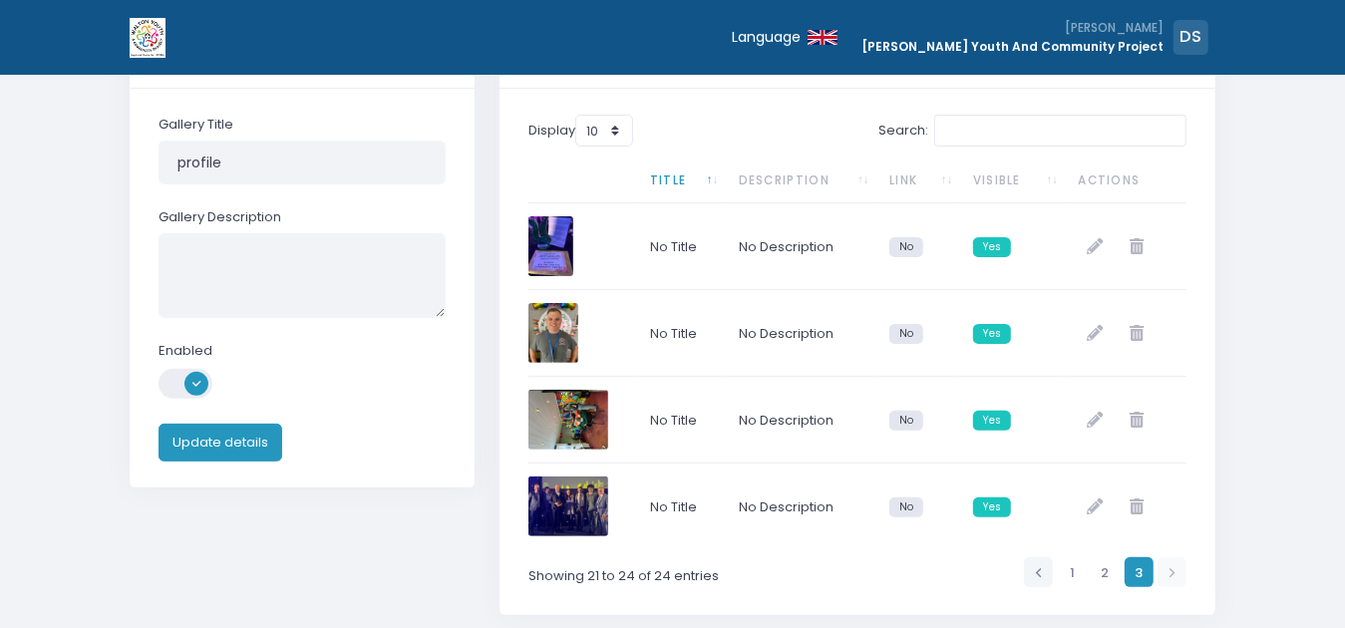
scroll to position [327, 0]
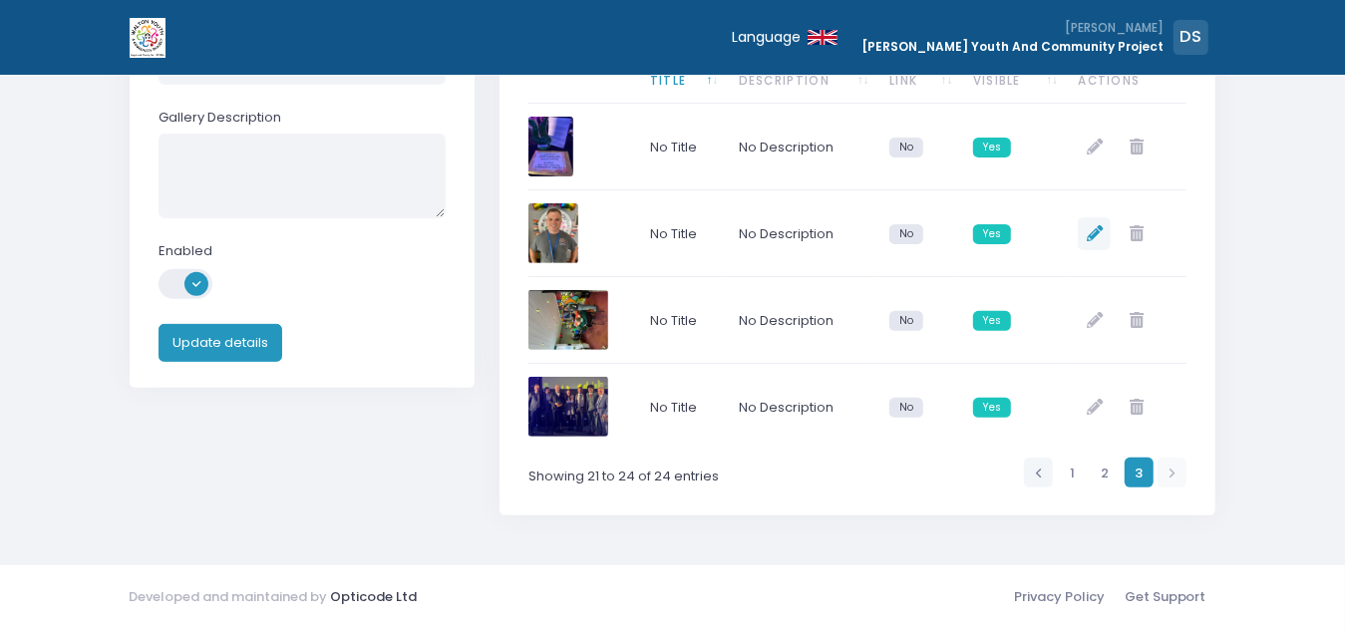
click at [1093, 229] on icon at bounding box center [1095, 233] width 16 height 16
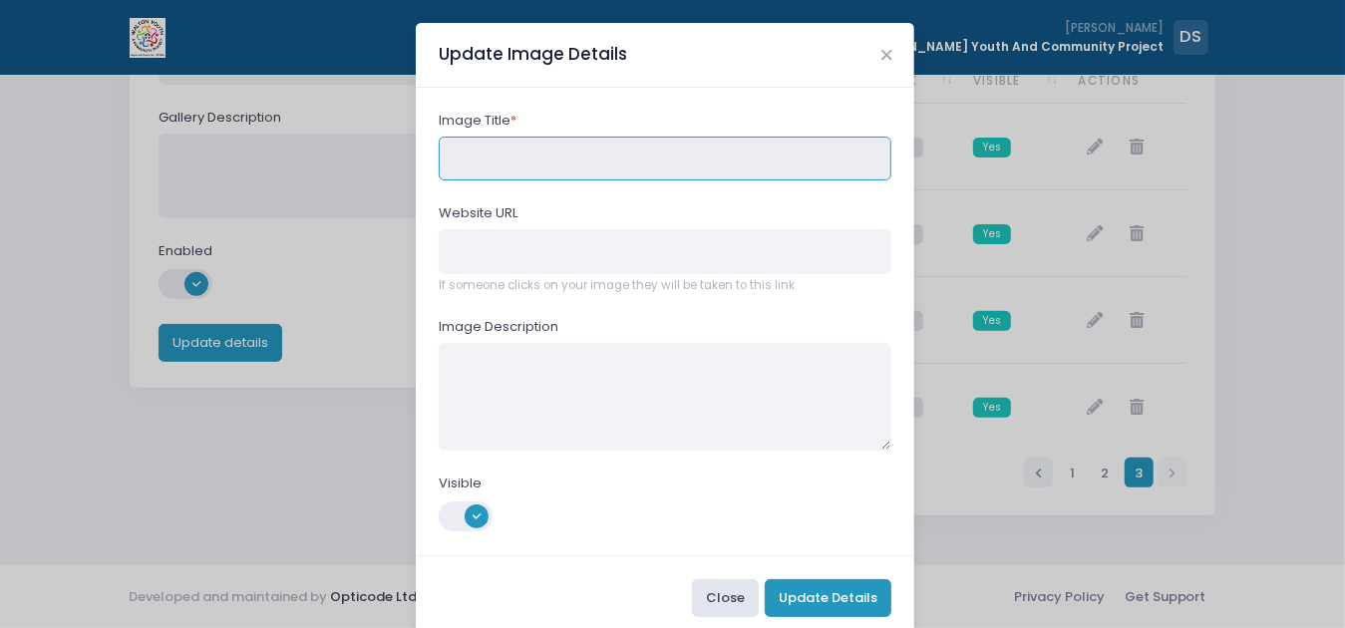
click at [618, 158] on input "text" at bounding box center [666, 159] width 454 height 45
type input "profile"
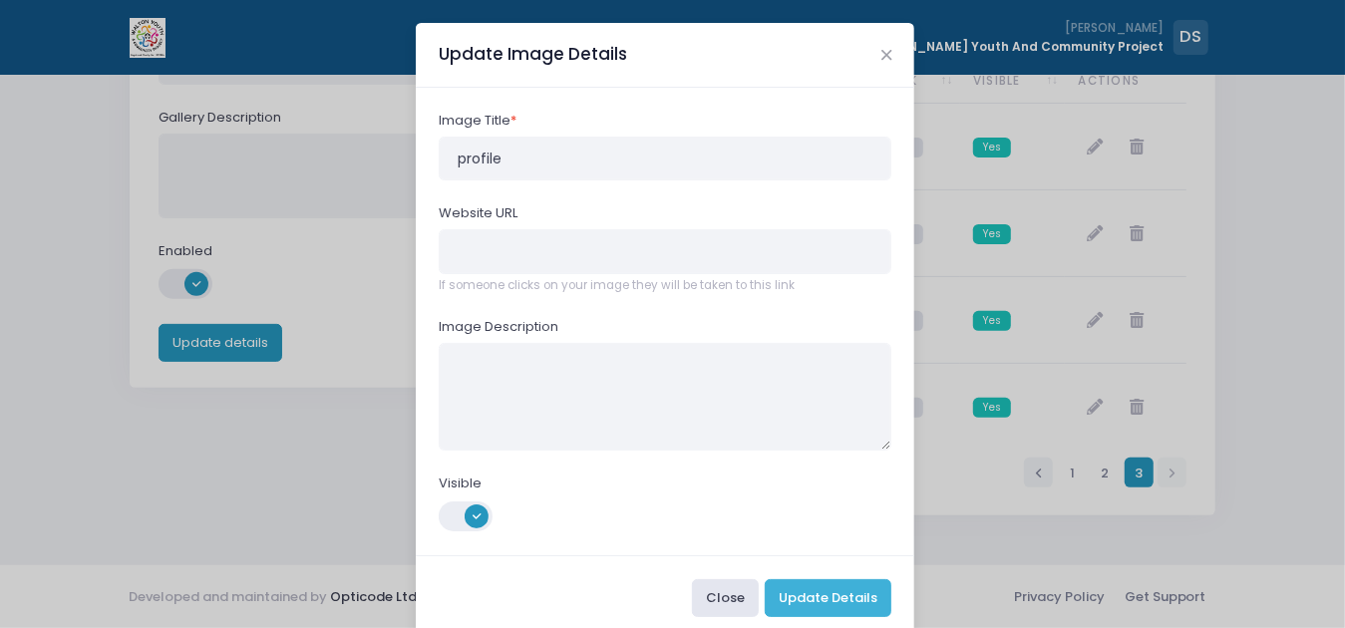
click at [835, 599] on button "Update Details" at bounding box center [828, 598] width 127 height 38
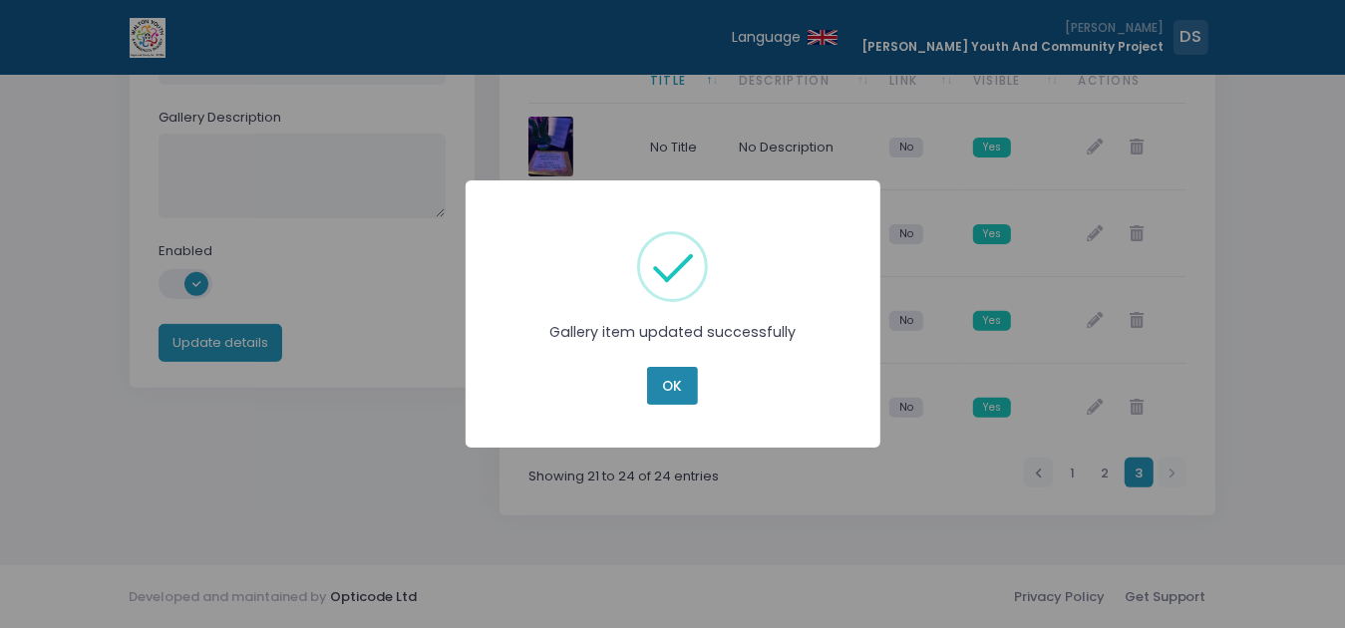
click at [668, 387] on button "OK" at bounding box center [672, 386] width 50 height 38
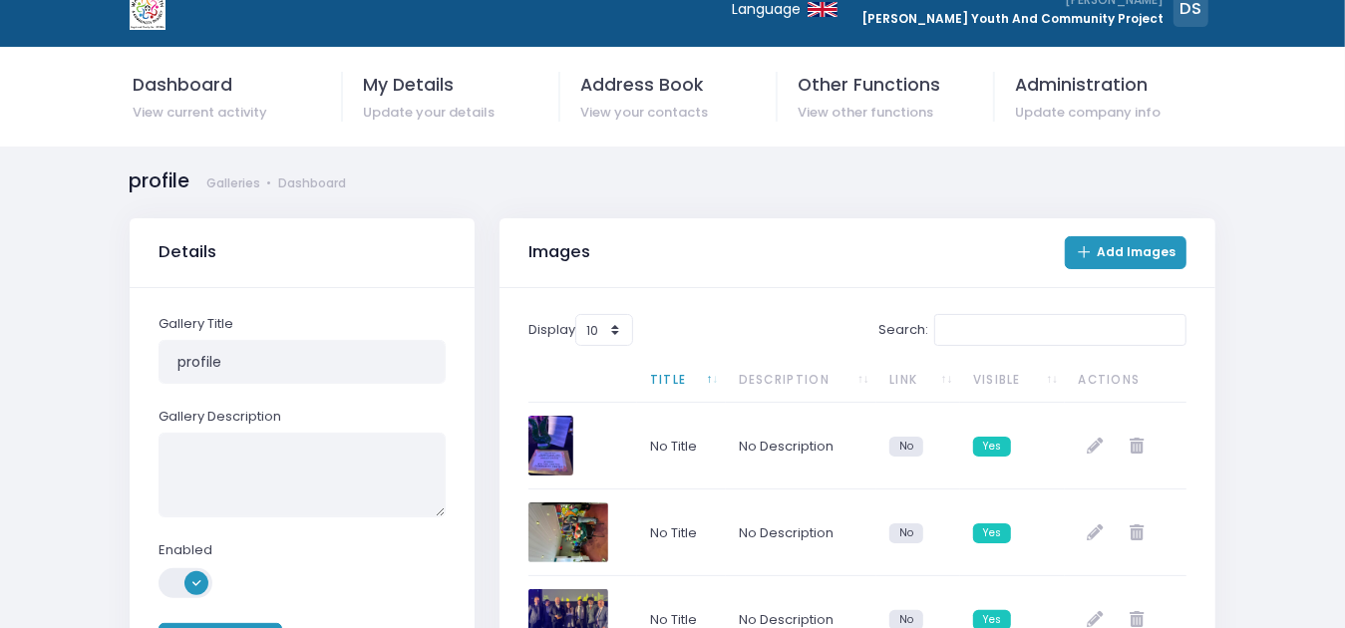
scroll to position [0, 0]
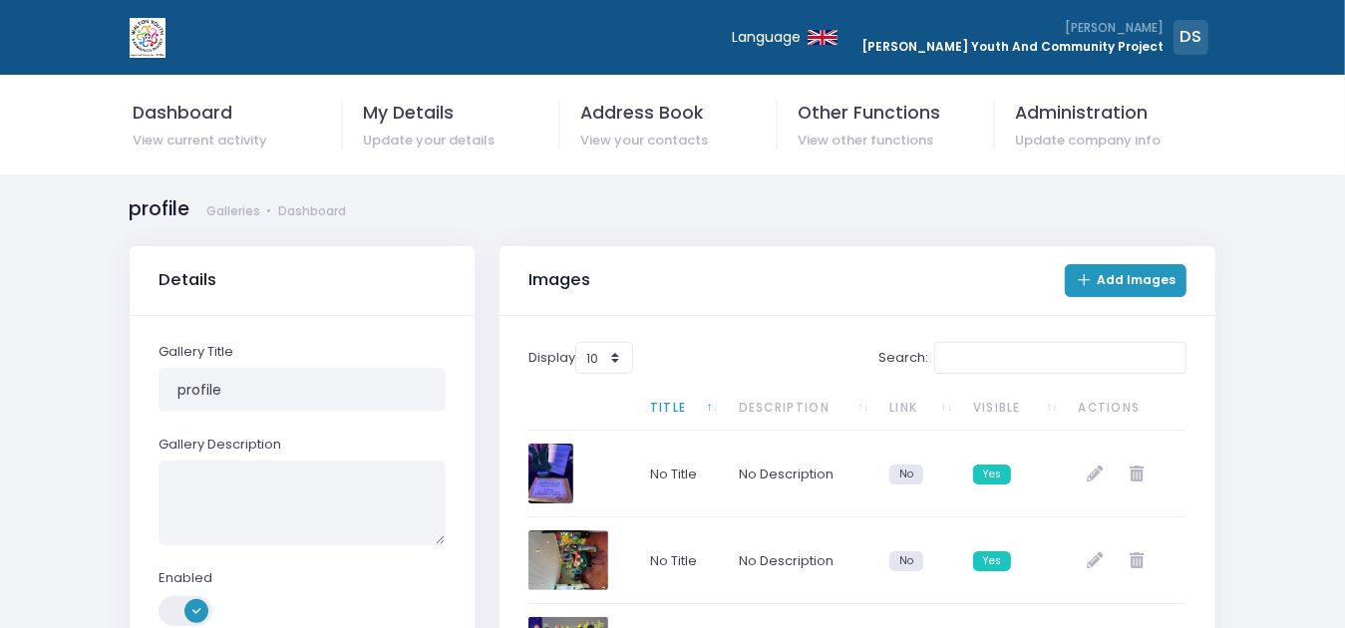
click at [613, 363] on select "10 25 50 100" at bounding box center [604, 358] width 58 height 33
select select "100"
click at [577, 342] on select "10 25 50 100" at bounding box center [604, 358] width 58 height 33
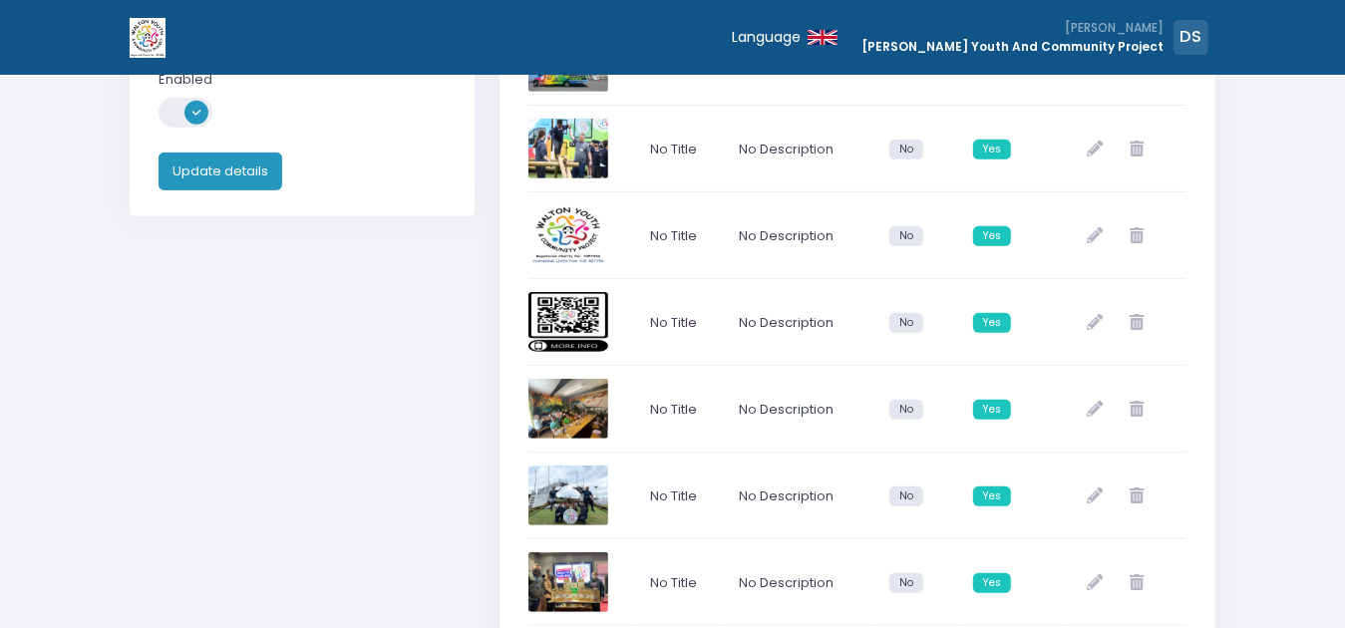
scroll to position [598, 0]
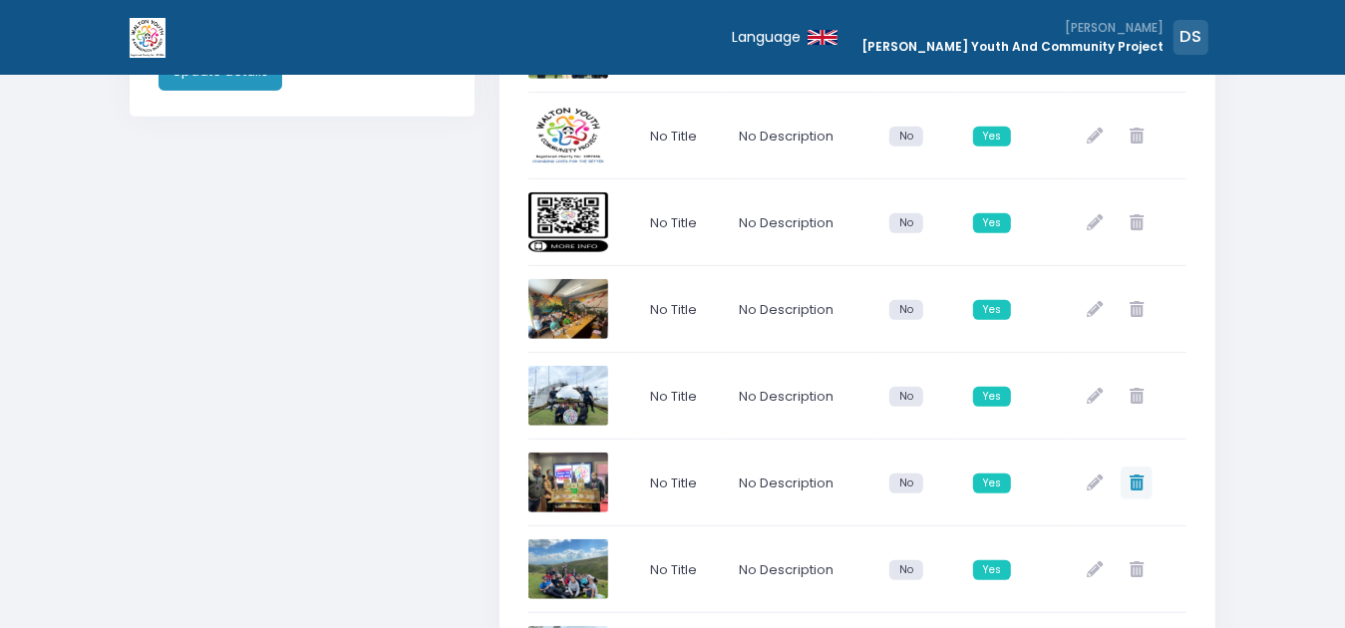
click at [1140, 485] on icon at bounding box center [1137, 483] width 14 height 16
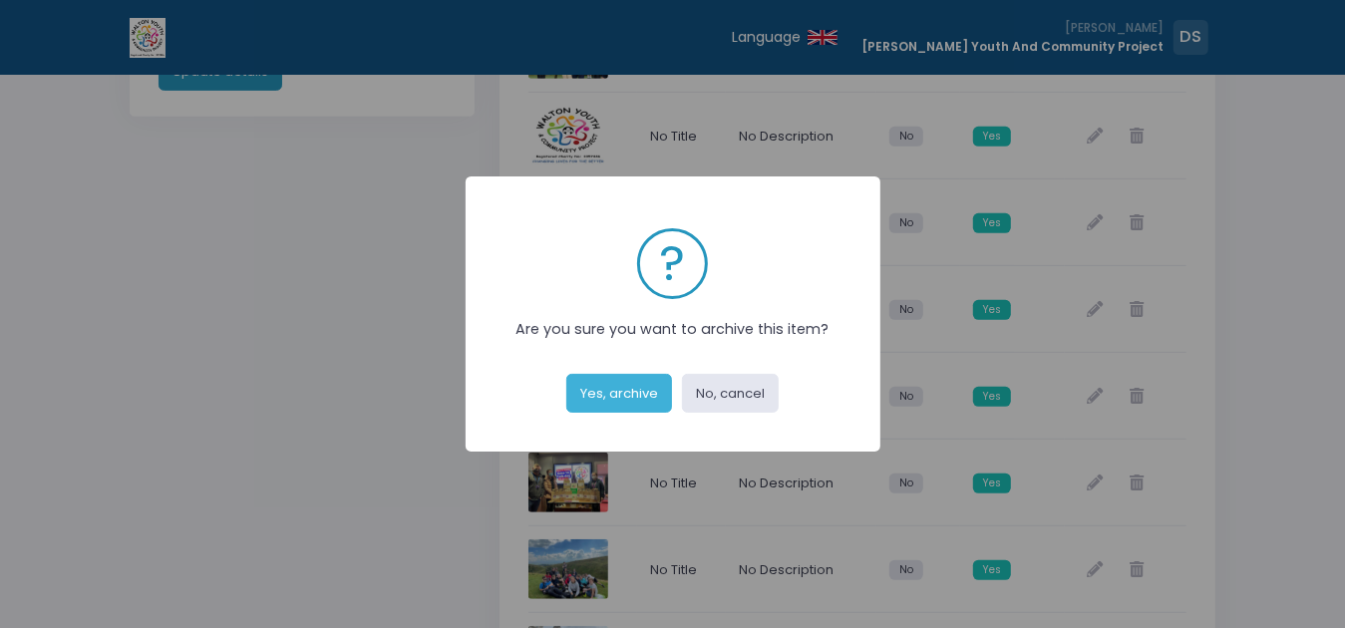
click at [634, 387] on button "Yes, archive" at bounding box center [619, 393] width 106 height 38
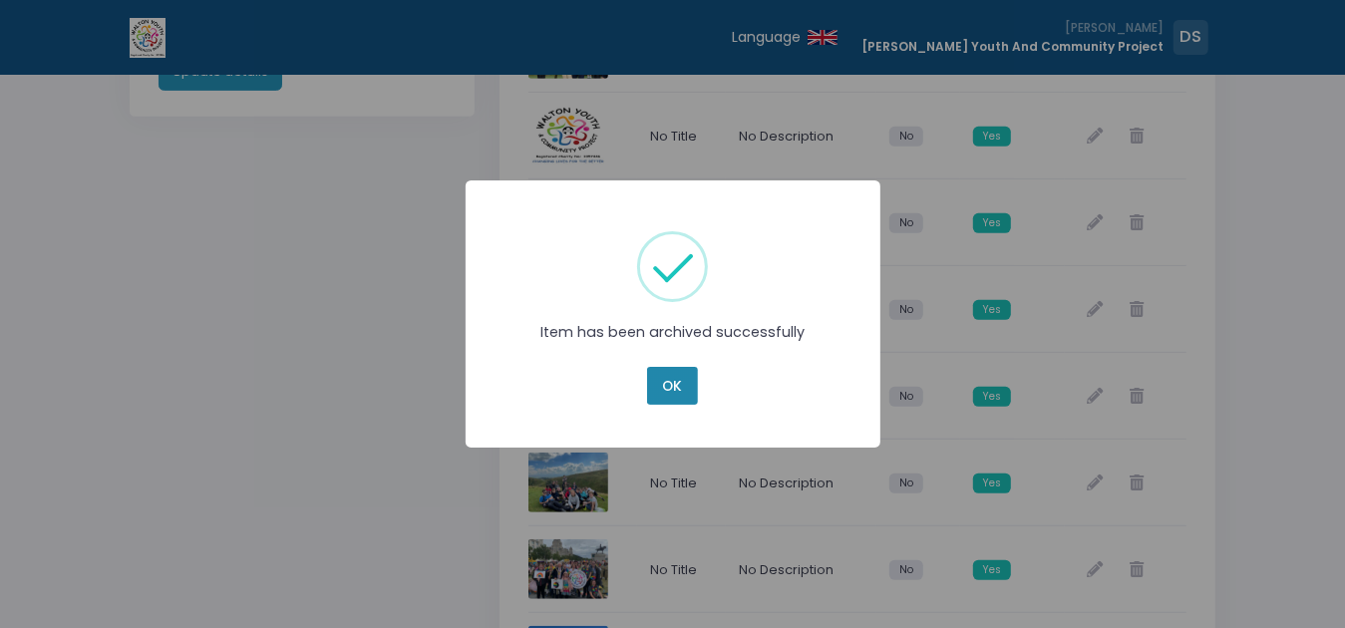
click at [670, 378] on button "OK" at bounding box center [672, 386] width 50 height 38
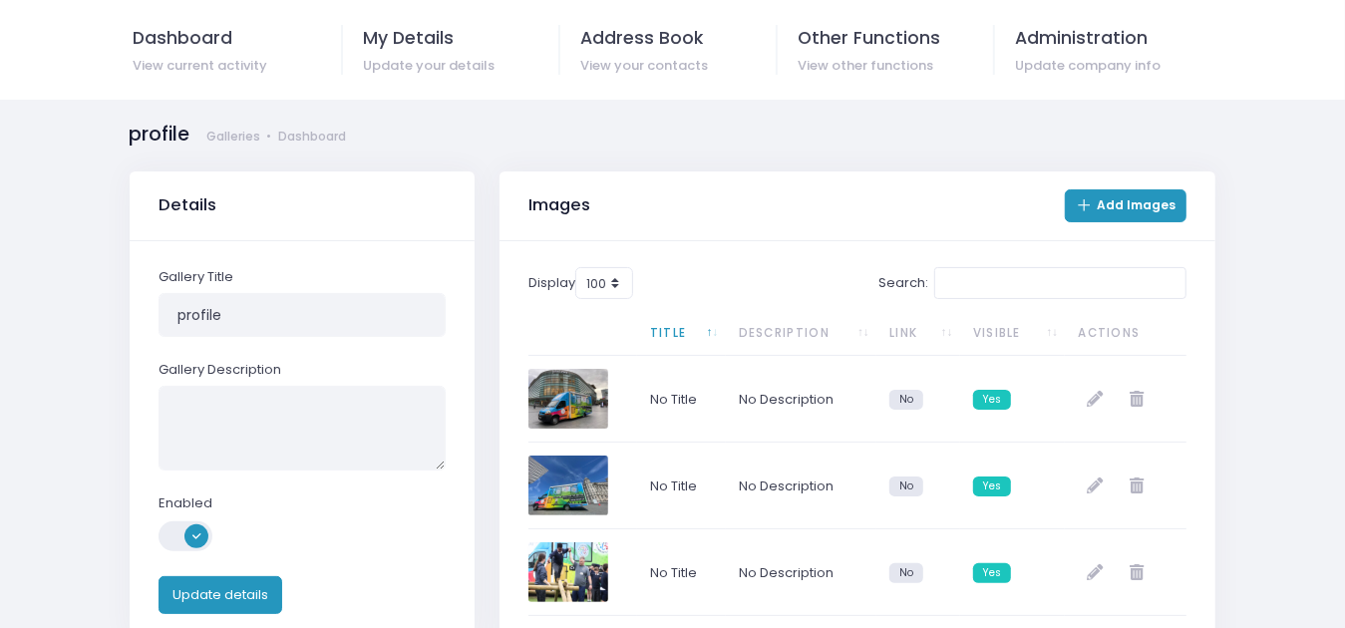
scroll to position [0, 0]
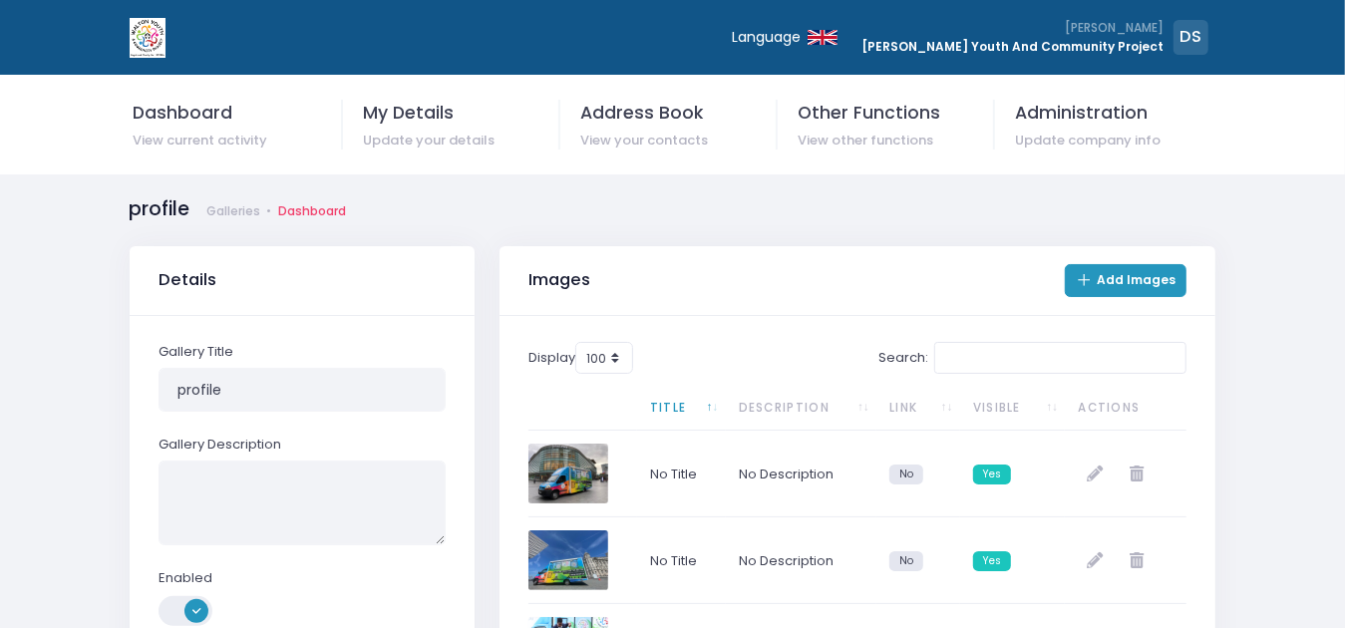
click at [333, 215] on link "Dashboard" at bounding box center [312, 211] width 68 height 18
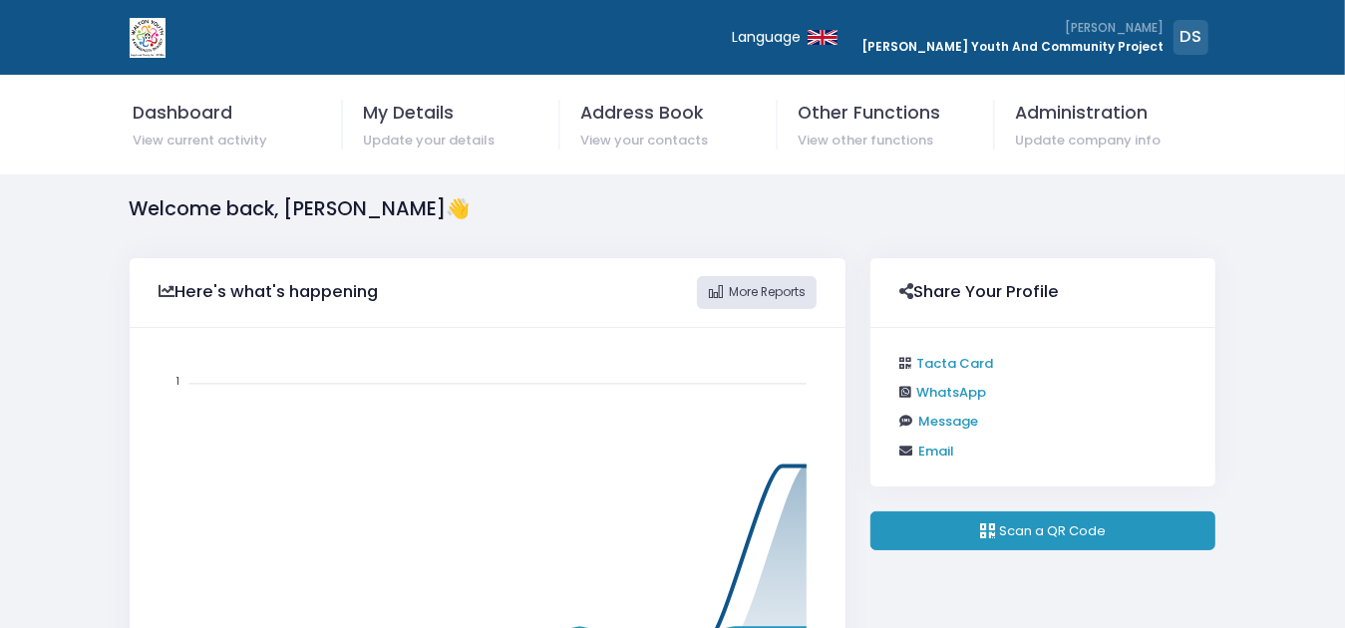
scroll to position [401, 700]
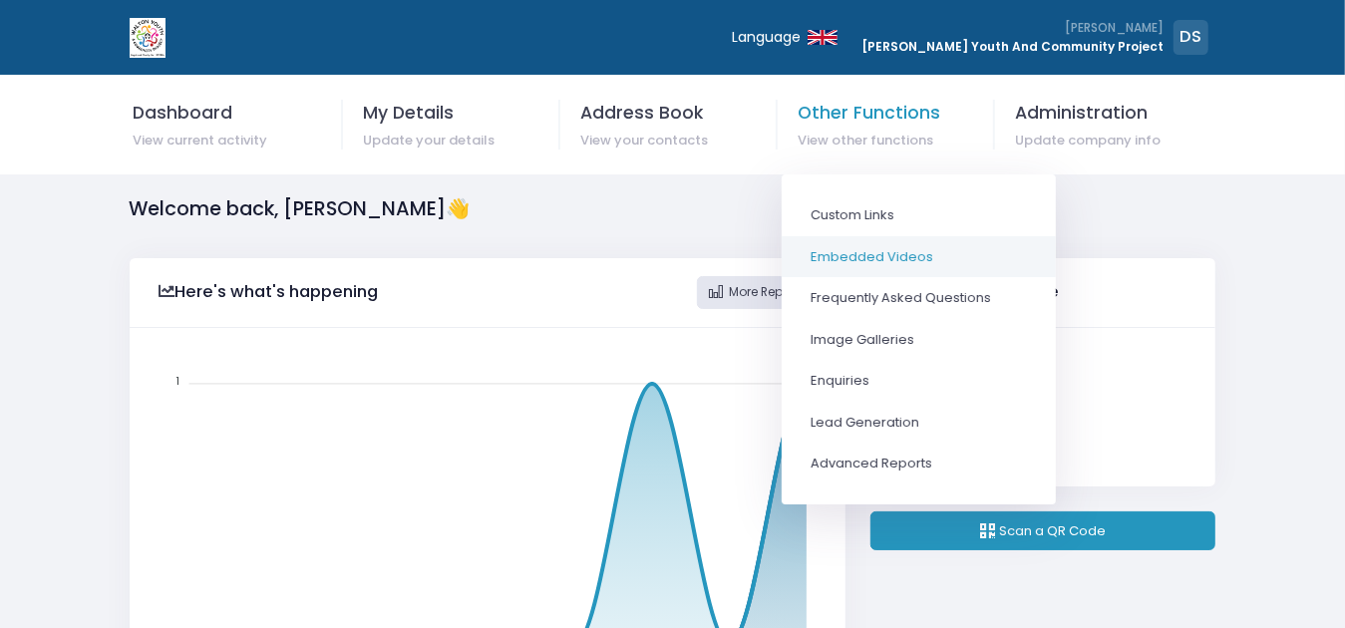
click at [889, 254] on span "Embedded Videos" at bounding box center [919, 257] width 214 height 20
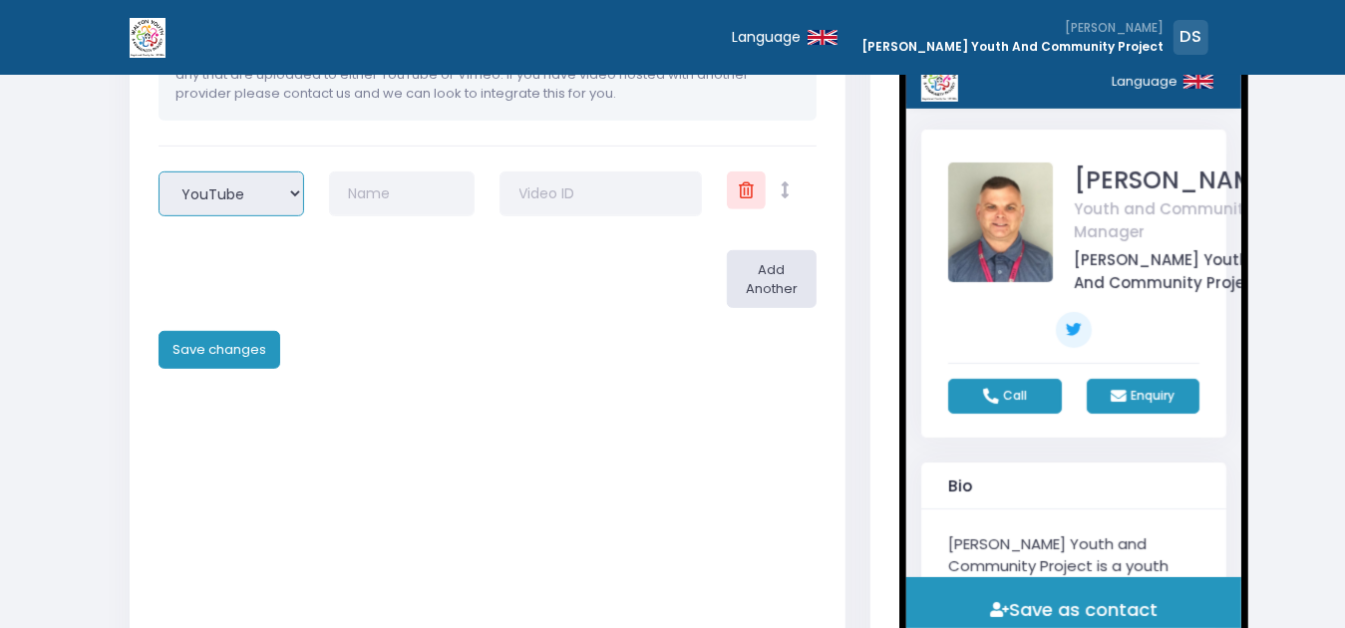
click at [279, 197] on select "YouTube Vimeo" at bounding box center [232, 193] width 146 height 45
click at [431, 290] on div at bounding box center [544, 279] width 341 height 58
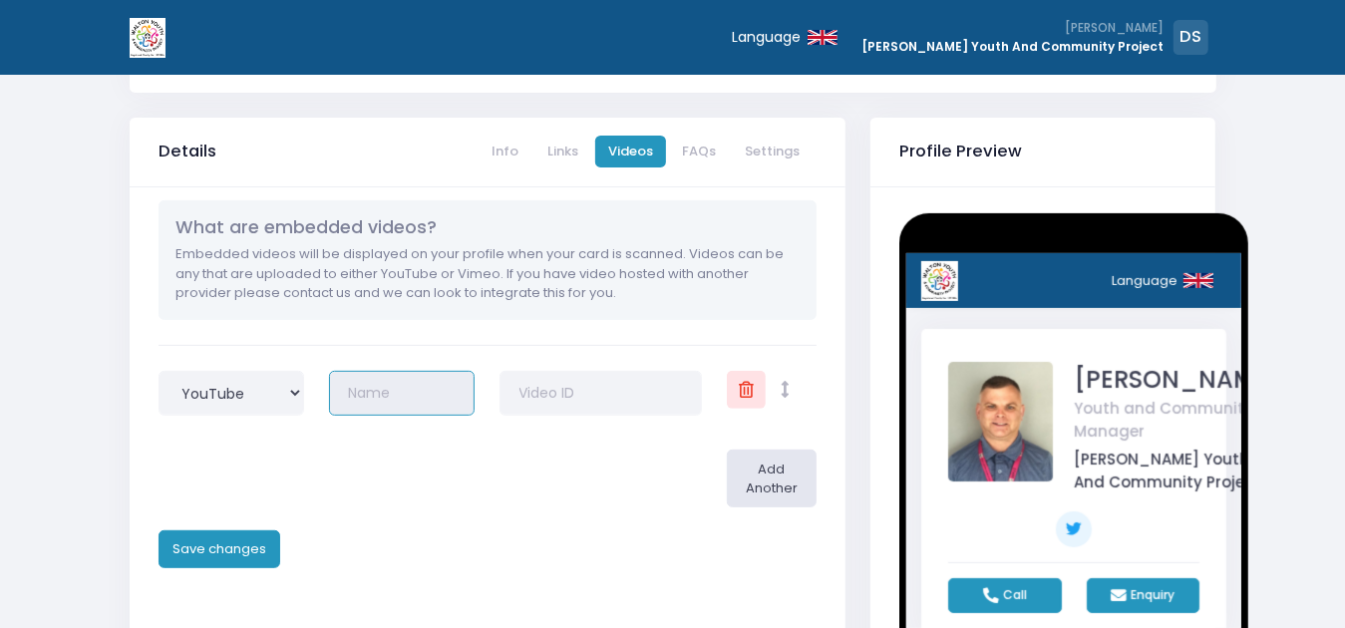
click at [376, 396] on input "text" at bounding box center [402, 393] width 146 height 45
type input "WYCP"
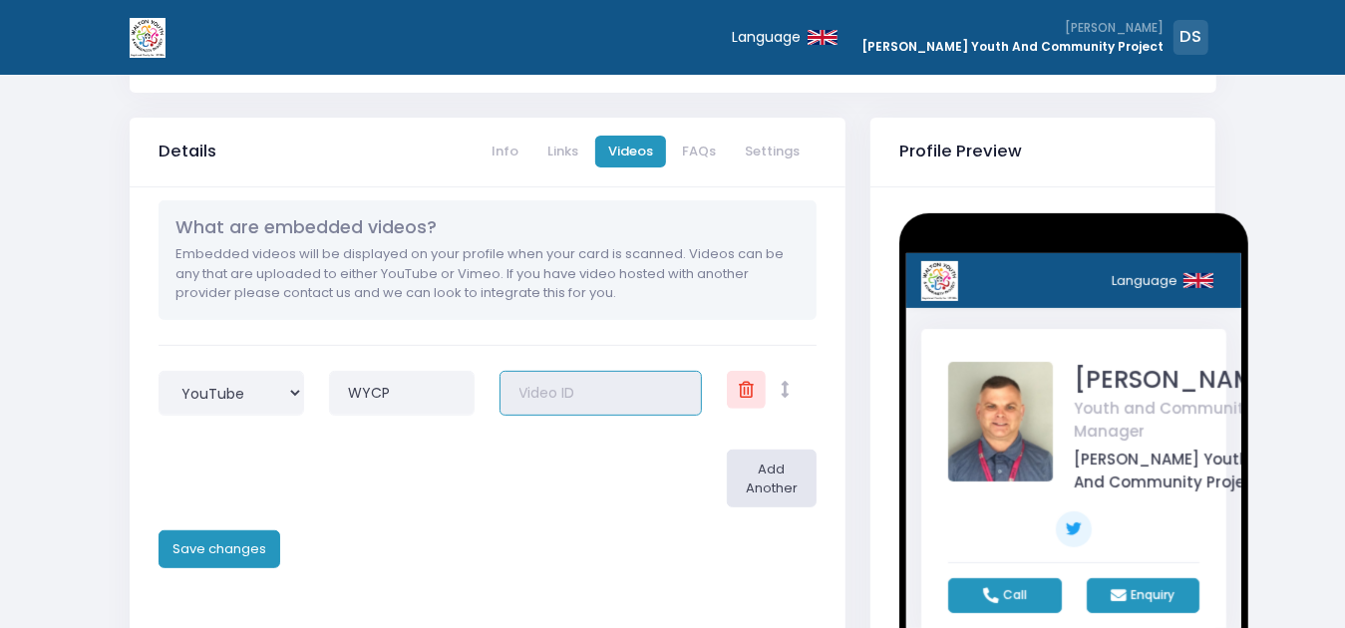
paste input "https://youtu.be/UXUBoDGQU8c?si=sVo3z50c5-cthTed"
type input "https://youtu.be/UXUBoDGQU8c?si=sVo3z50c5-cthTed"
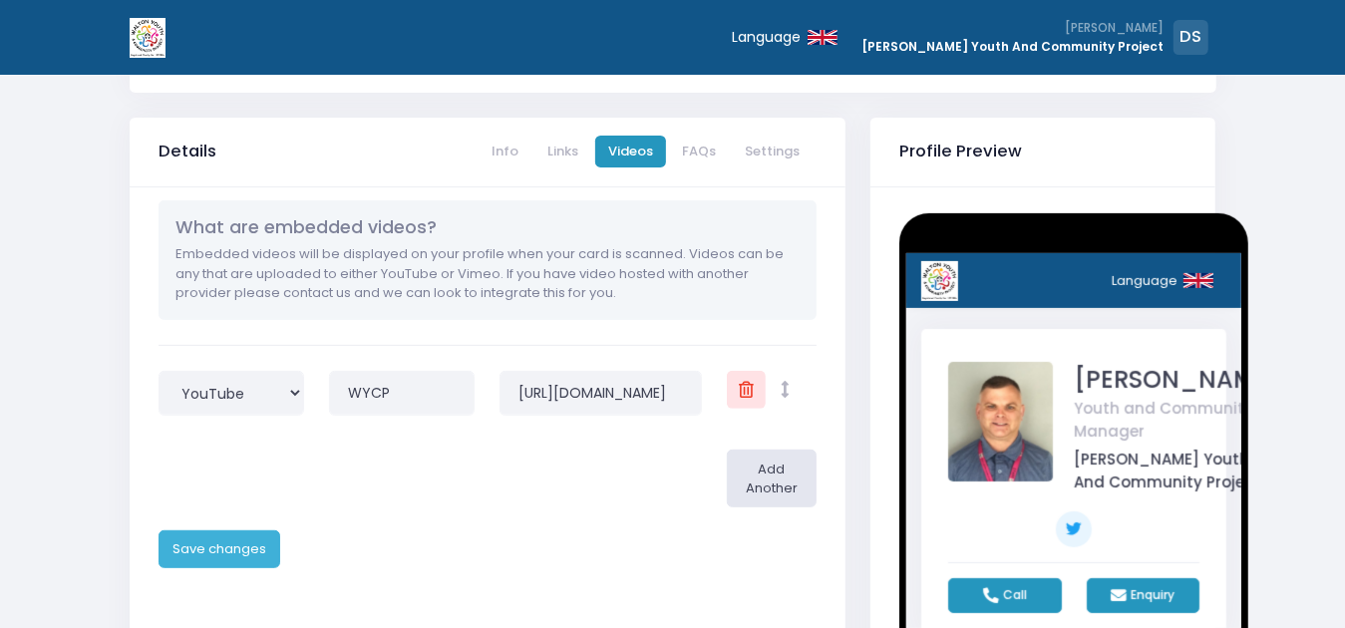
click at [247, 548] on button "Save changes" at bounding box center [220, 549] width 122 height 38
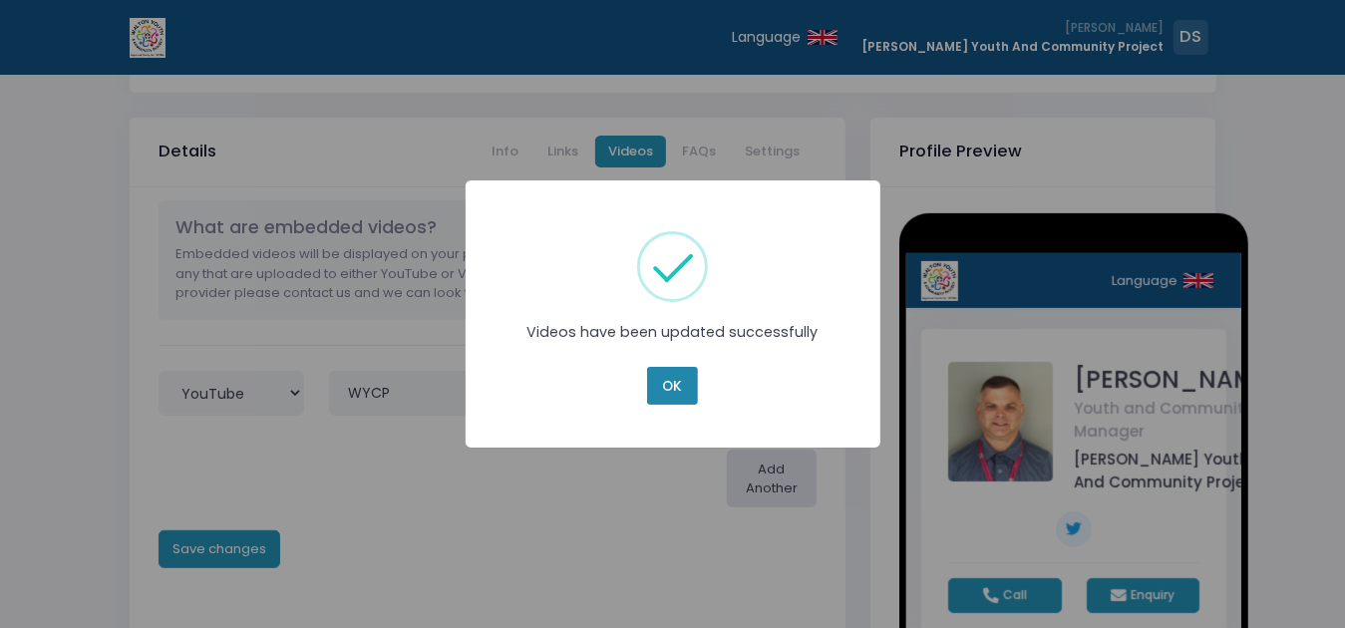
click at [681, 386] on button "OK" at bounding box center [672, 386] width 50 height 38
